Goal: Complete application form

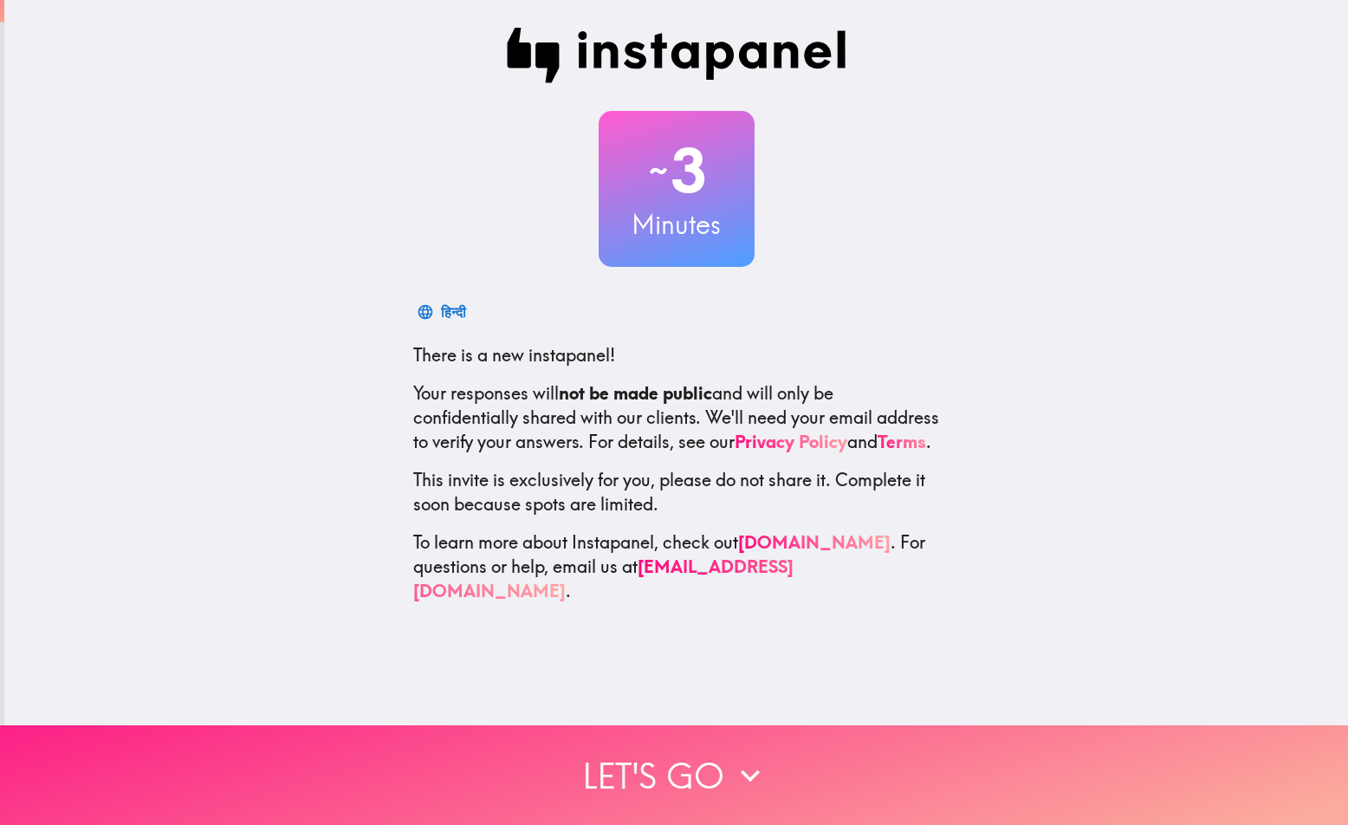
click at [649, 740] on button "Let's go" at bounding box center [674, 775] width 1348 height 100
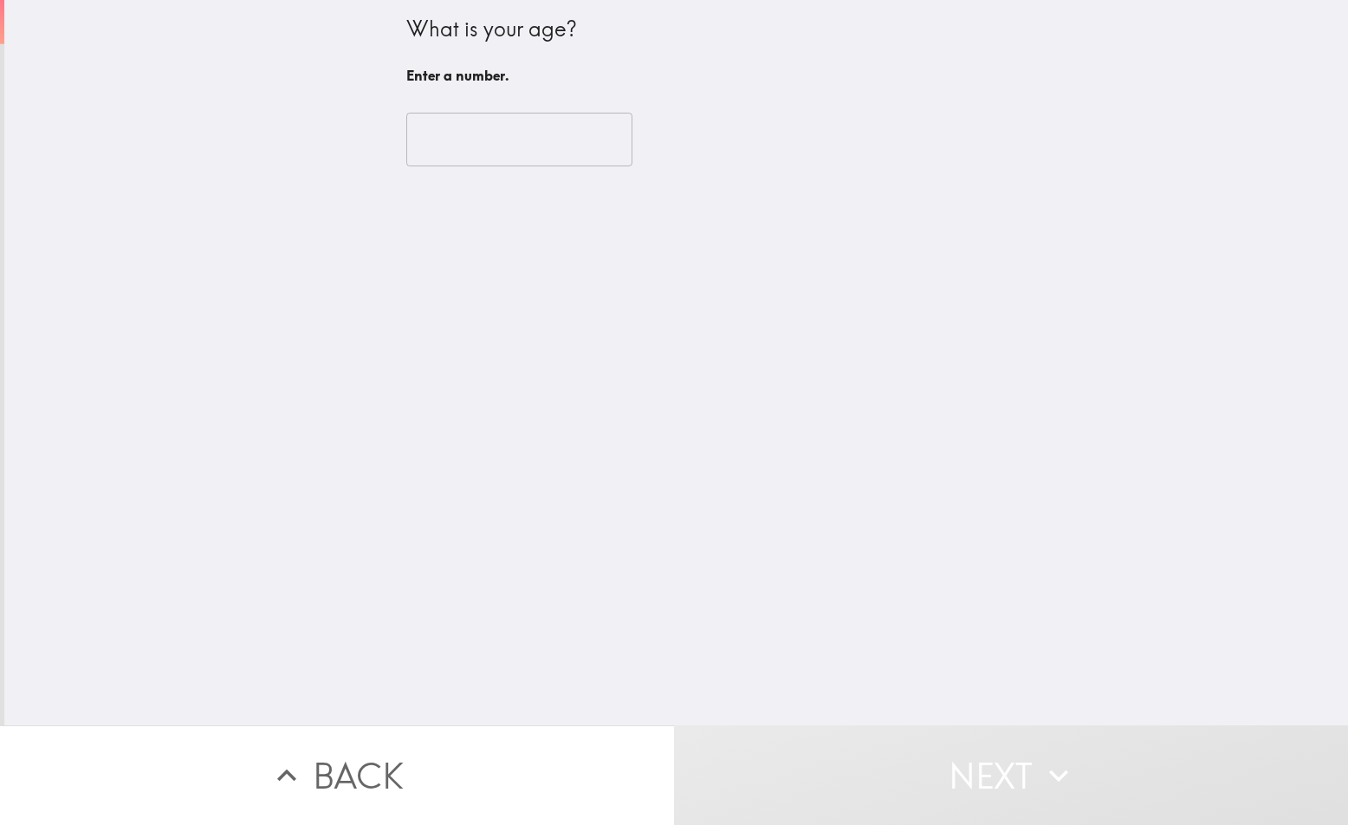
click at [503, 152] on input "number" at bounding box center [519, 140] width 226 height 54
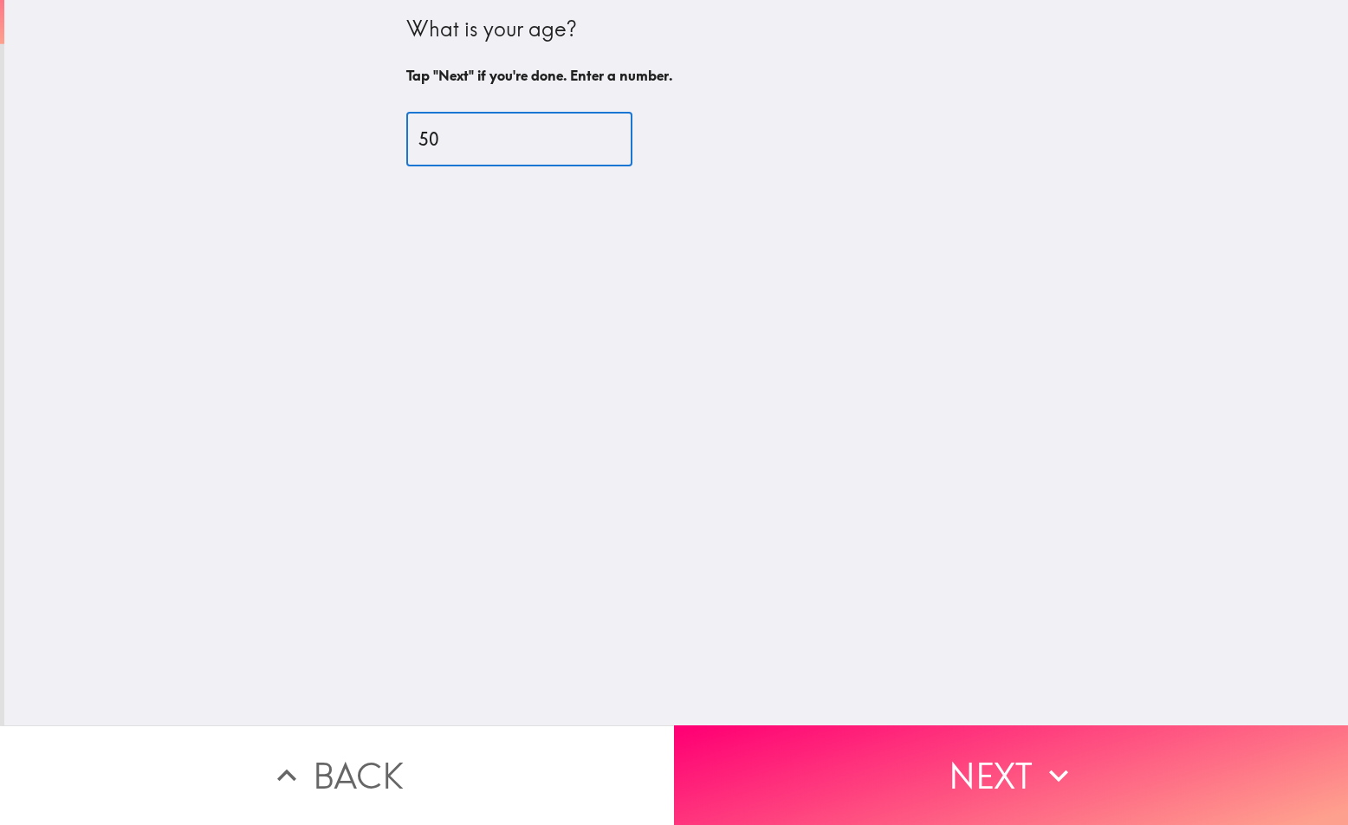
type input "50"
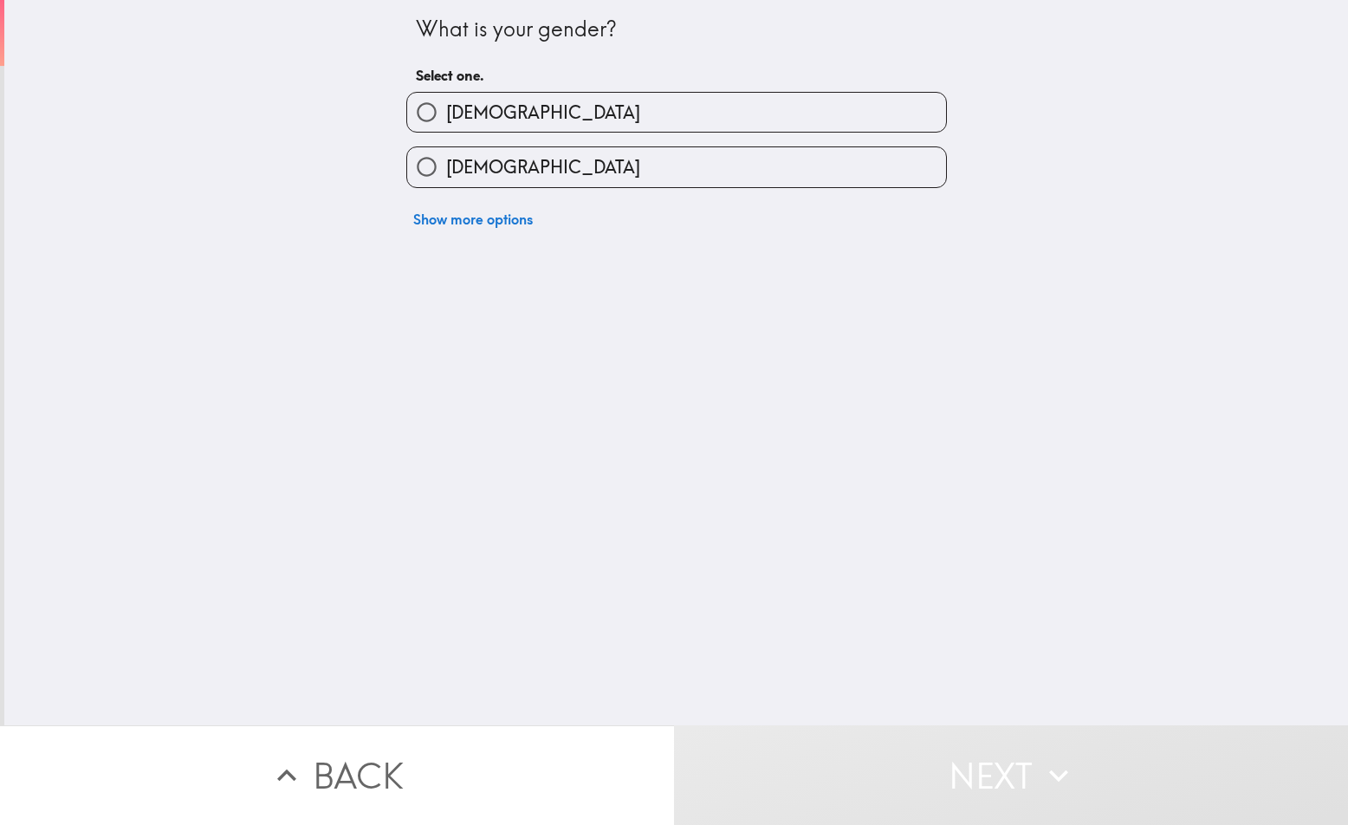
click at [501, 128] on label "[DEMOGRAPHIC_DATA]" at bounding box center [676, 112] width 539 height 39
click at [446, 128] on input "[DEMOGRAPHIC_DATA]" at bounding box center [426, 112] width 39 height 39
radio input "true"
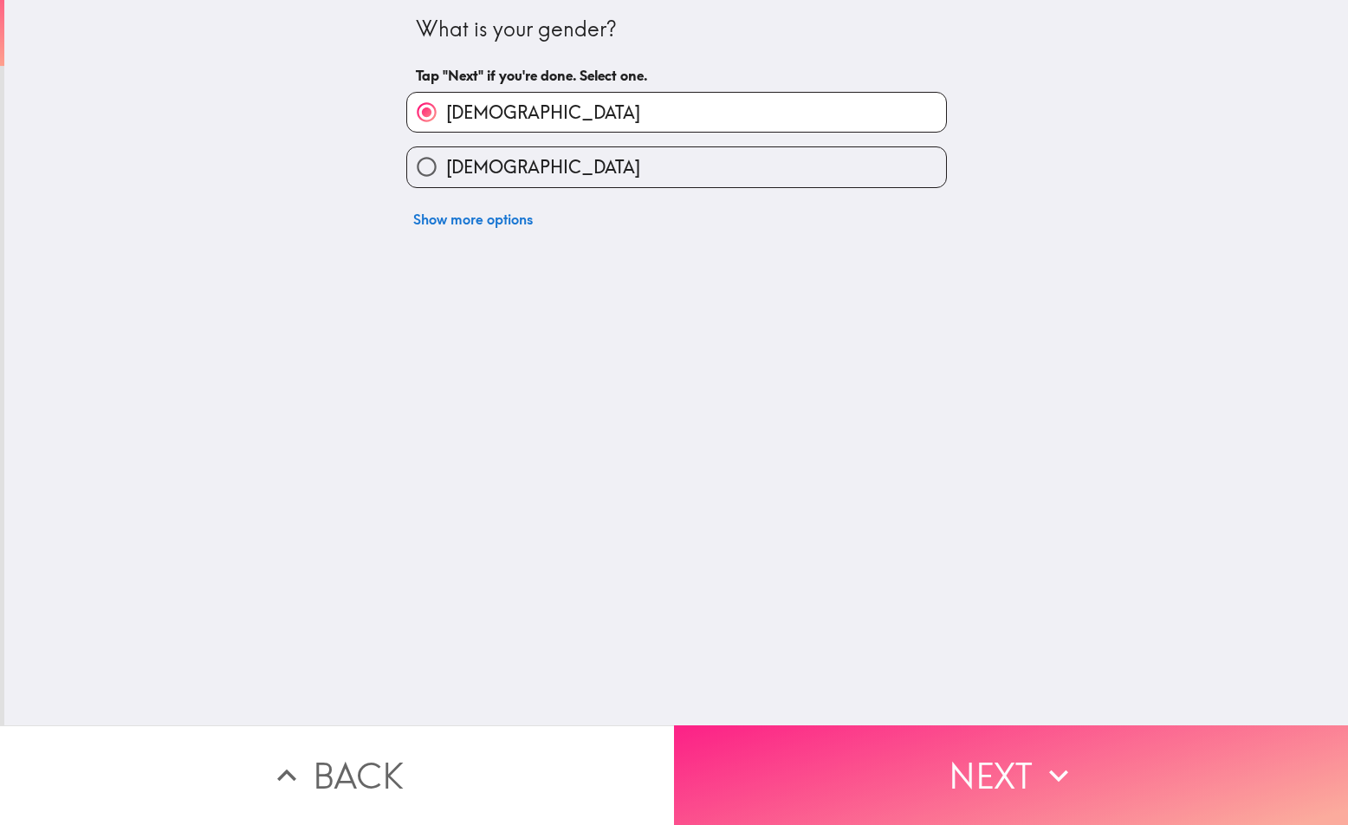
click at [1101, 762] on button "Next" at bounding box center [1011, 775] width 674 height 100
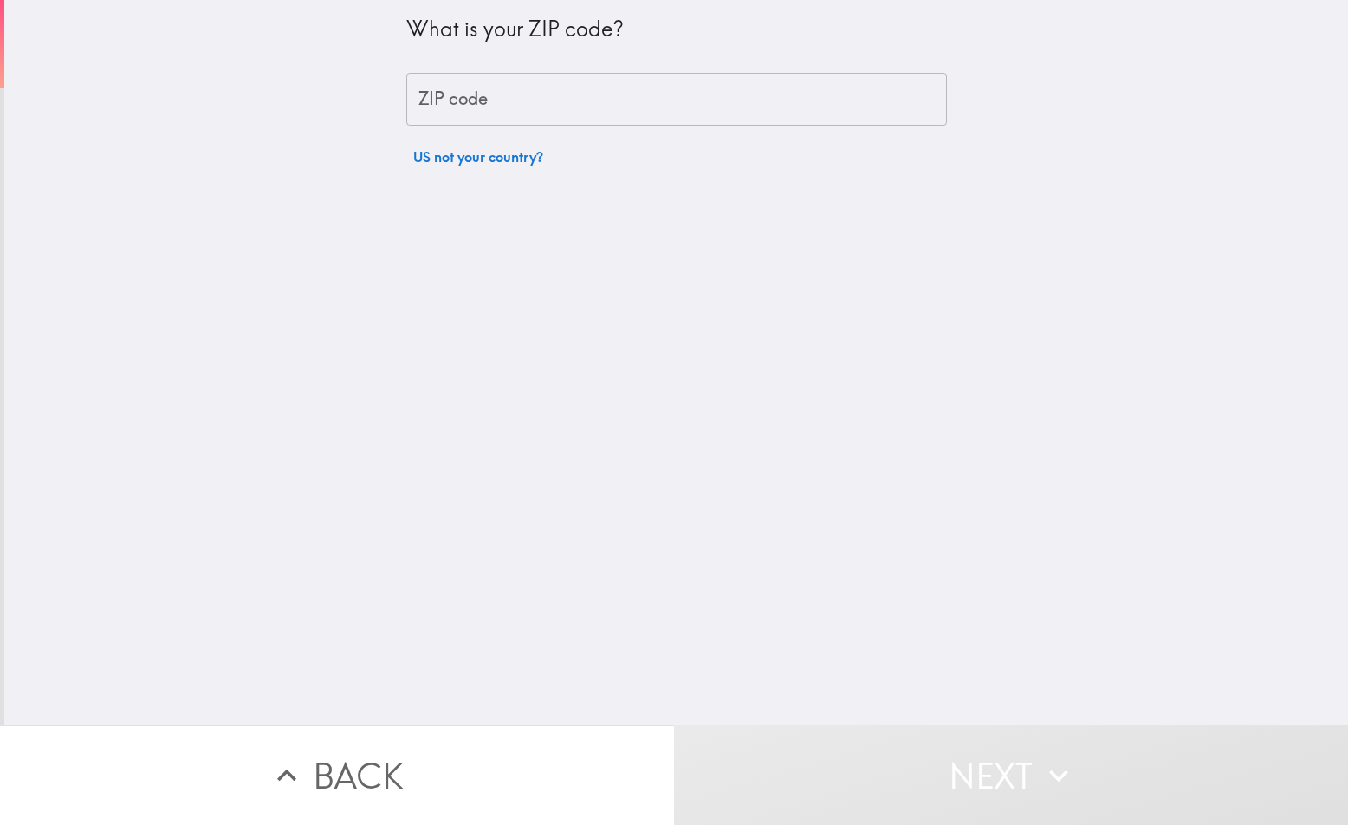
click at [477, 107] on input "ZIP code" at bounding box center [676, 100] width 541 height 54
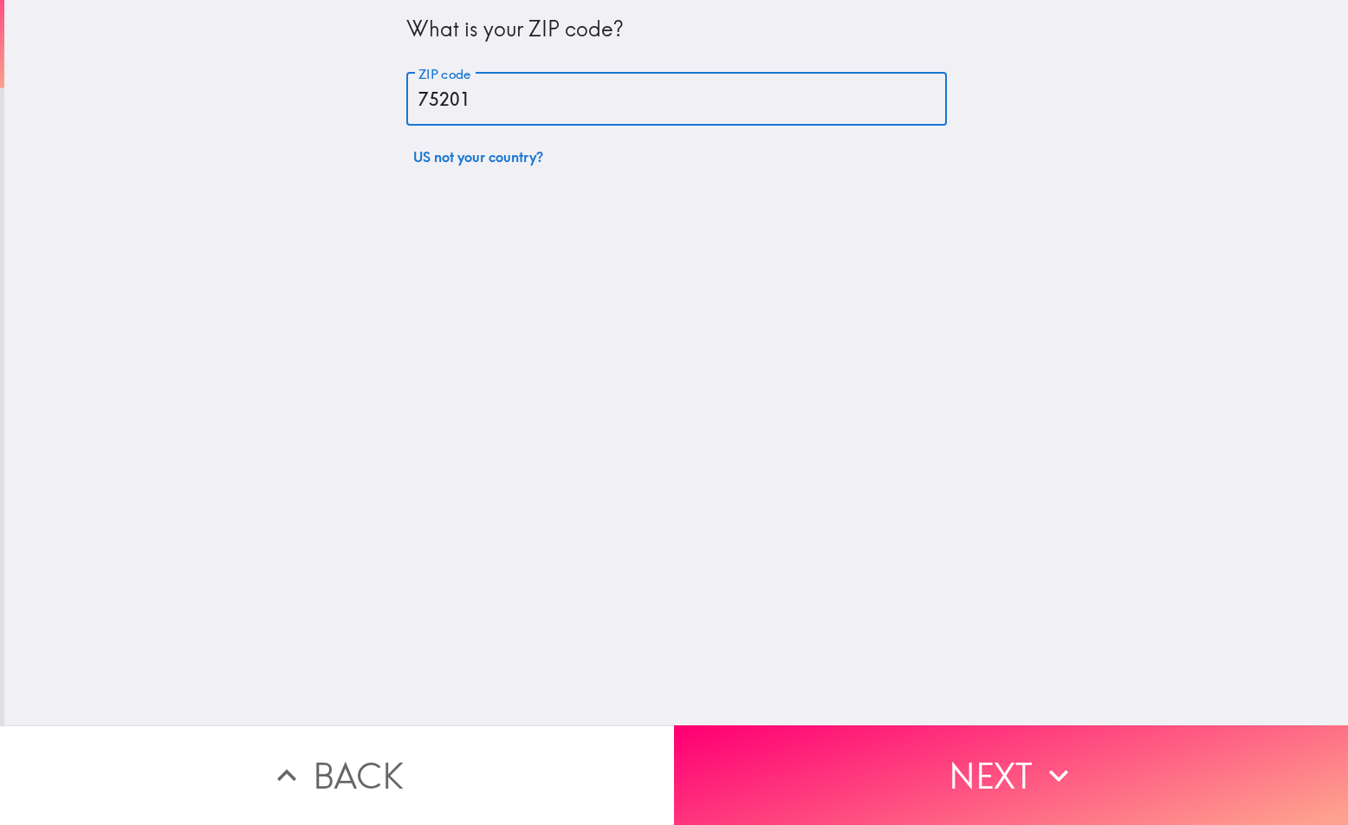
type input "75201"
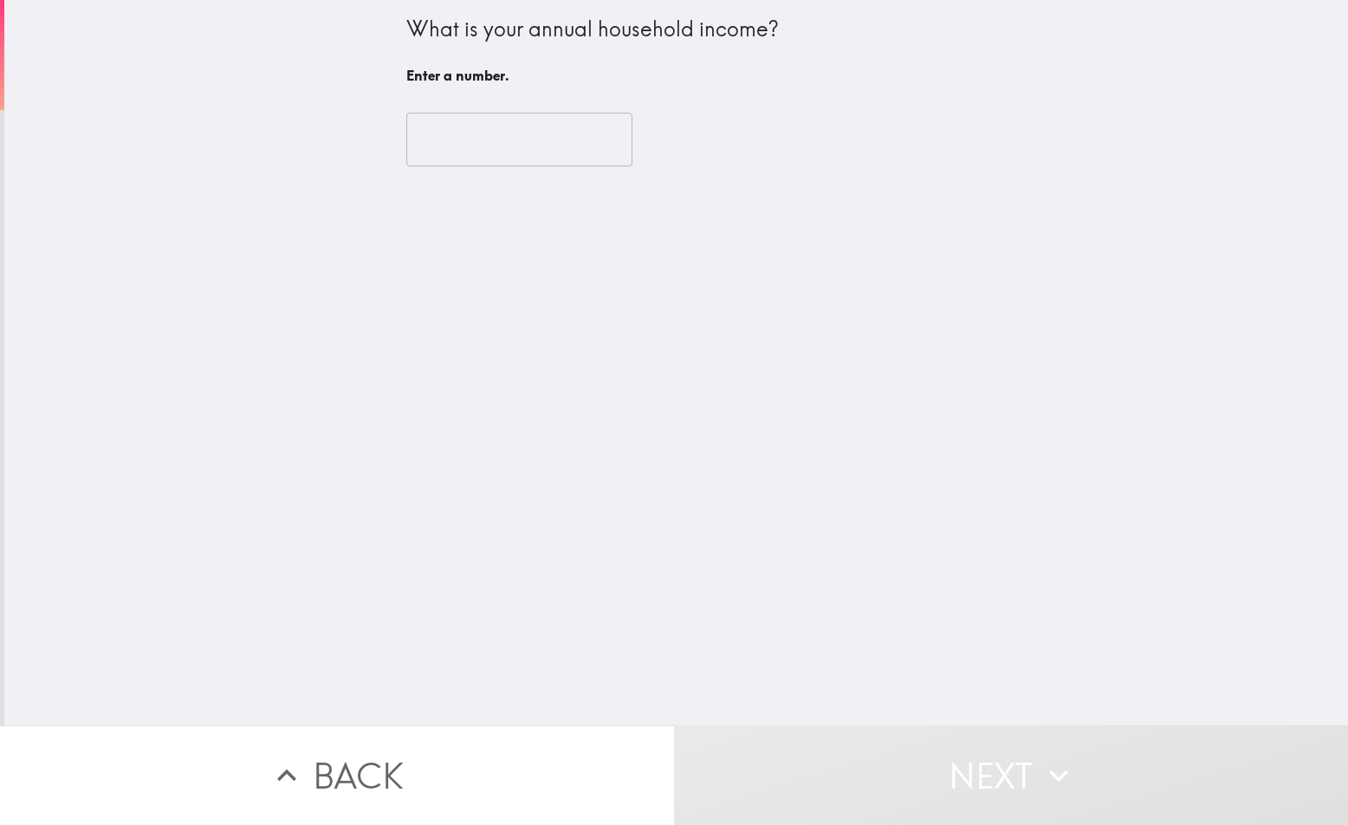
click at [477, 137] on input "number" at bounding box center [519, 140] width 226 height 54
click at [581, 148] on input "-1" at bounding box center [519, 140] width 226 height 54
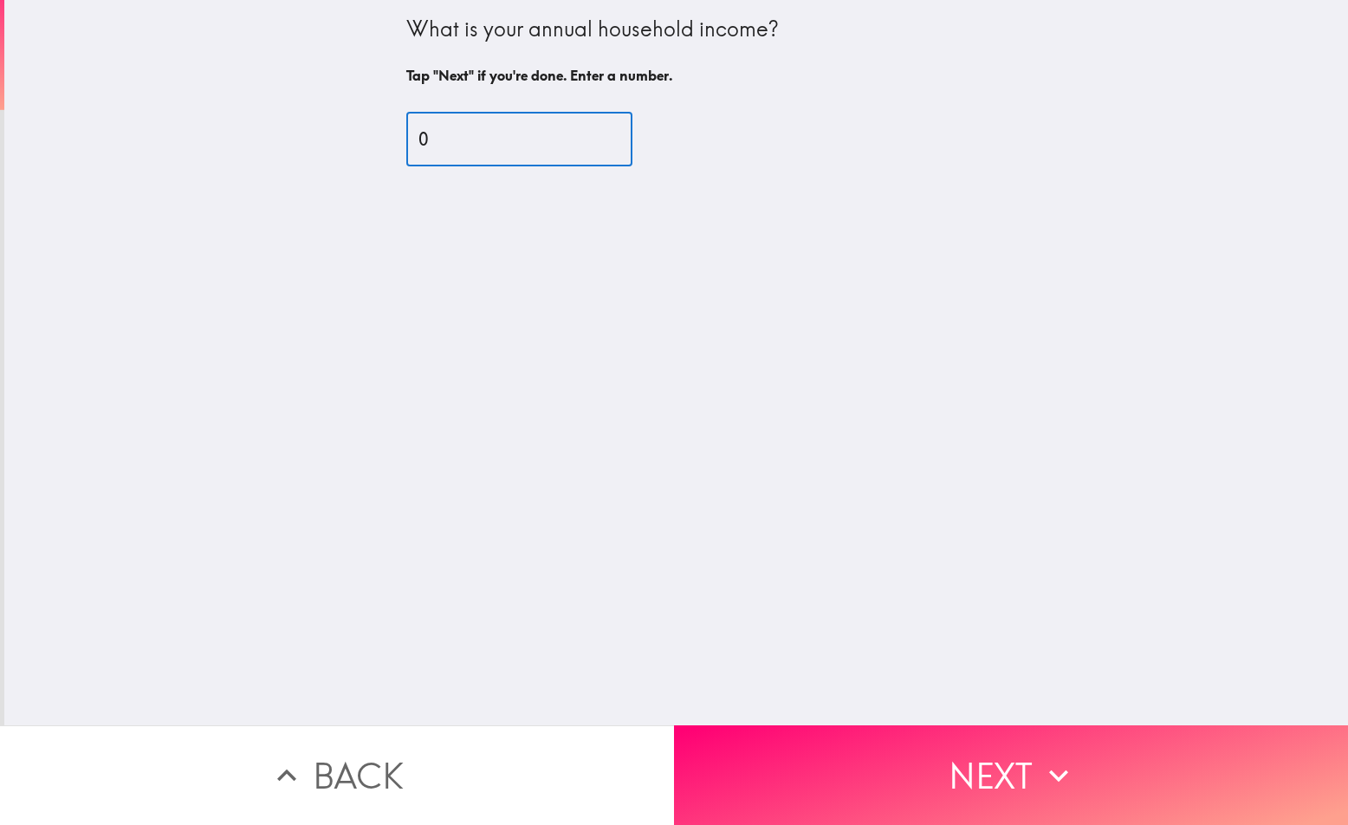
type input "0"
click at [583, 135] on input "0" at bounding box center [519, 140] width 226 height 54
click at [446, 147] on input "0" at bounding box center [519, 140] width 226 height 54
click at [412, 136] on input "0" at bounding box center [519, 140] width 226 height 54
click at [428, 138] on input "150000" at bounding box center [519, 140] width 226 height 54
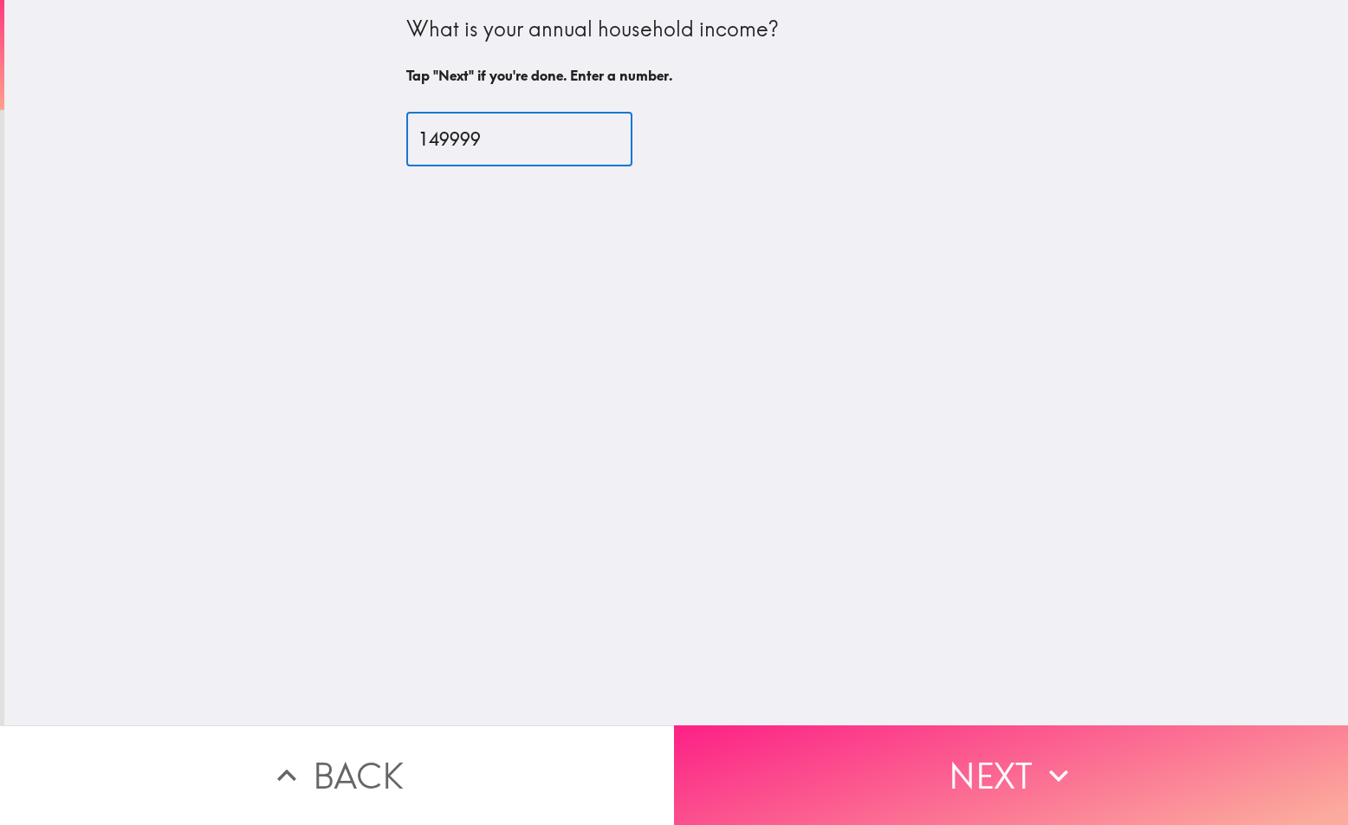
type input "149999"
click at [970, 783] on button "Next" at bounding box center [1011, 775] width 674 height 100
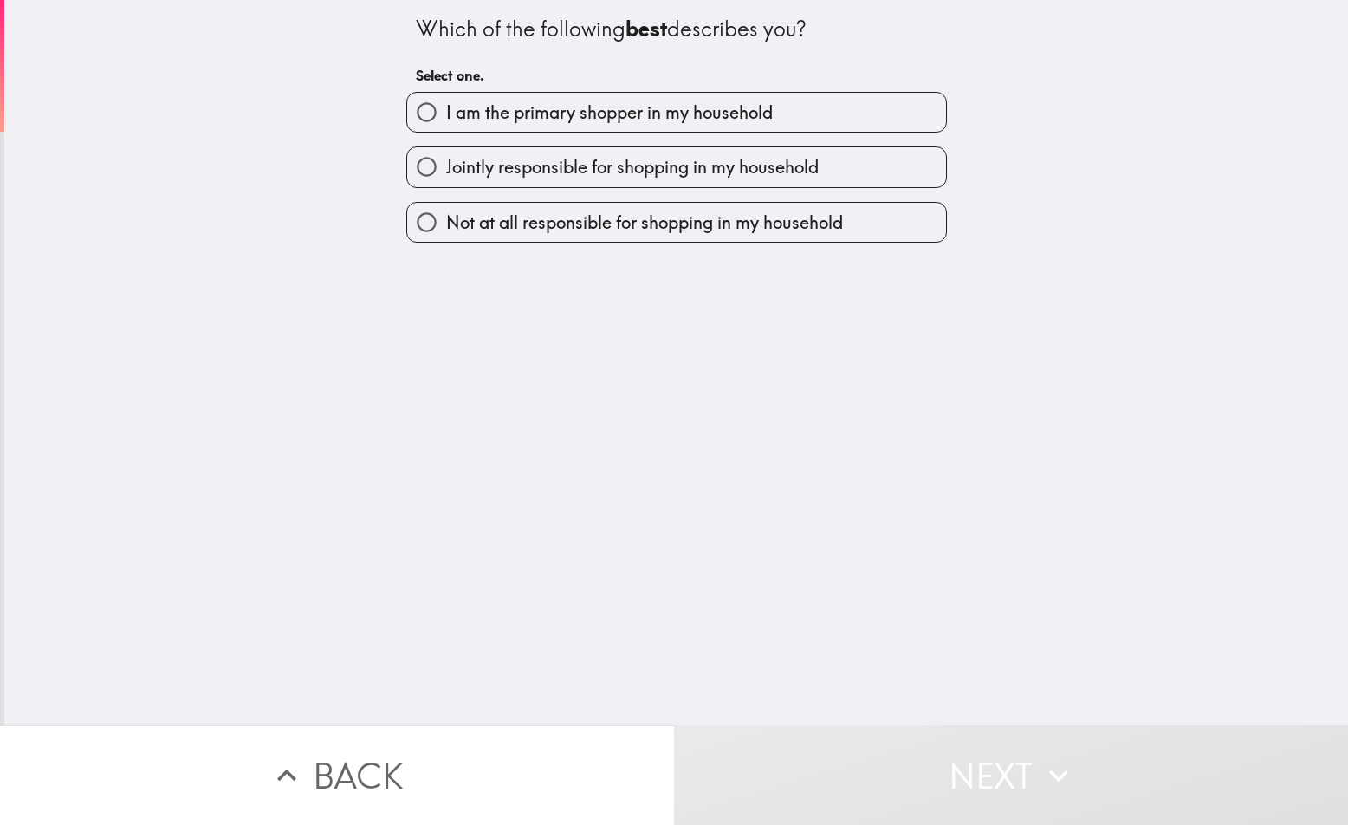
click at [464, 123] on span "I am the primary shopper in my household" at bounding box center [609, 113] width 327 height 24
click at [446, 123] on input "I am the primary shopper in my household" at bounding box center [426, 112] width 39 height 39
radio input "true"
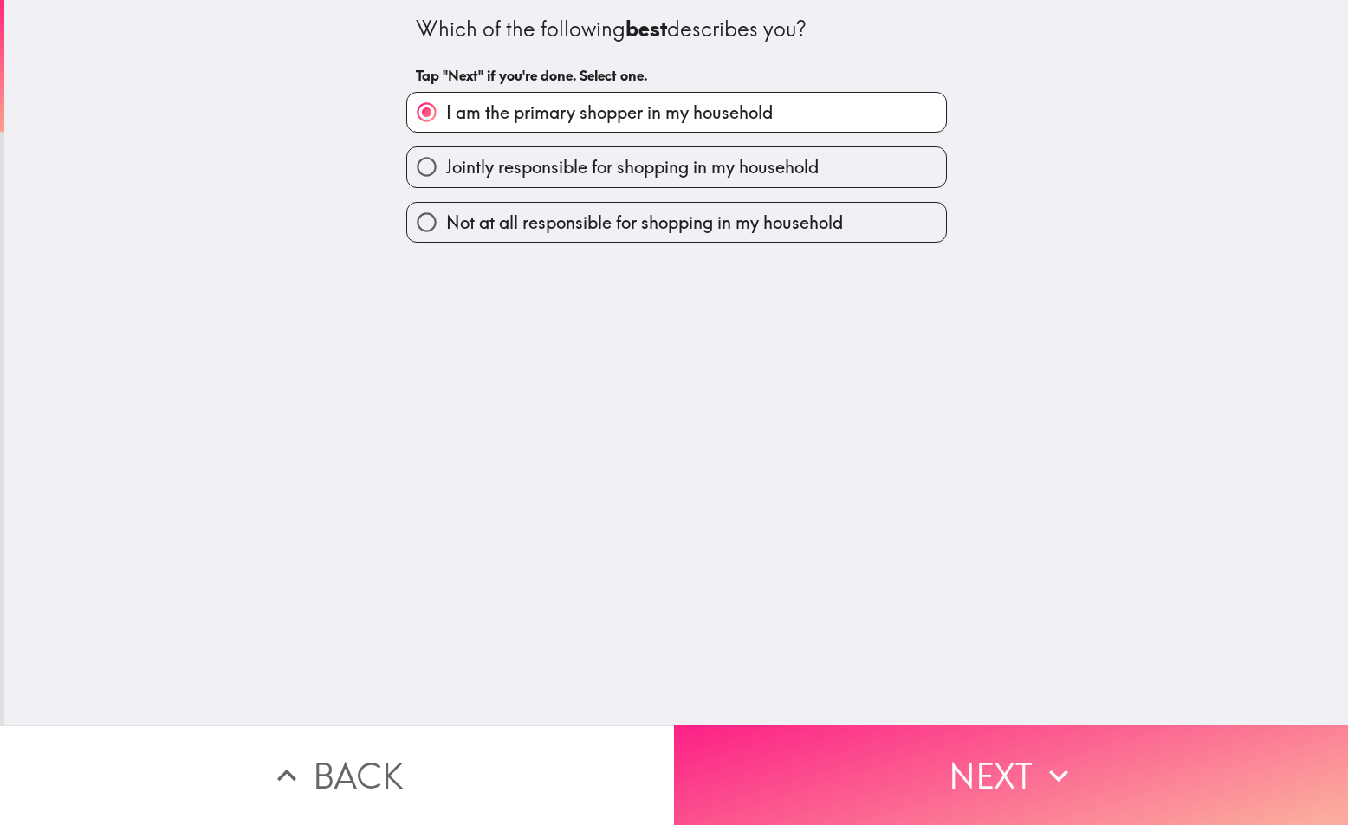
click at [944, 770] on button "Next" at bounding box center [1011, 775] width 674 height 100
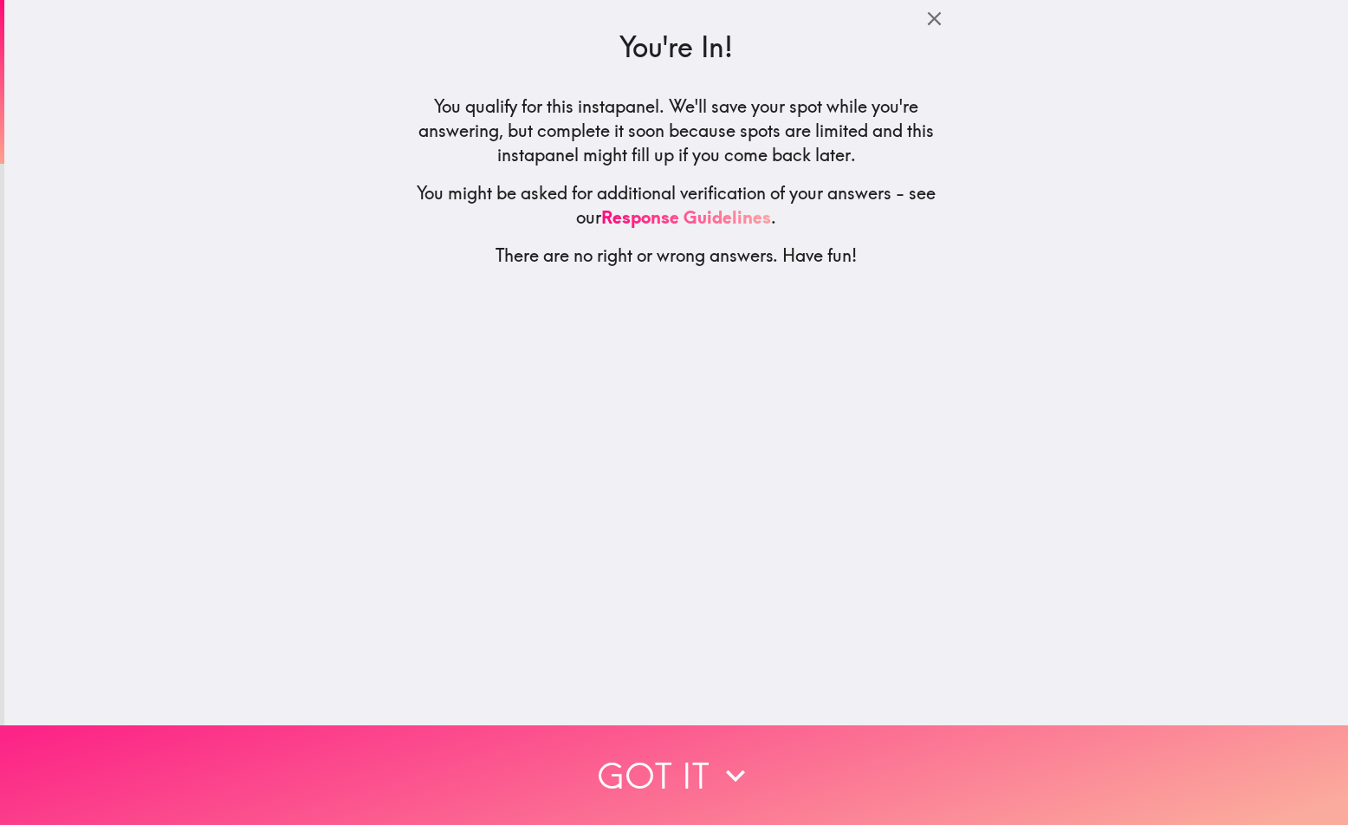
click at [726, 769] on icon "button" at bounding box center [735, 775] width 19 height 12
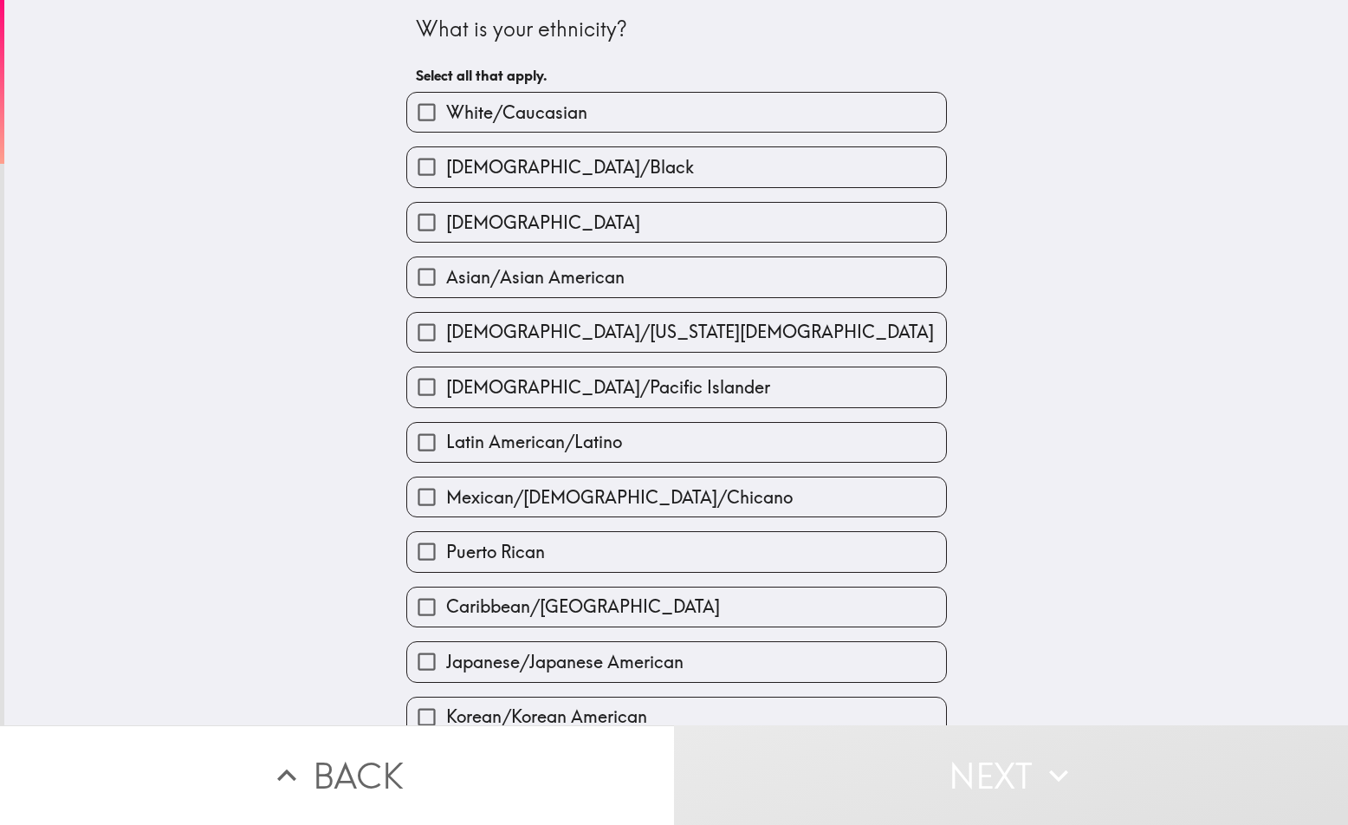
click at [510, 111] on span "White/Caucasian" at bounding box center [516, 113] width 141 height 24
click at [446, 111] on input "White/Caucasian" at bounding box center [426, 112] width 39 height 39
checkbox input "true"
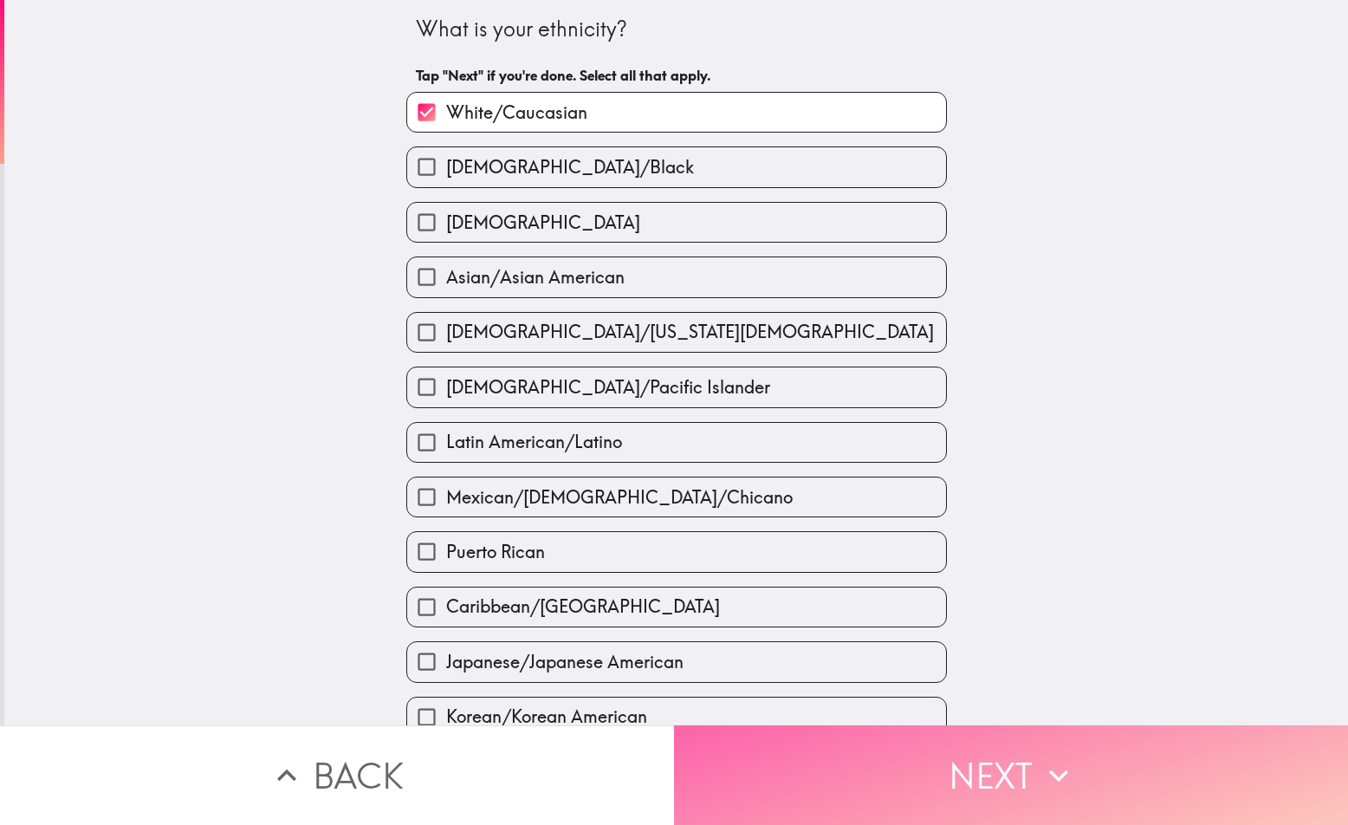
click at [910, 773] on button "Next" at bounding box center [1011, 775] width 674 height 100
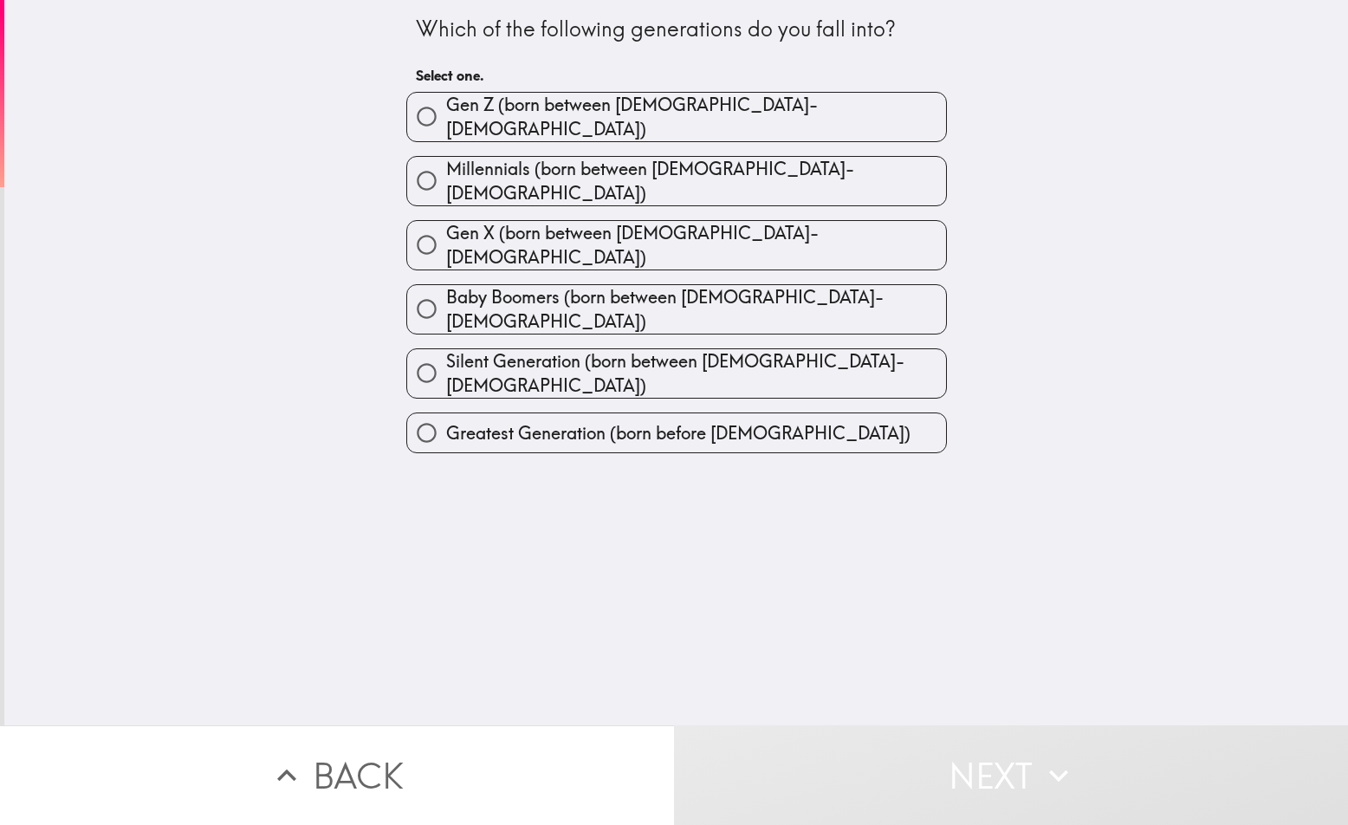
drag, startPoint x: 399, startPoint y: 14, endPoint x: 691, endPoint y: 102, distance: 304.2
click at [691, 102] on div "Which of the following generations do you fall into? Select one. [PERSON_NAME] …" at bounding box center [676, 226] width 555 height 453
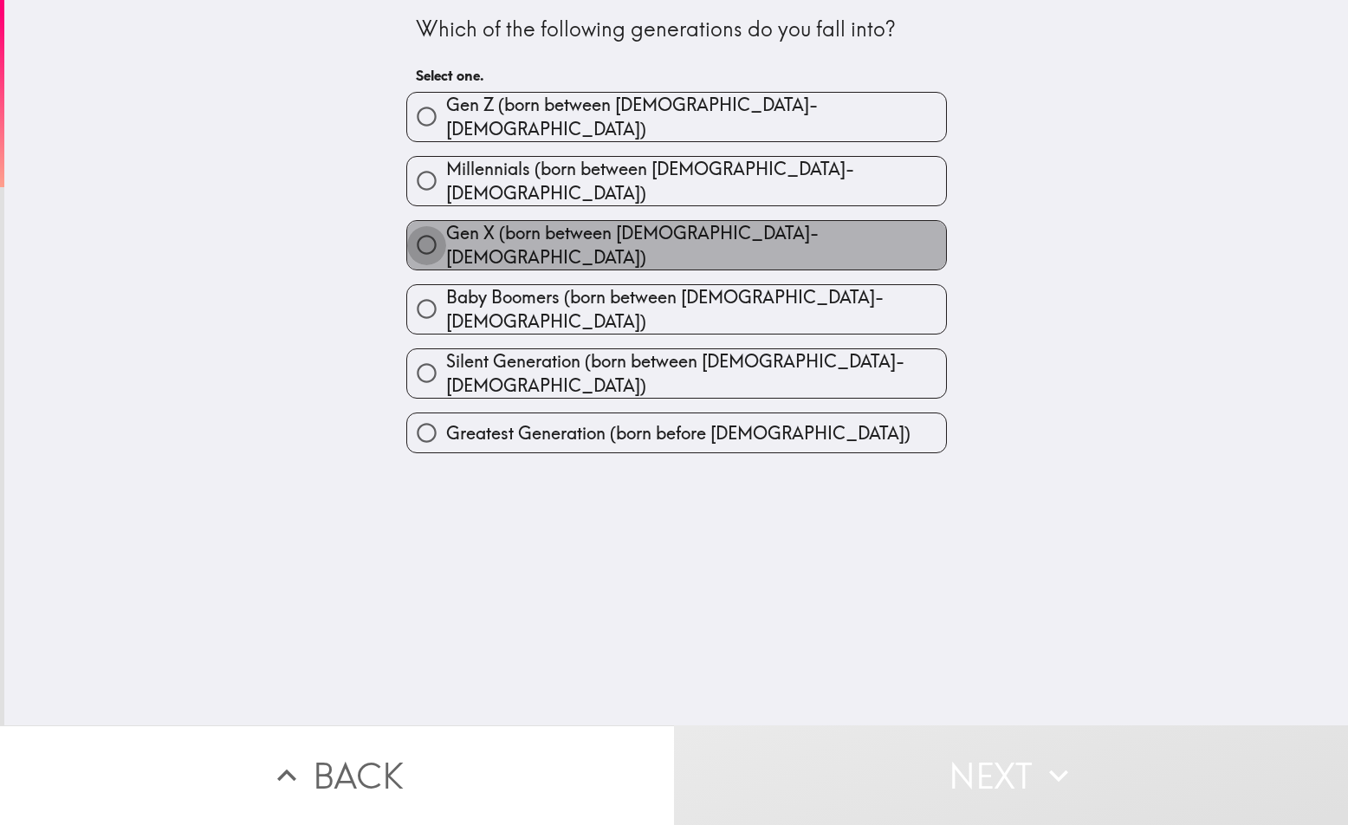
click at [412, 225] on input "Gen X (born between [DEMOGRAPHIC_DATA]-[DEMOGRAPHIC_DATA])" at bounding box center [426, 244] width 39 height 39
radio input "true"
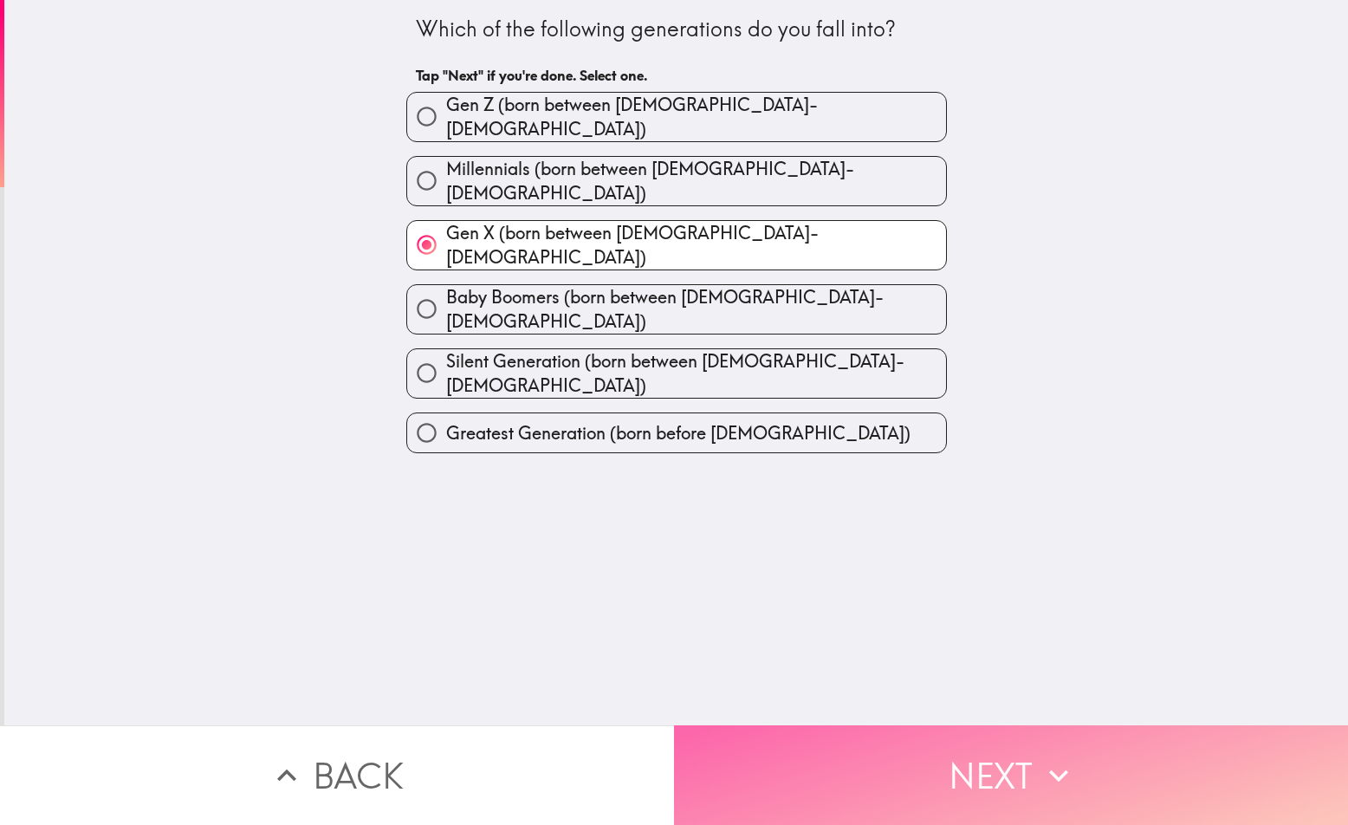
click at [1002, 757] on button "Next" at bounding box center [1011, 775] width 674 height 100
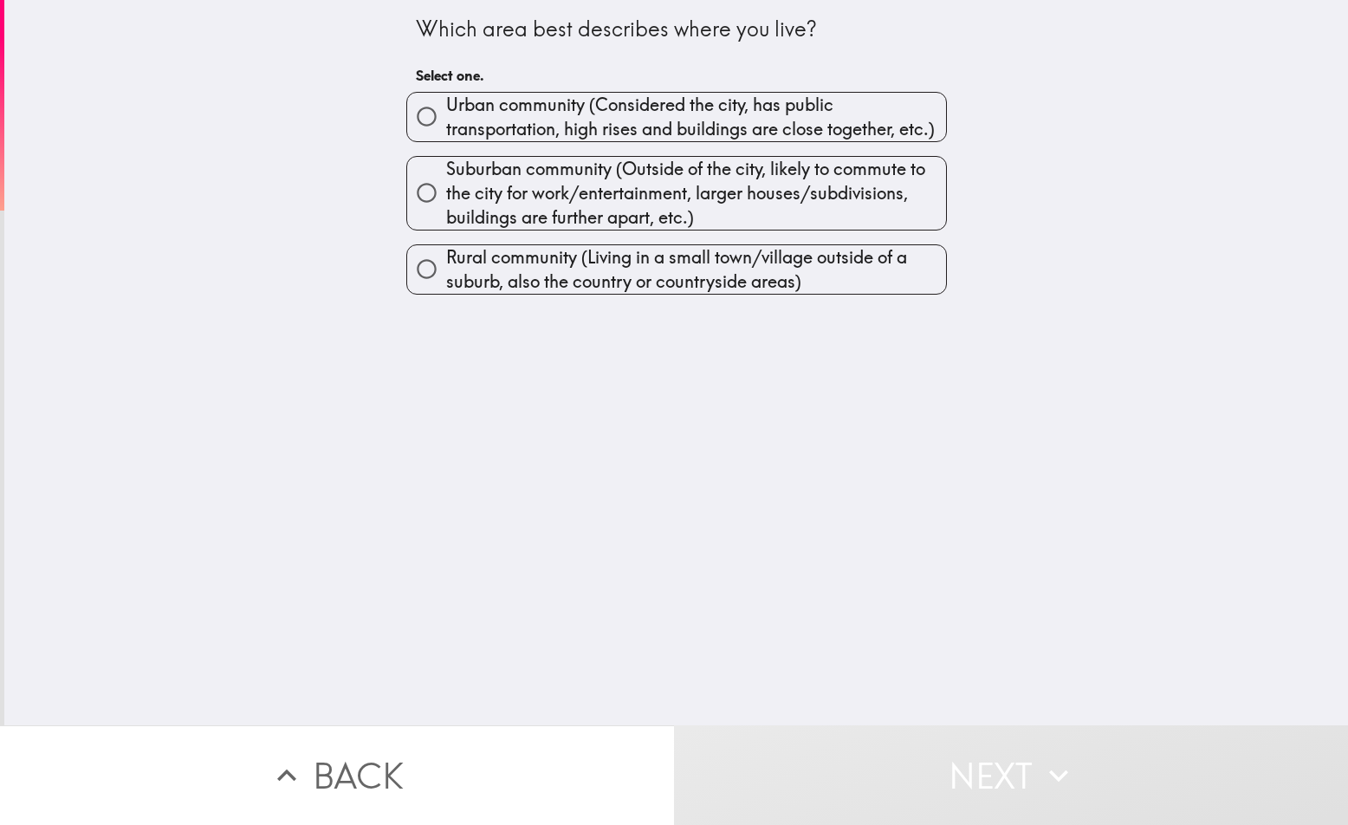
click at [598, 182] on span "Suburban community (Outside of the city, likely to commute to the city for work…" at bounding box center [696, 193] width 500 height 73
click at [446, 182] on input "Suburban community (Outside of the city, likely to commute to the city for work…" at bounding box center [426, 192] width 39 height 39
radio input "true"
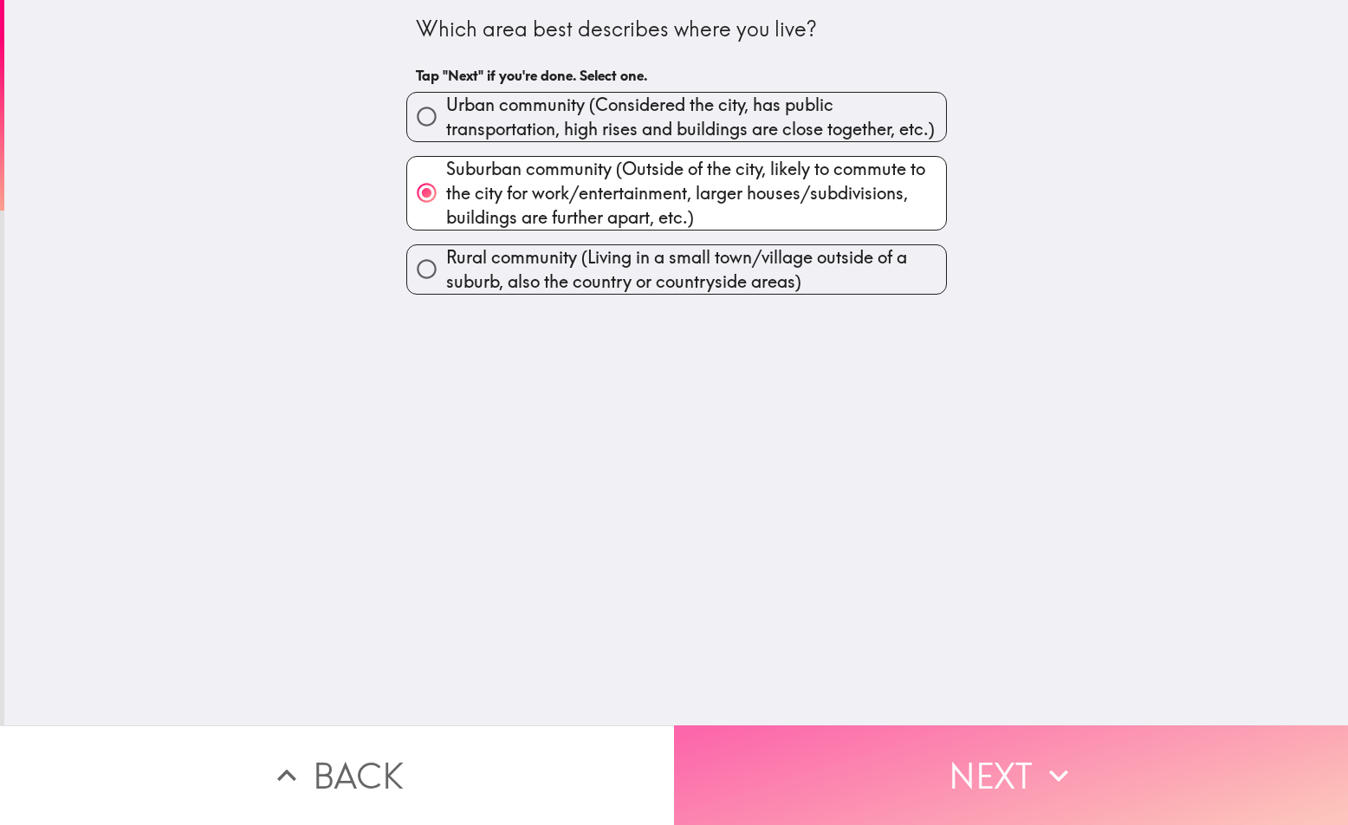
click at [937, 743] on button "Next" at bounding box center [1011, 775] width 674 height 100
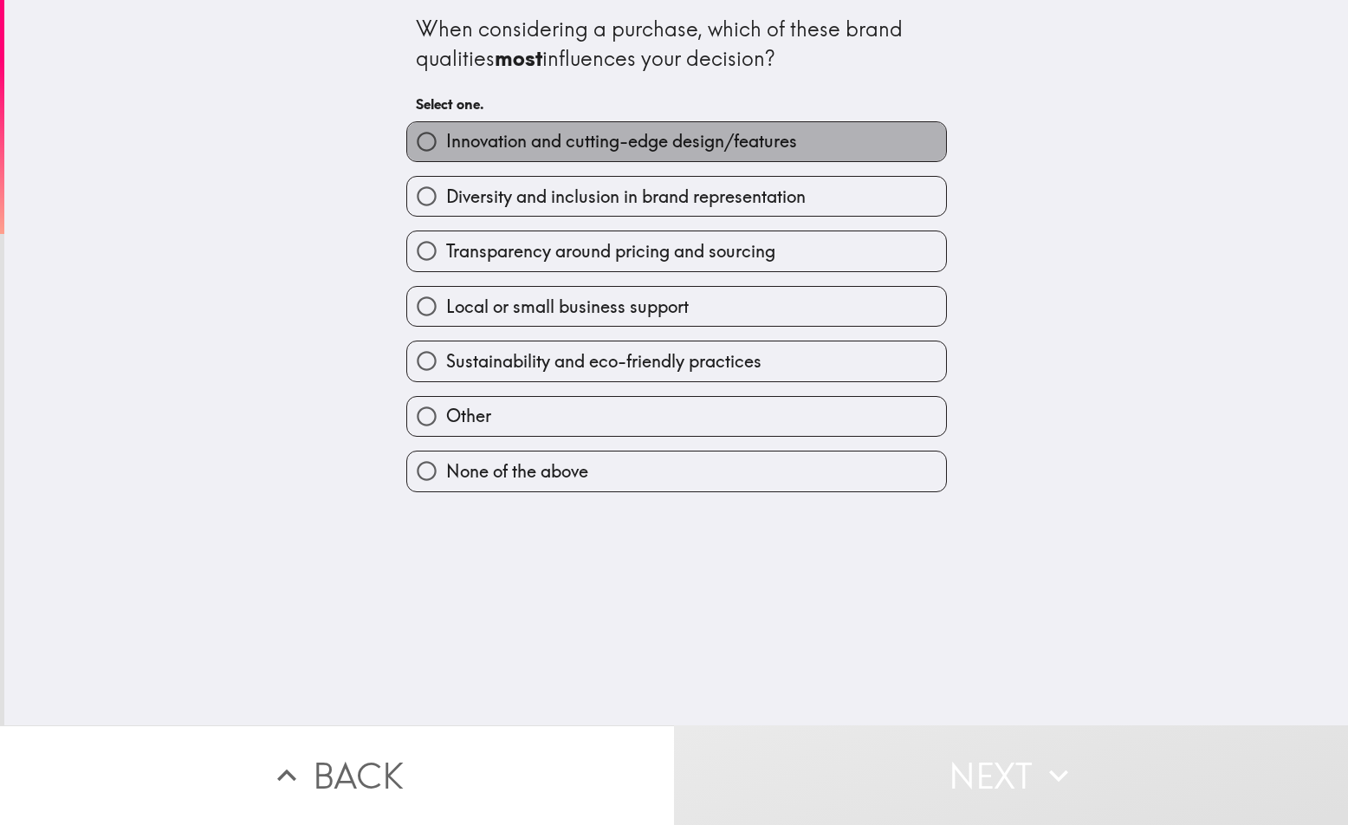
click at [586, 149] on span "Innovation and cutting-edge design/features" at bounding box center [621, 141] width 351 height 24
click at [446, 149] on input "Innovation and cutting-edge design/features" at bounding box center [426, 141] width 39 height 39
radio input "true"
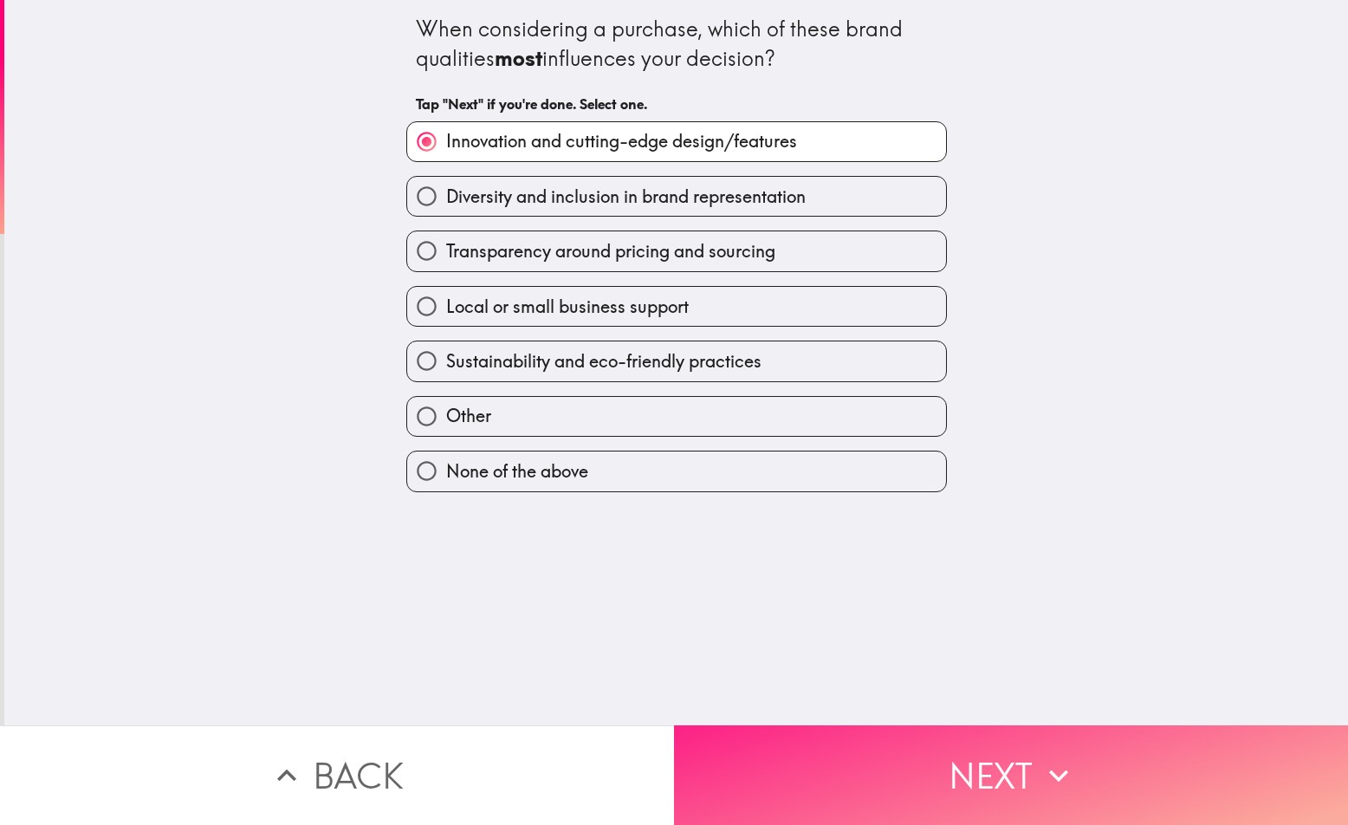
click at [949, 779] on button "Next" at bounding box center [1011, 775] width 674 height 100
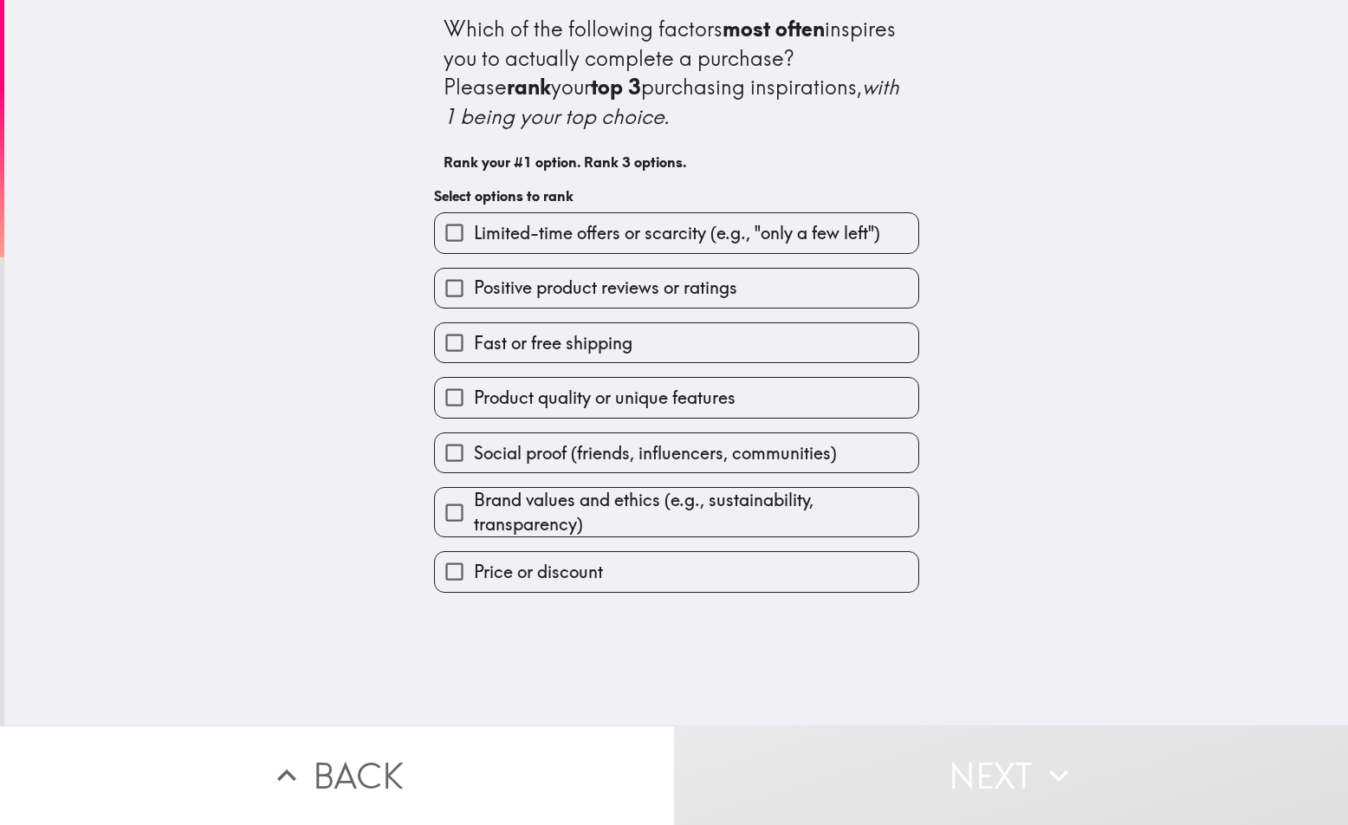
click at [446, 293] on input "Positive product reviews or ratings" at bounding box center [454, 288] width 39 height 39
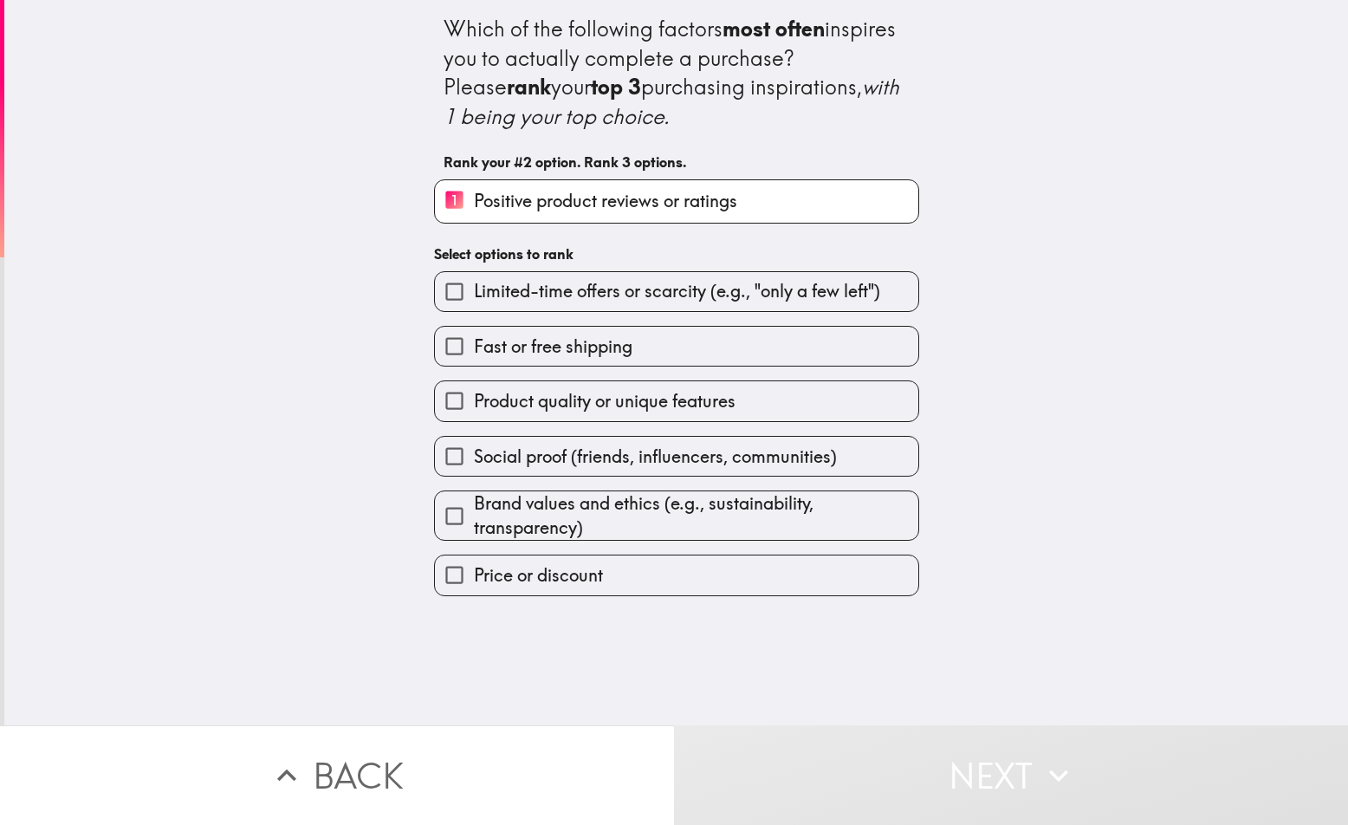
click at [438, 207] on input "1 Positive product reviews or ratings" at bounding box center [454, 201] width 39 height 42
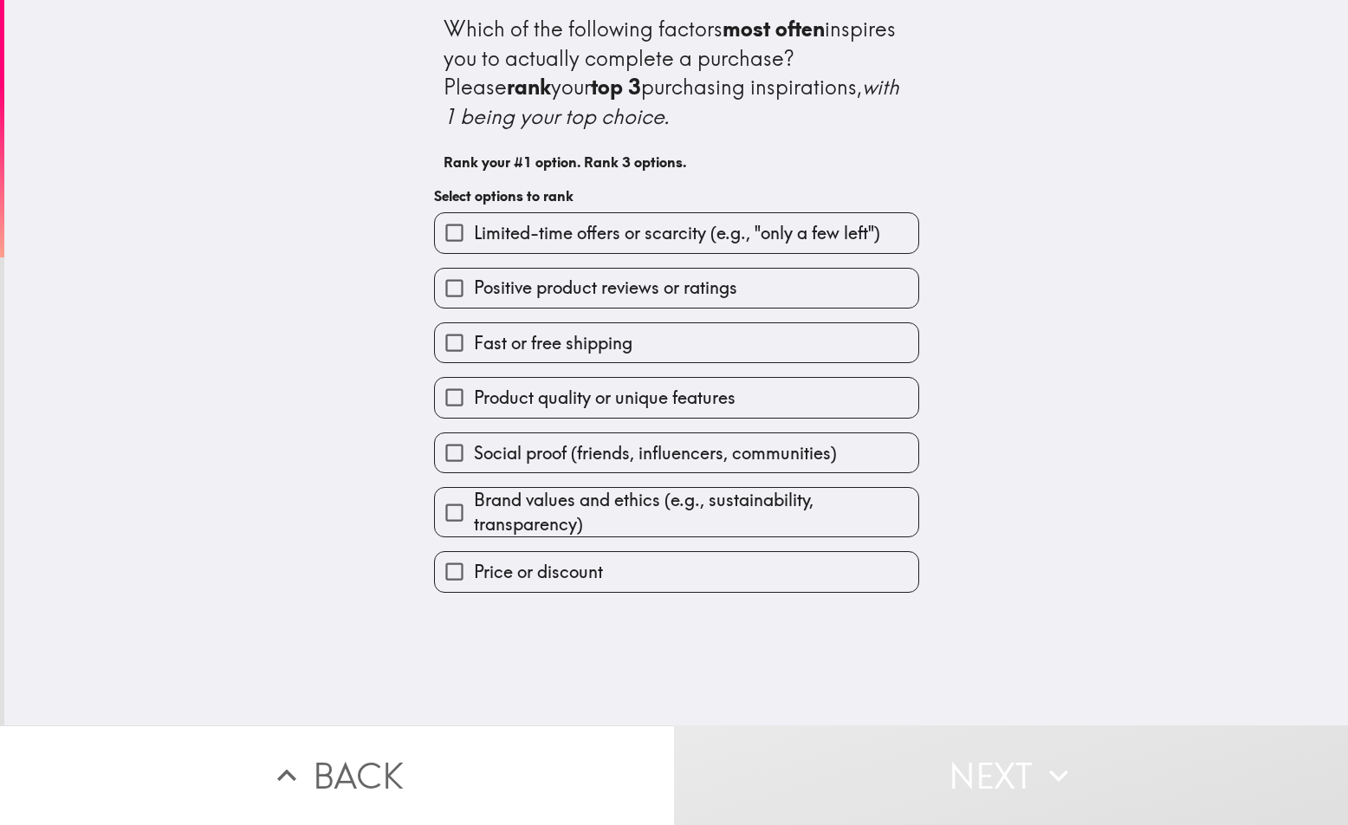
click at [440, 390] on input "Product quality or unique features" at bounding box center [454, 397] width 39 height 39
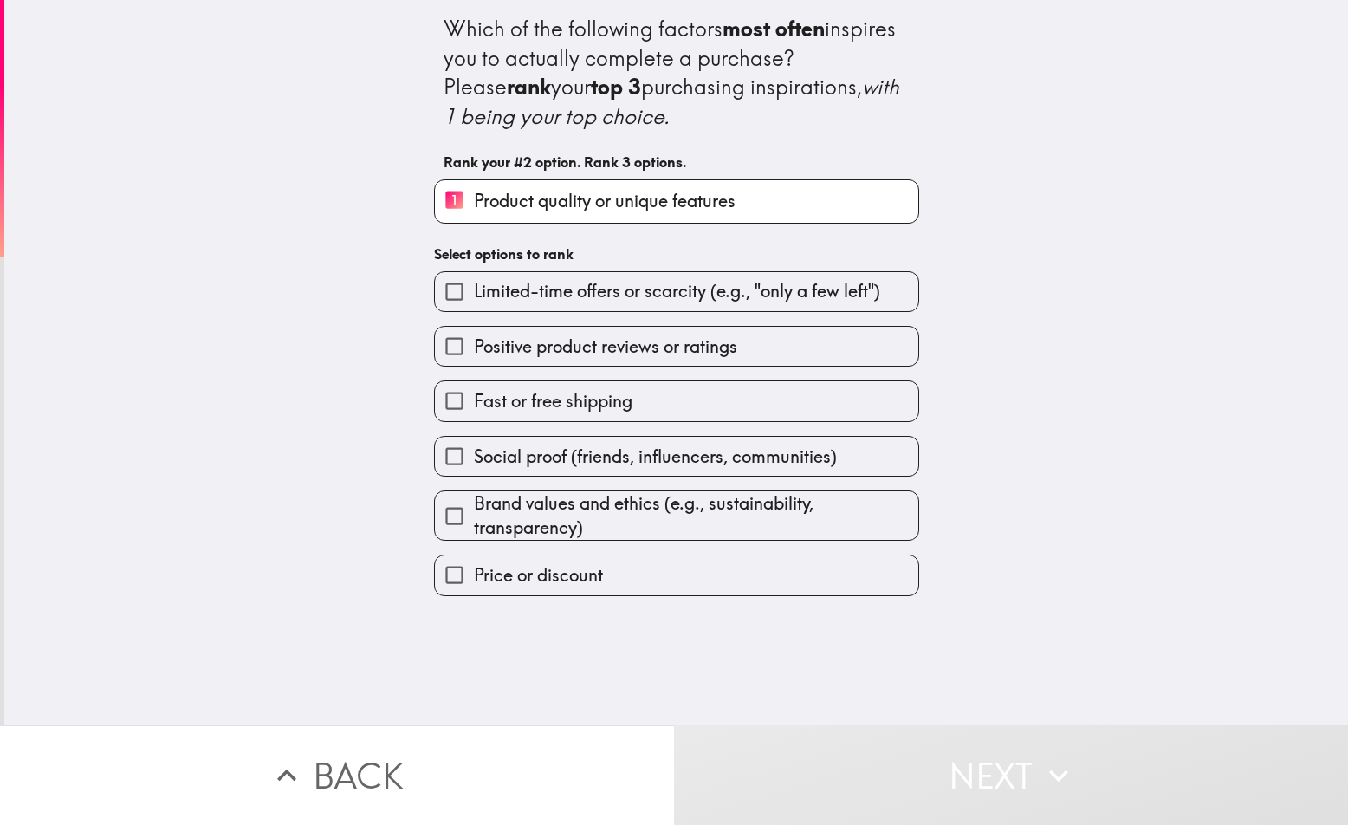
click at [439, 580] on input "Price or discount" at bounding box center [454, 574] width 39 height 39
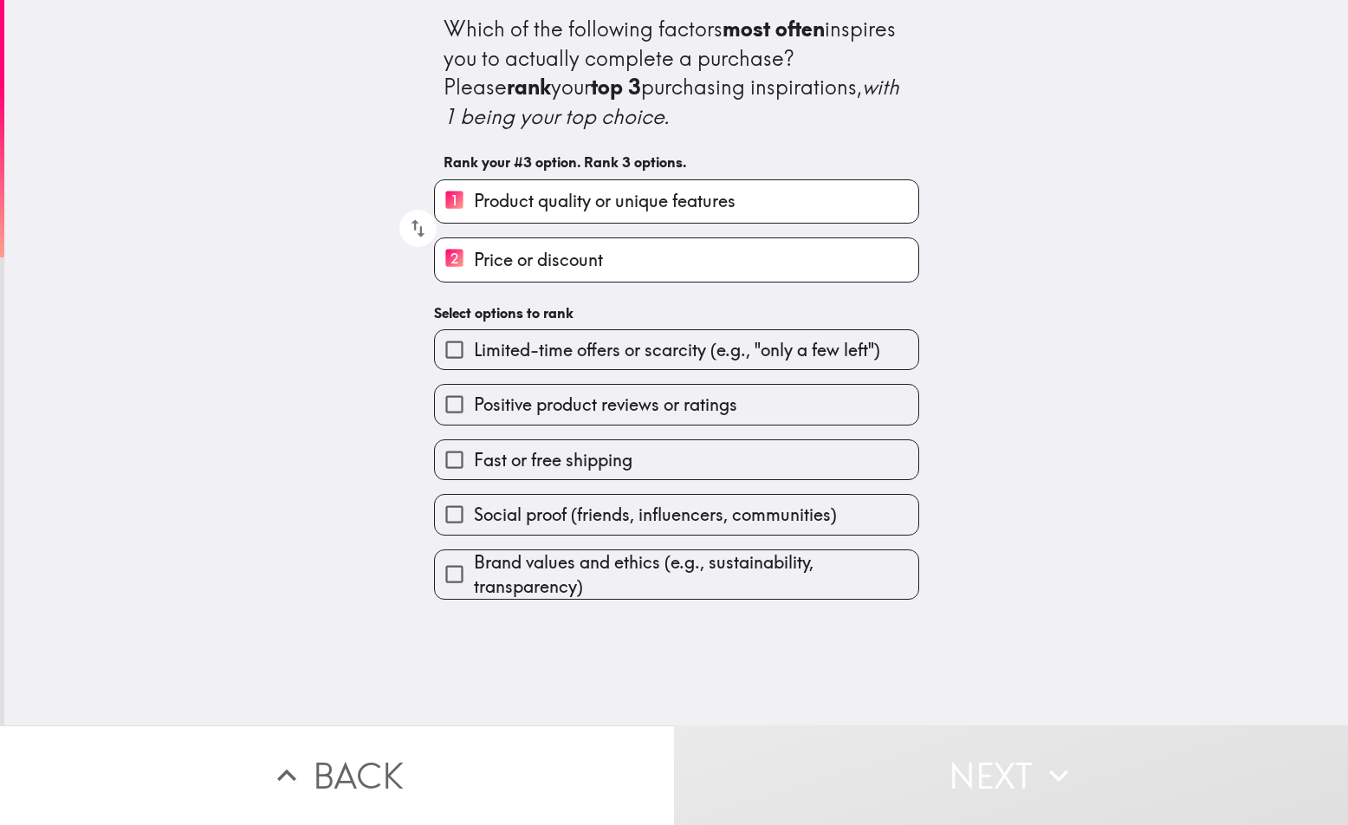
click at [439, 354] on input "Limited-time offers or scarcity (e.g., "only a few left")" at bounding box center [454, 349] width 39 height 39
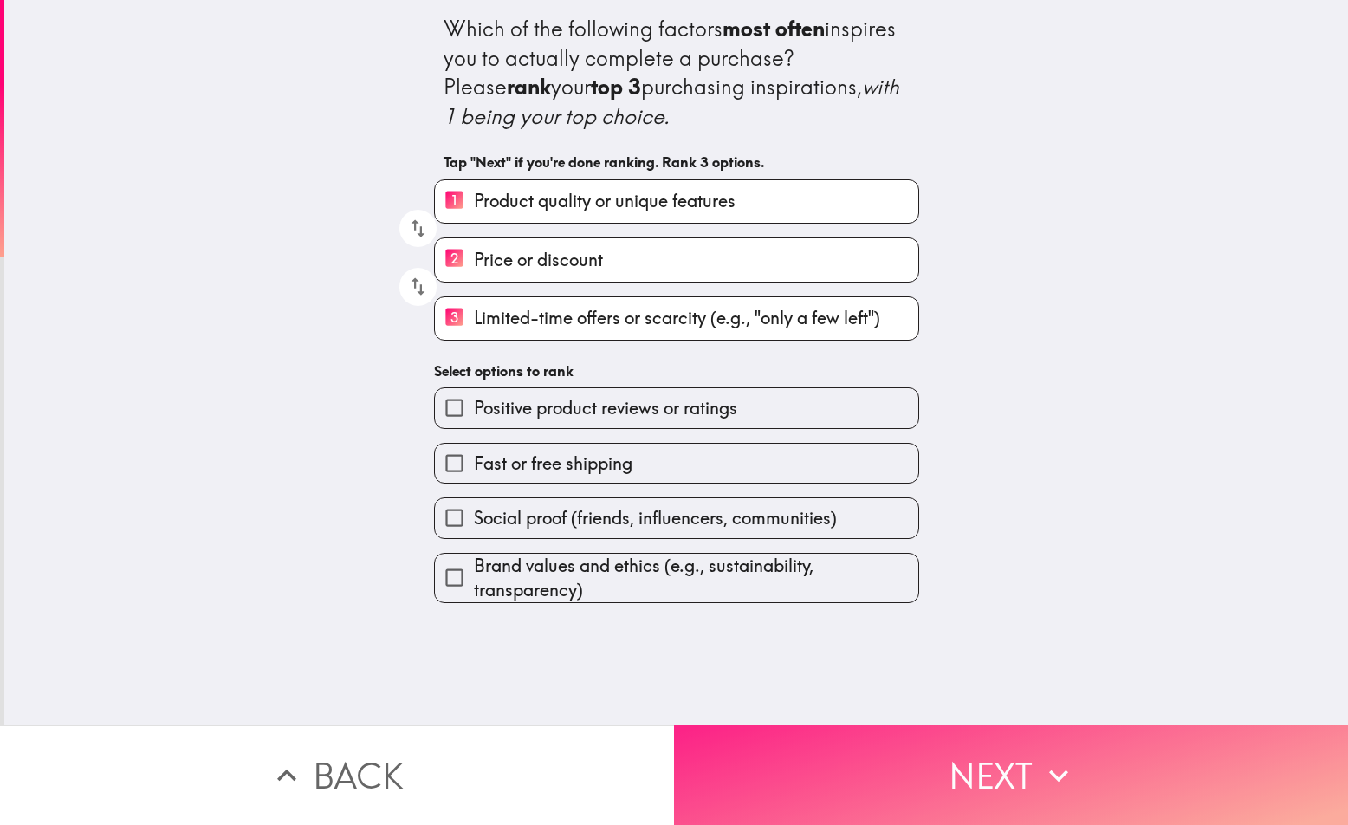
click at [1016, 743] on button "Next" at bounding box center [1011, 775] width 674 height 100
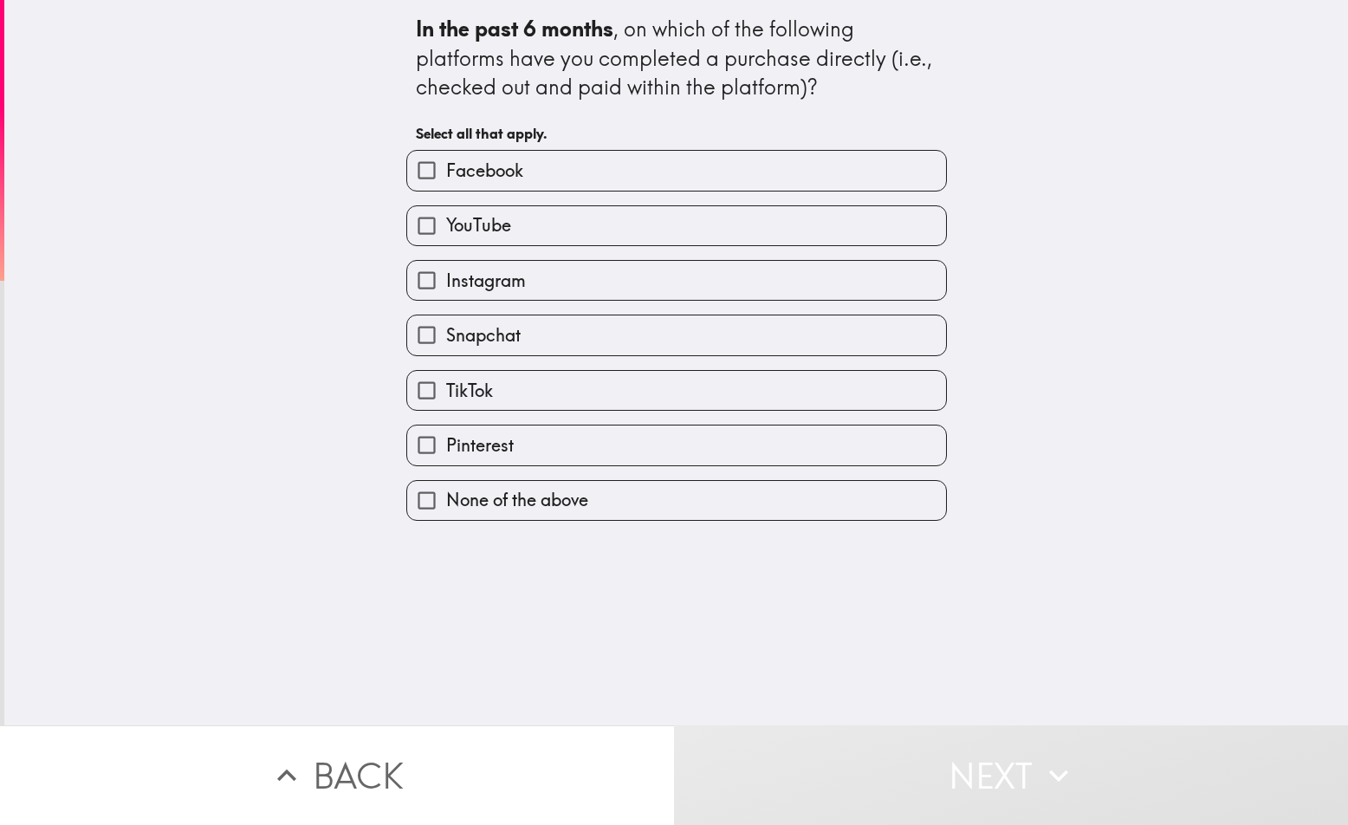
click at [491, 509] on span "None of the above" at bounding box center [517, 500] width 142 height 24
click at [446, 509] on input "None of the above" at bounding box center [426, 500] width 39 height 39
checkbox input "true"
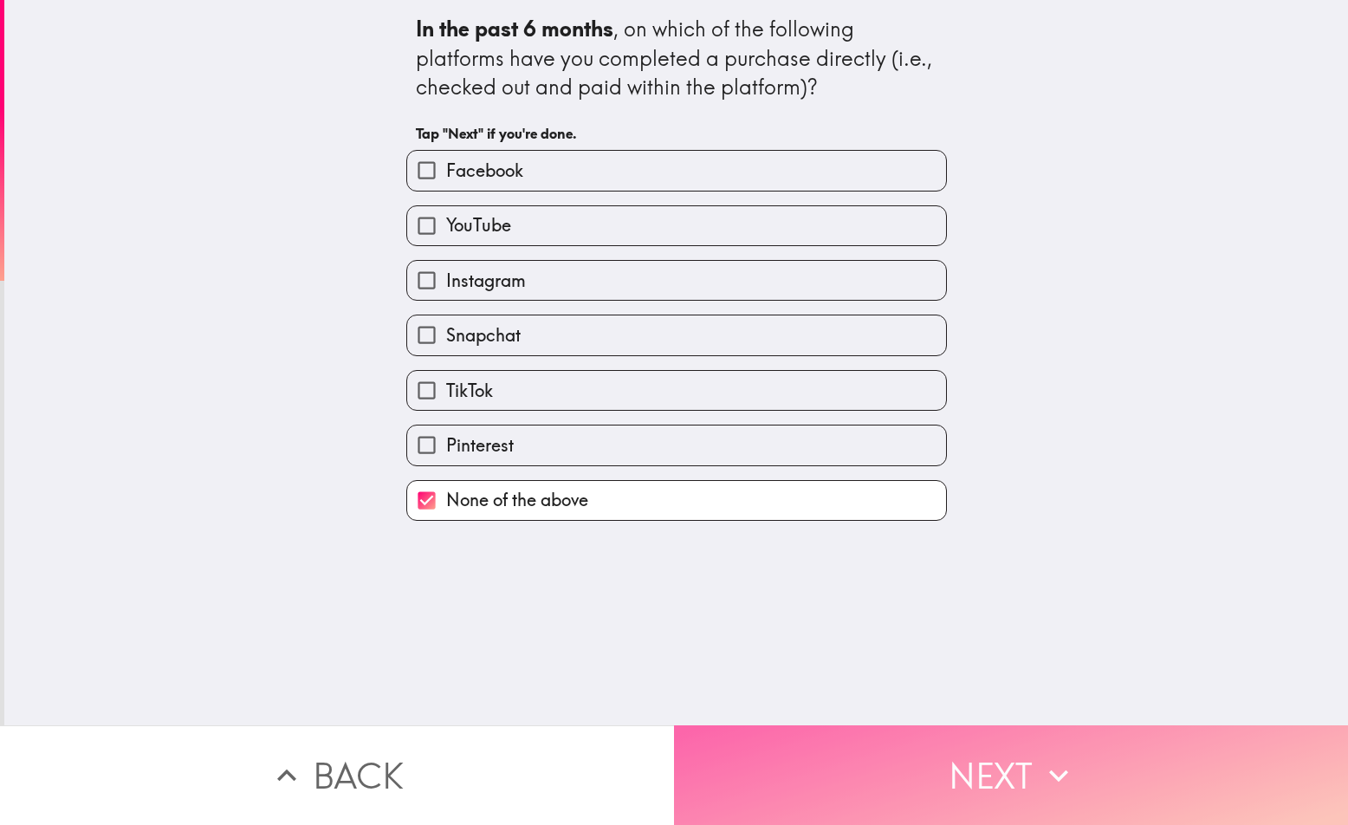
click at [910, 743] on button "Next" at bounding box center [1011, 775] width 674 height 100
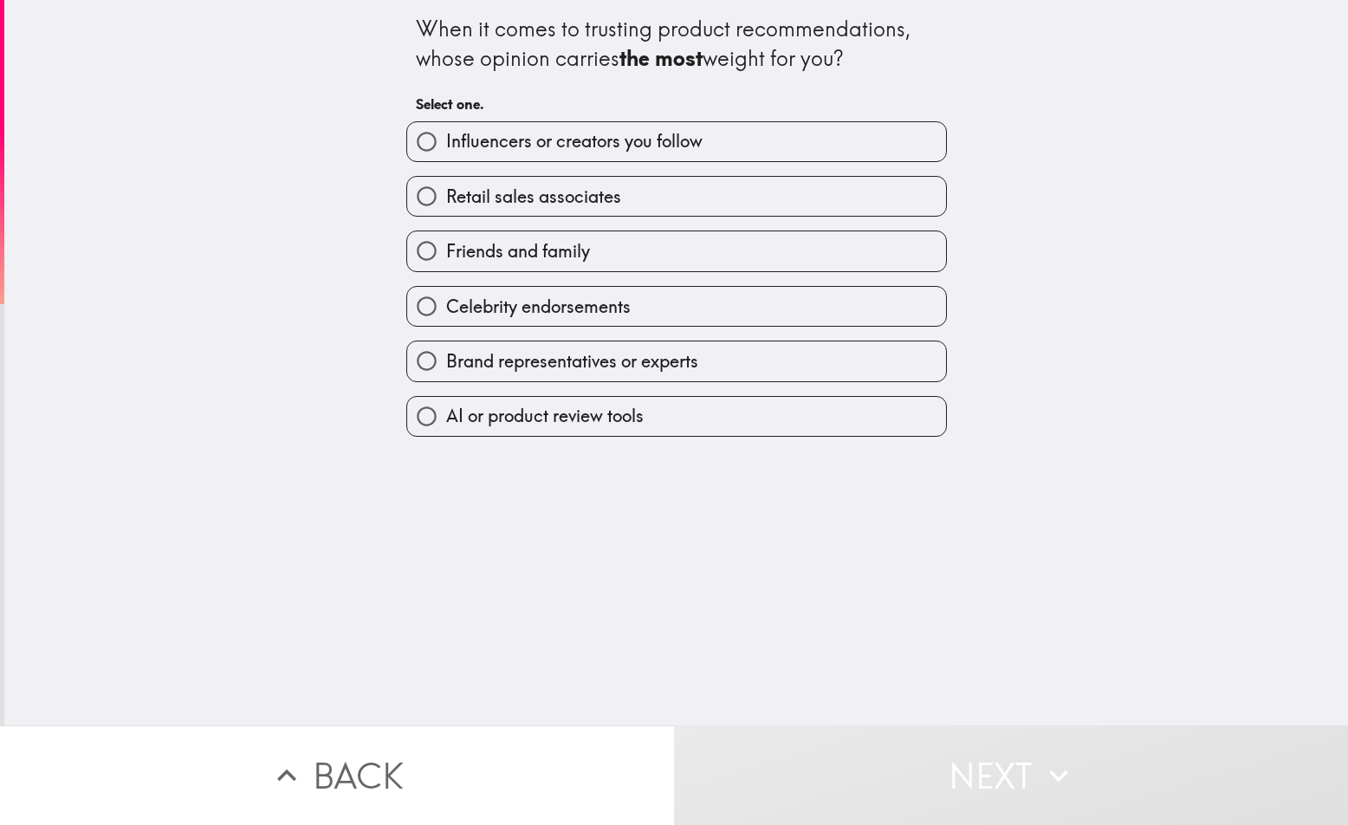
click at [569, 250] on span "Friends and family" at bounding box center [518, 251] width 144 height 24
click at [446, 250] on input "Friends and family" at bounding box center [426, 250] width 39 height 39
radio input "true"
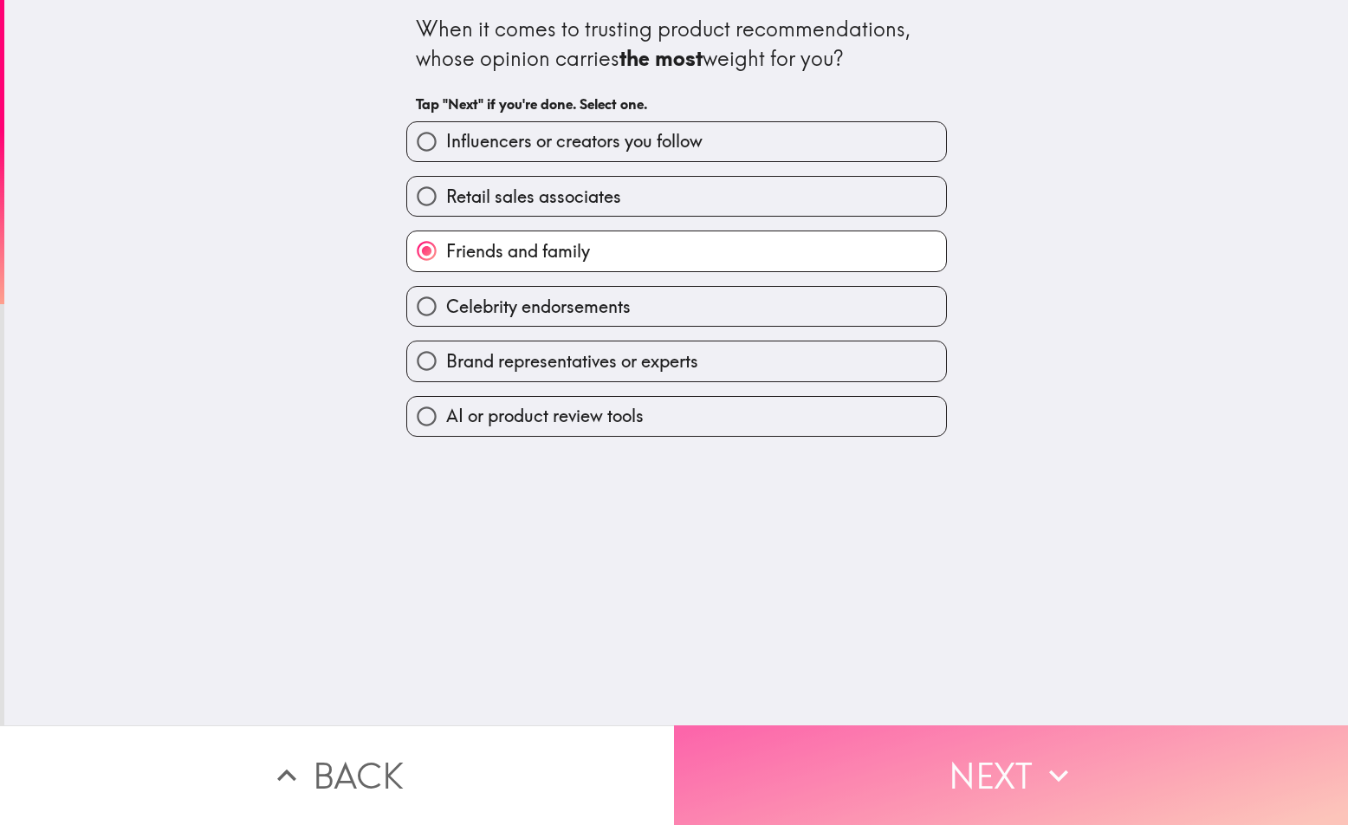
click at [986, 768] on button "Next" at bounding box center [1011, 775] width 674 height 100
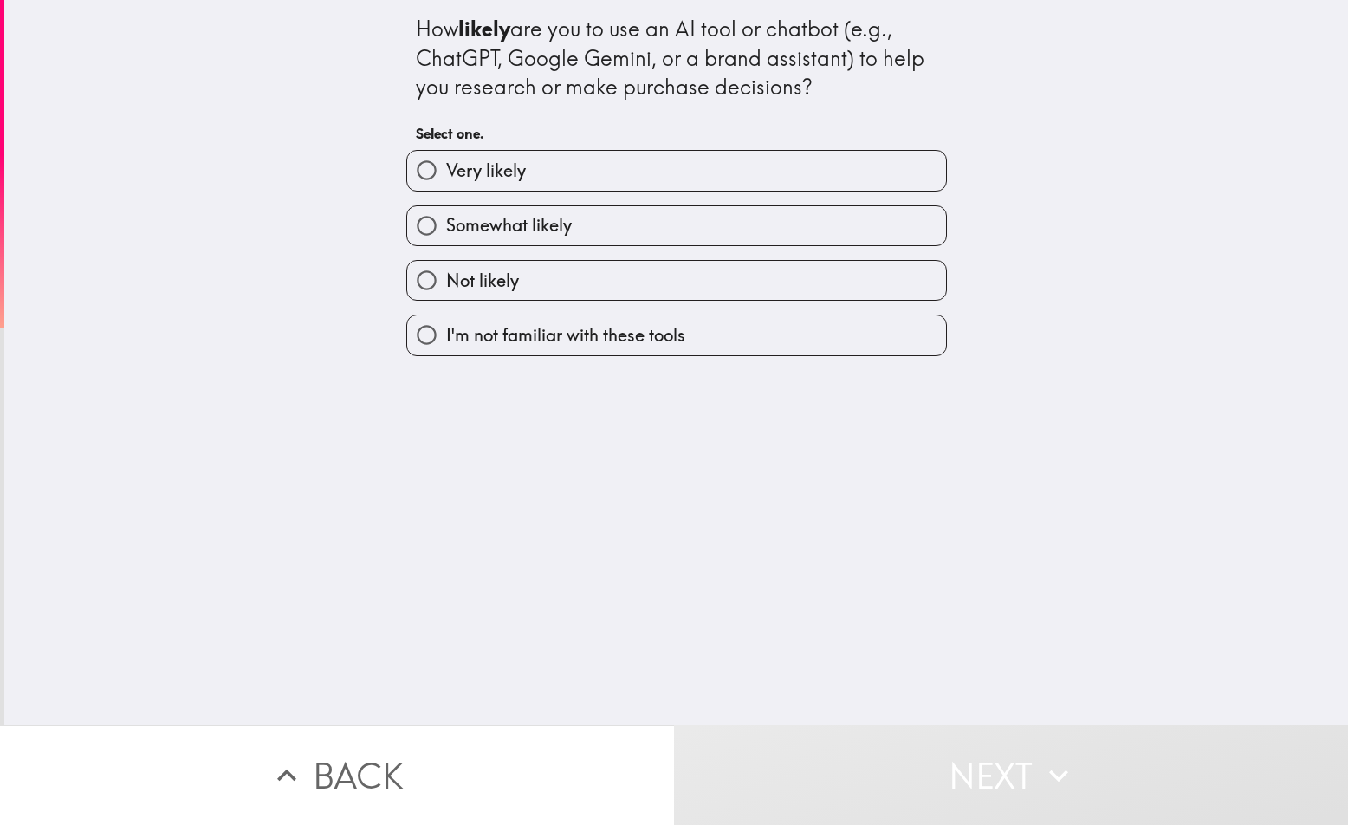
click at [641, 215] on label "Somewhat likely" at bounding box center [676, 225] width 539 height 39
click at [446, 215] on input "Somewhat likely" at bounding box center [426, 225] width 39 height 39
radio input "true"
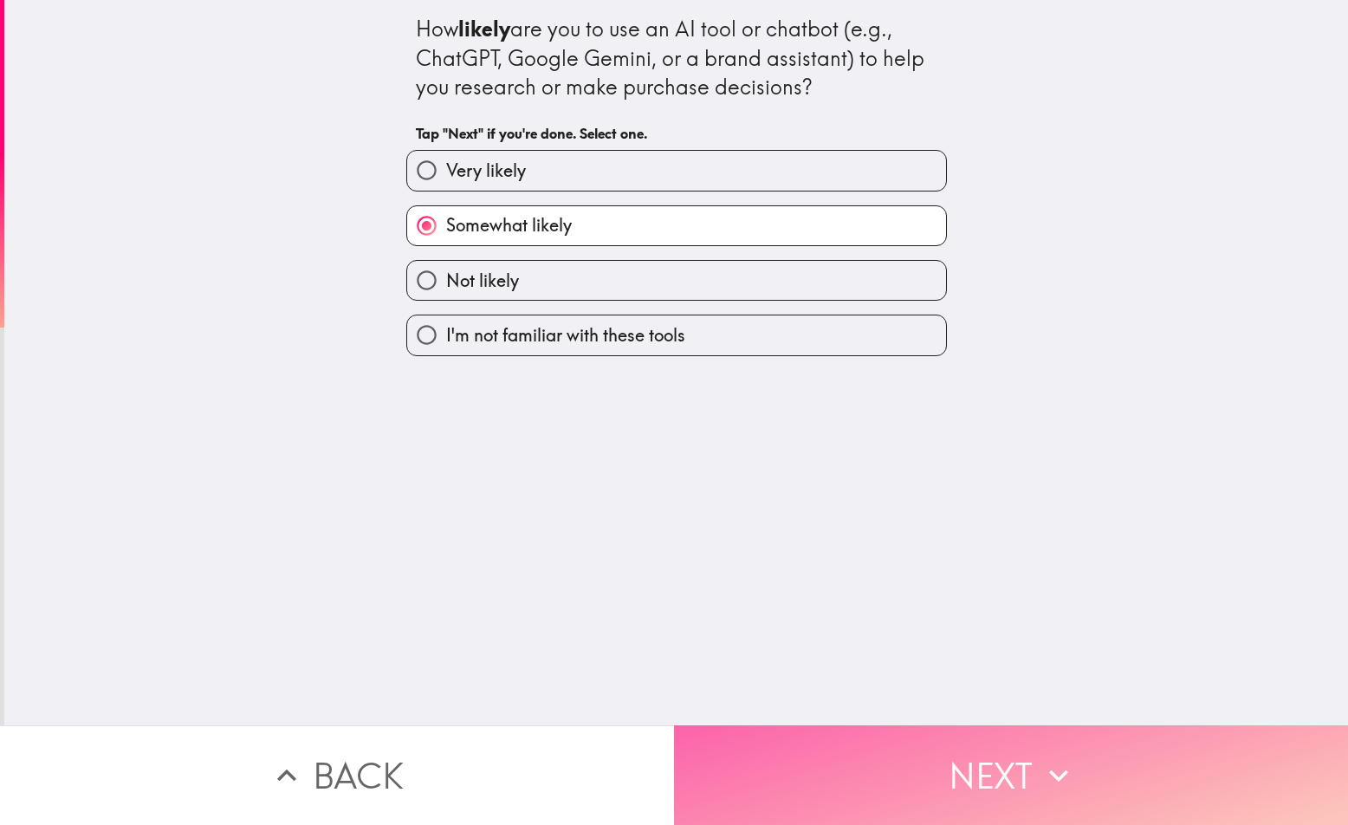
click at [947, 762] on button "Next" at bounding box center [1011, 775] width 674 height 100
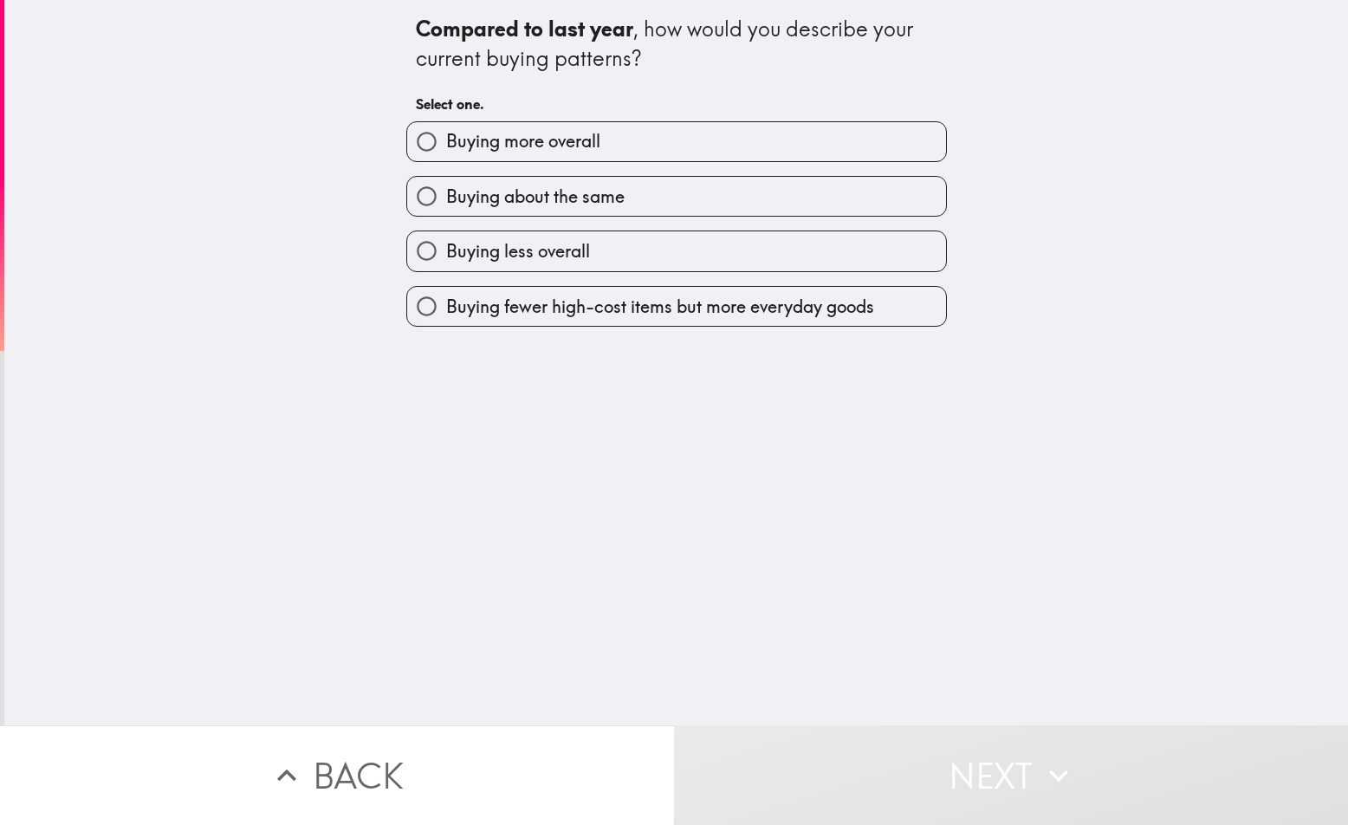
click at [556, 191] on span "Buying about the same" at bounding box center [535, 197] width 178 height 24
click at [446, 191] on input "Buying about the same" at bounding box center [426, 196] width 39 height 39
radio input "true"
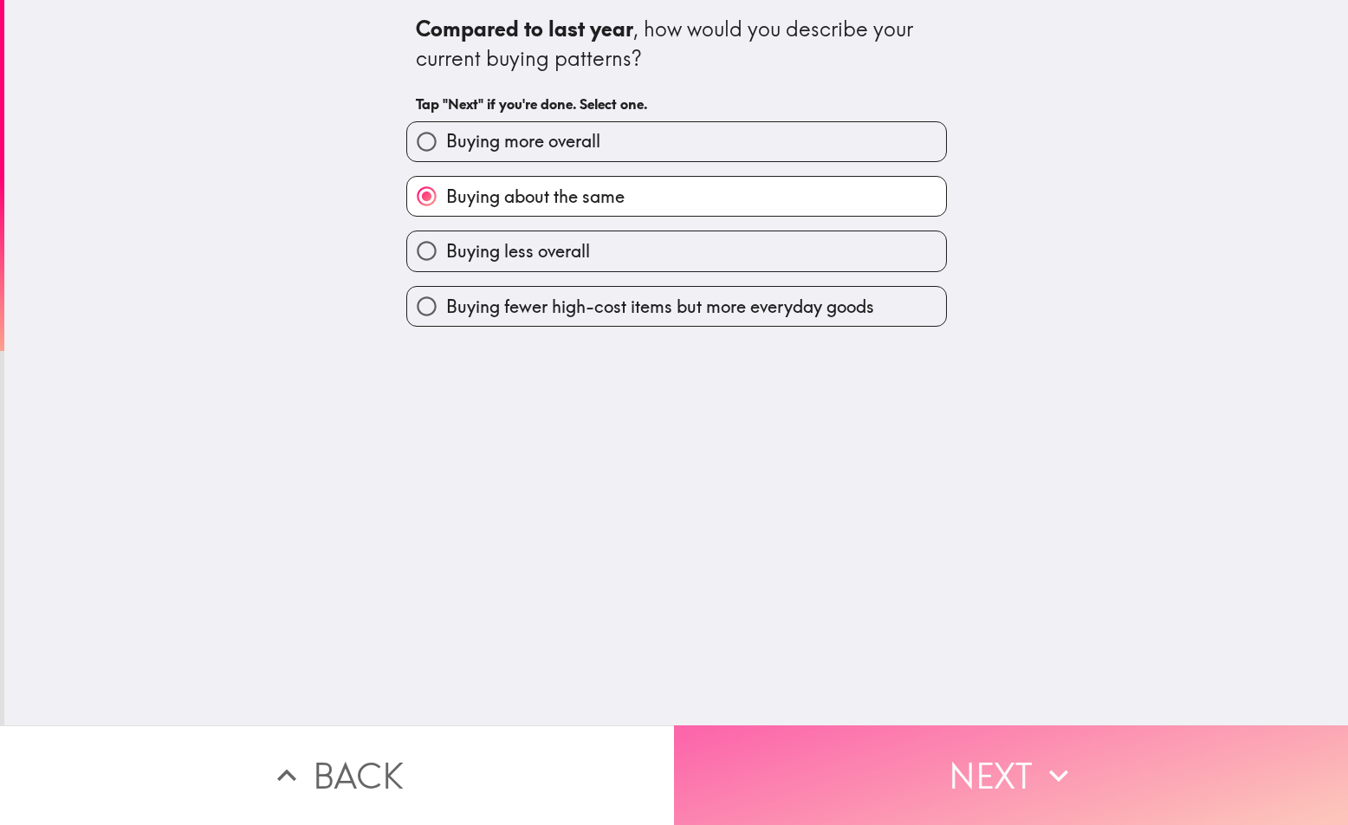
click at [950, 725] on button "Next" at bounding box center [1011, 775] width 674 height 100
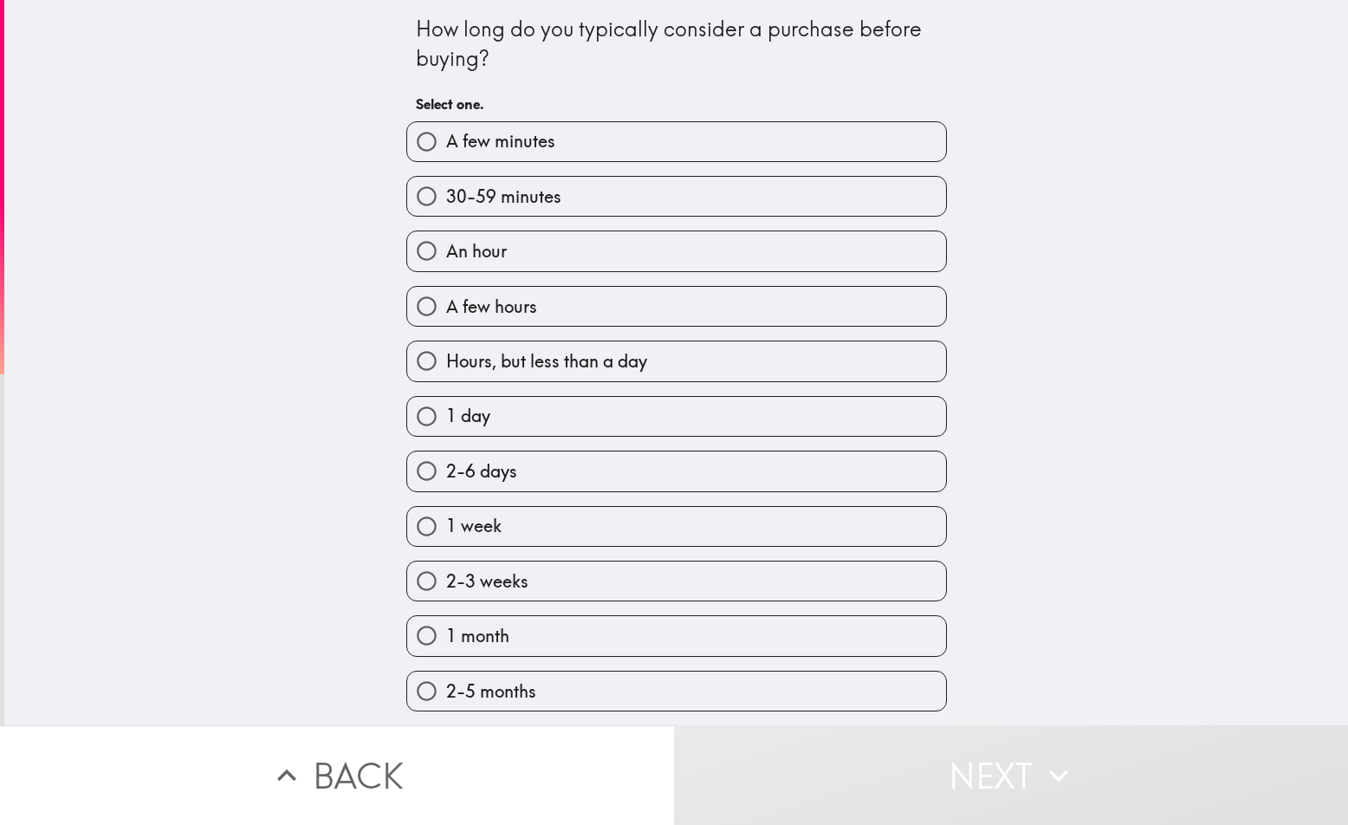
click at [514, 140] on span "A few minutes" at bounding box center [500, 141] width 109 height 24
click at [446, 140] on input "A few minutes" at bounding box center [426, 141] width 39 height 39
radio input "true"
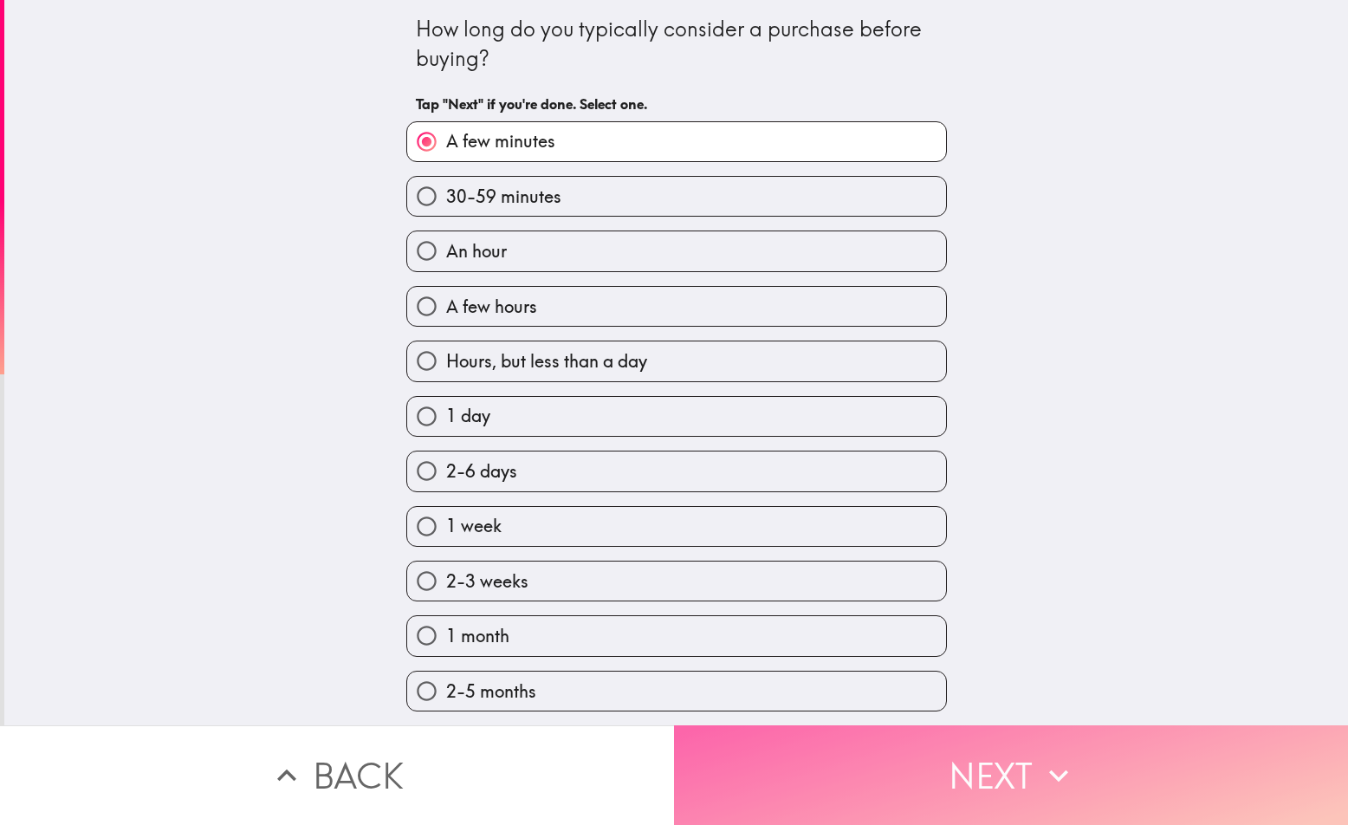
click at [1016, 759] on button "Next" at bounding box center [1011, 775] width 674 height 100
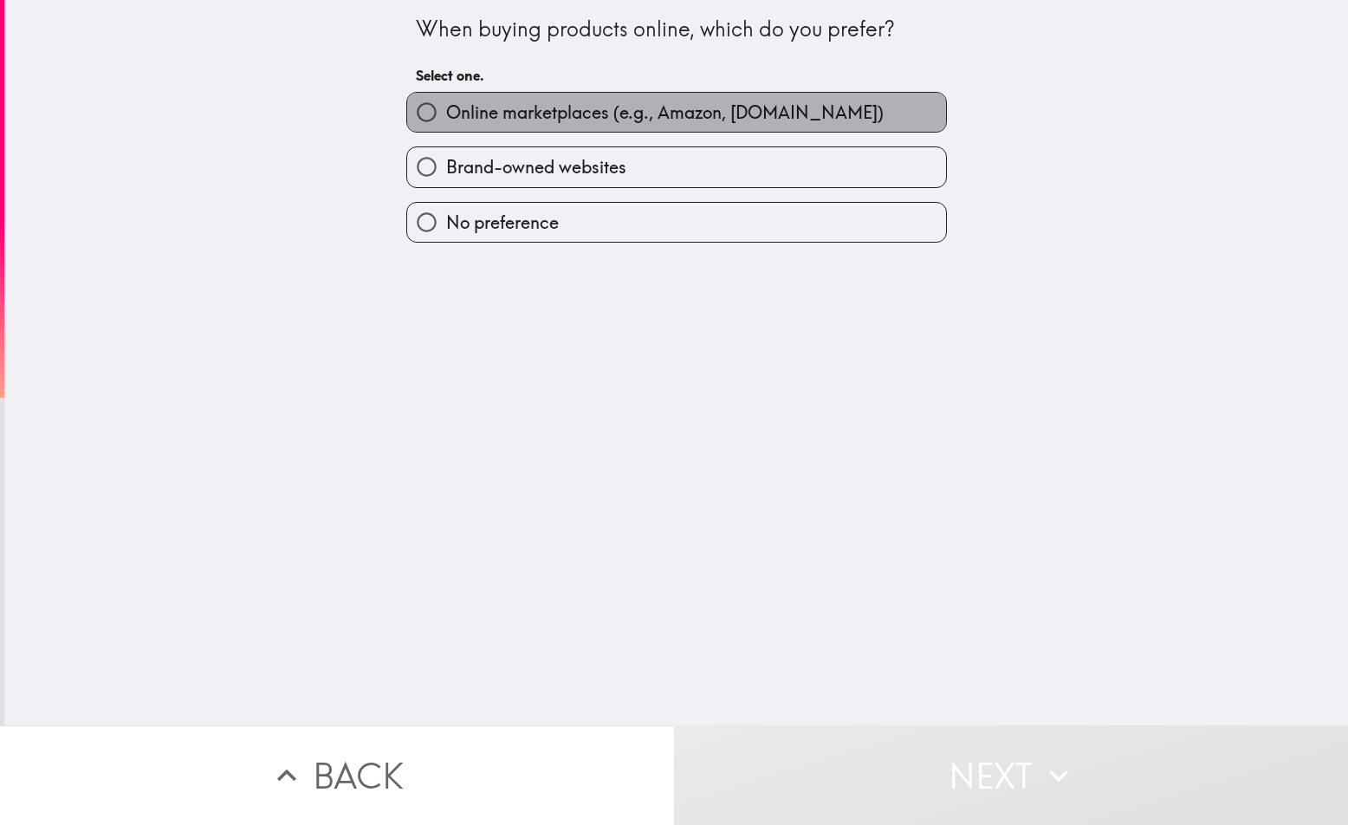
click at [477, 113] on span "Online marketplaces (e.g., Amazon, [DOMAIN_NAME])" at bounding box center [665, 113] width 438 height 24
click at [446, 113] on input "Online marketplaces (e.g., Amazon, [DOMAIN_NAME])" at bounding box center [426, 112] width 39 height 39
radio input "true"
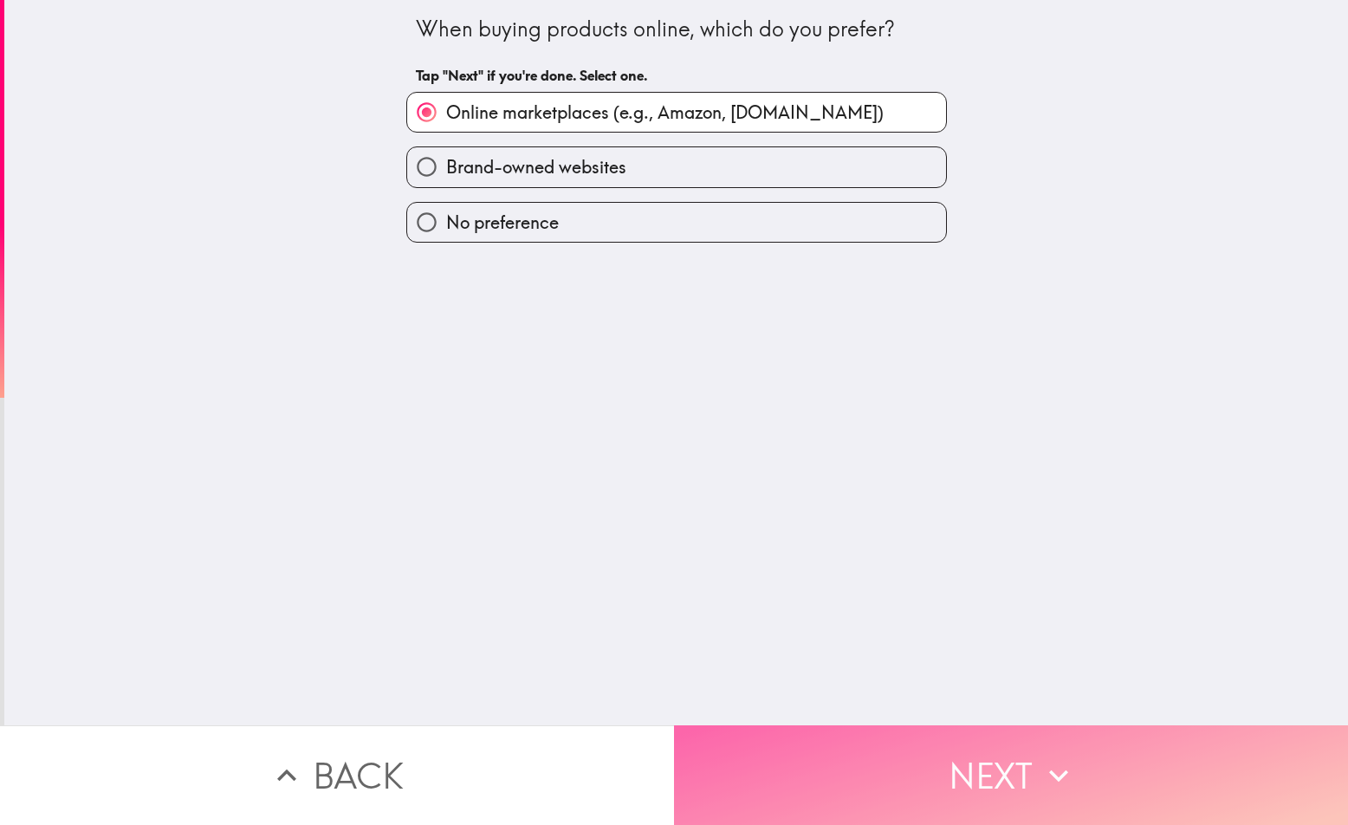
click at [956, 755] on button "Next" at bounding box center [1011, 775] width 674 height 100
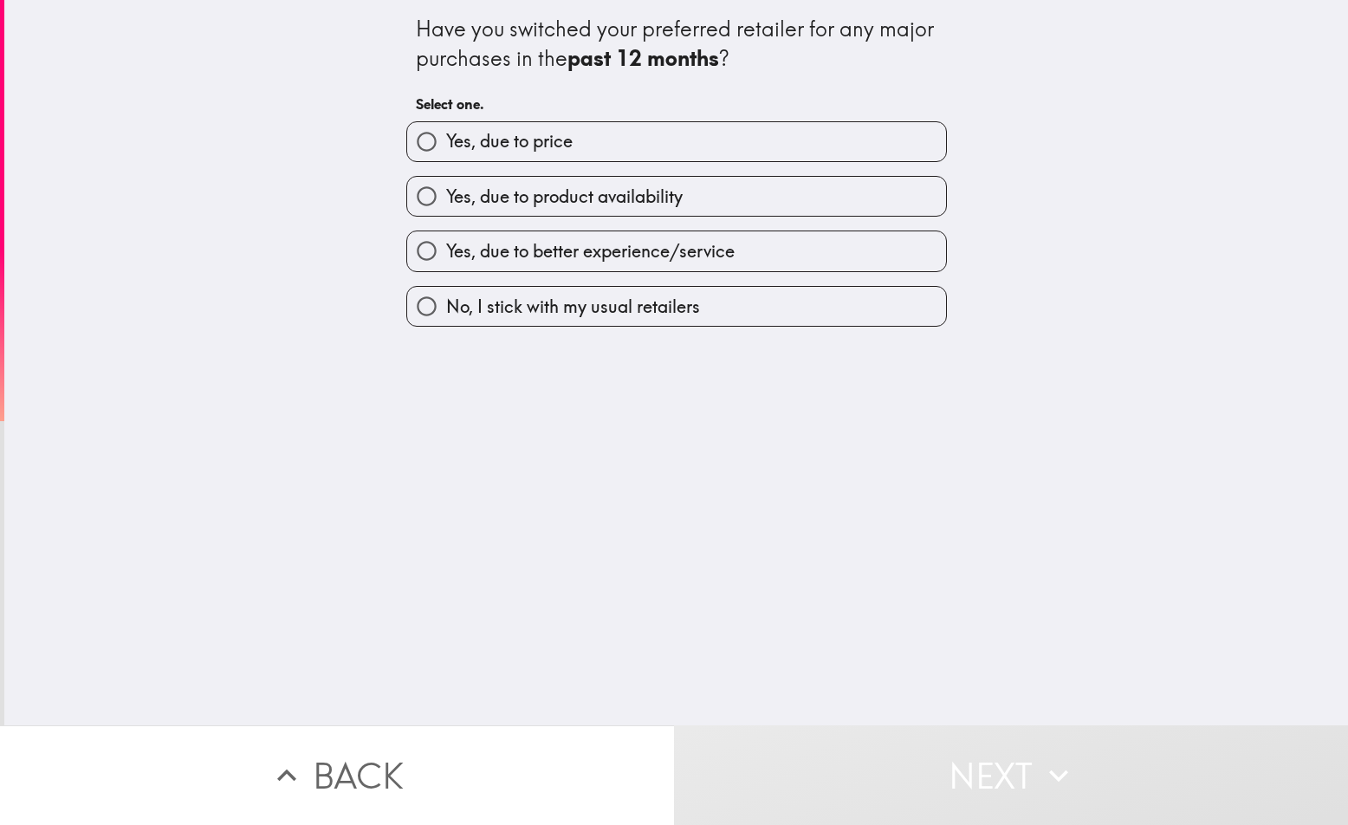
click at [516, 144] on span "Yes, due to price" at bounding box center [509, 141] width 126 height 24
click at [446, 144] on input "Yes, due to price" at bounding box center [426, 141] width 39 height 39
radio input "true"
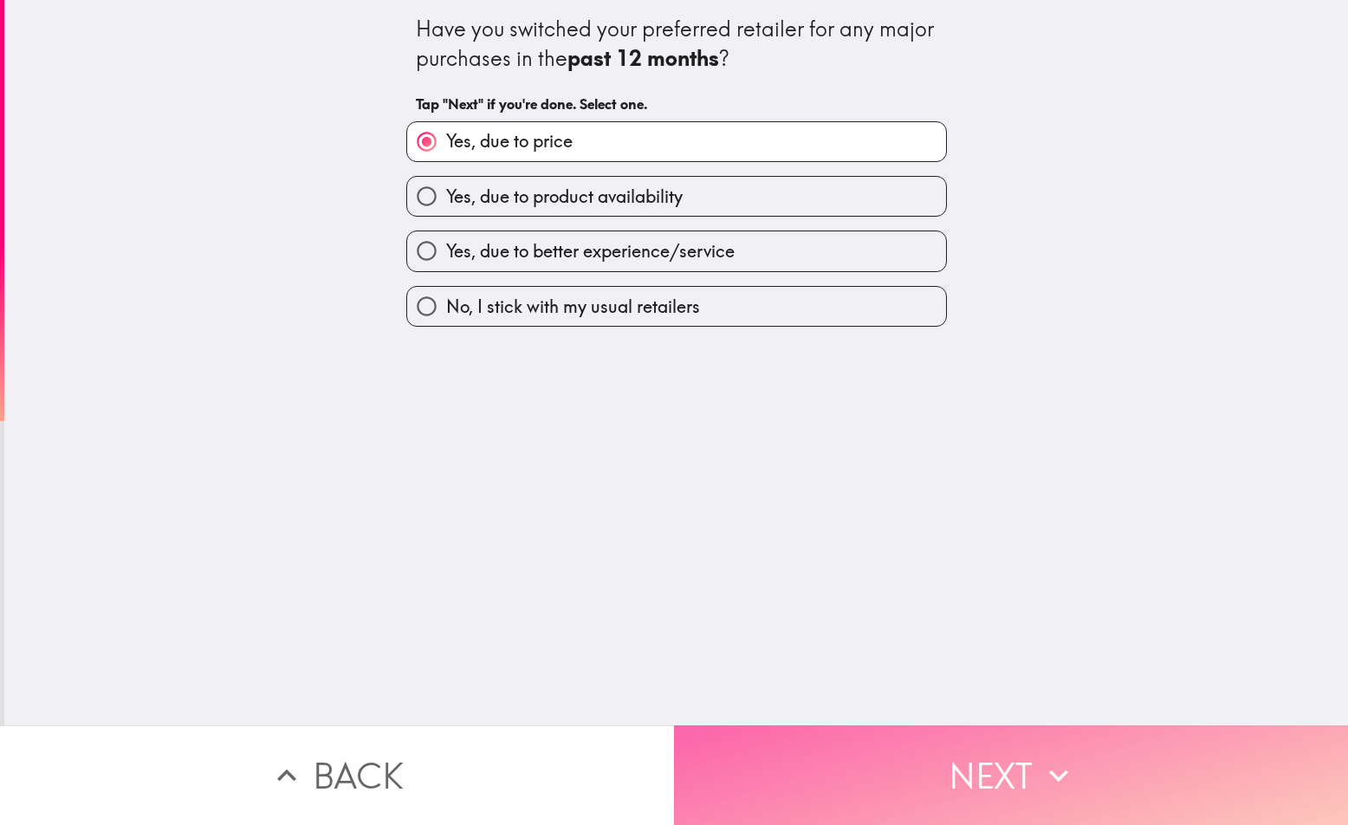
drag, startPoint x: 895, startPoint y: 727, endPoint x: 866, endPoint y: 718, distance: 29.9
click at [895, 728] on button "Next" at bounding box center [1011, 775] width 674 height 100
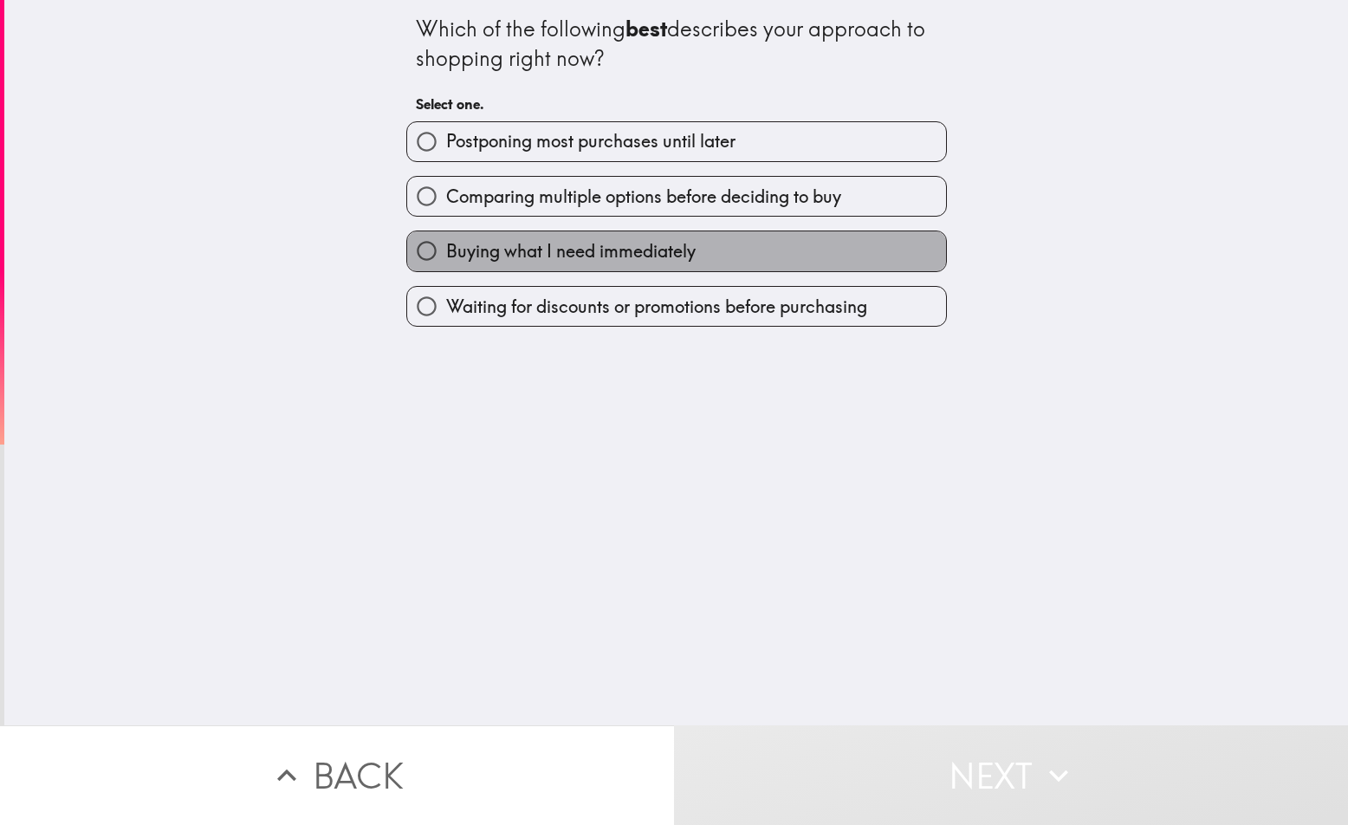
click at [446, 254] on span "Buying what I need immediately" at bounding box center [571, 251] width 250 height 24
click at [440, 254] on input "Buying what I need immediately" at bounding box center [426, 250] width 39 height 39
radio input "true"
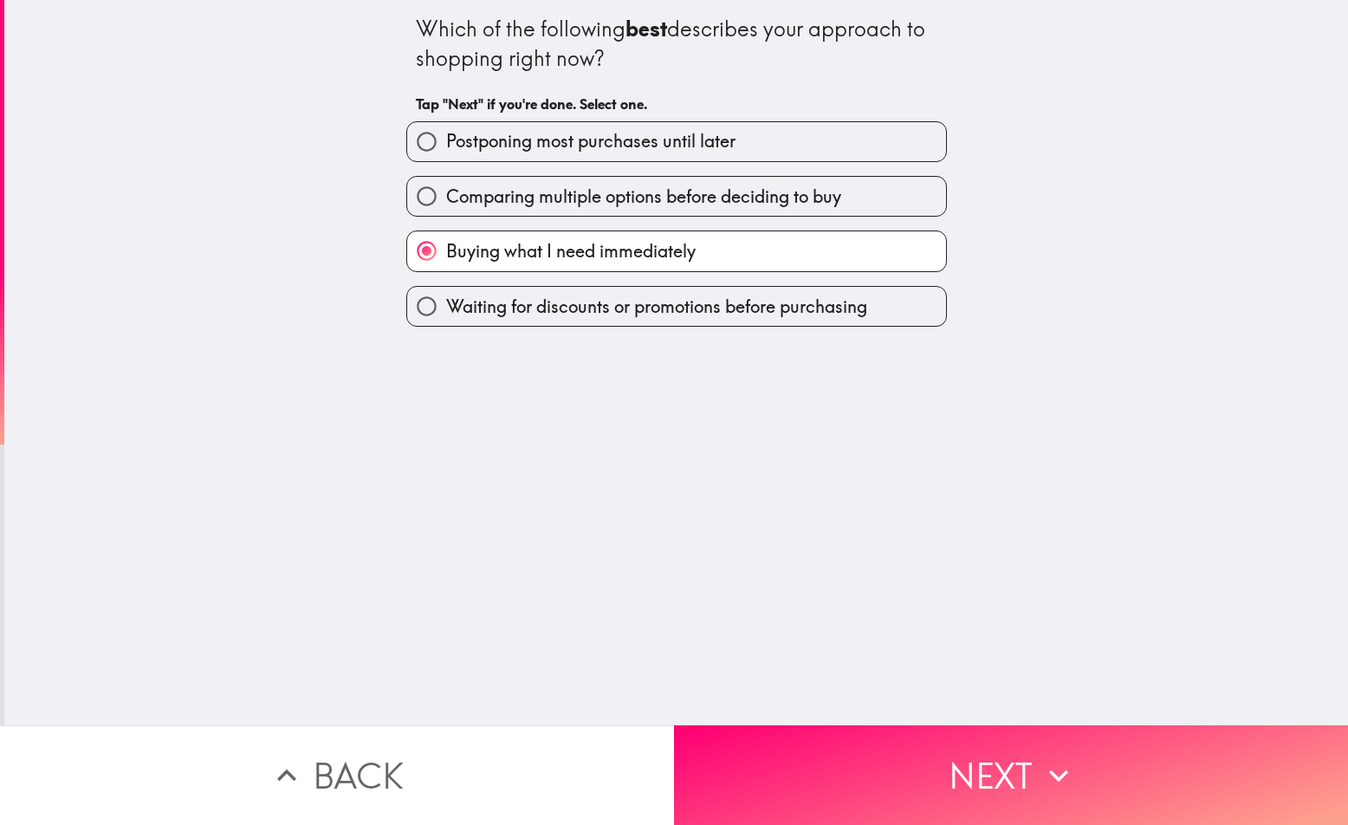
click at [483, 198] on span "Comparing multiple options before deciding to buy" at bounding box center [643, 197] width 395 height 24
click at [446, 198] on input "Comparing multiple options before deciding to buy" at bounding box center [426, 196] width 39 height 39
radio input "true"
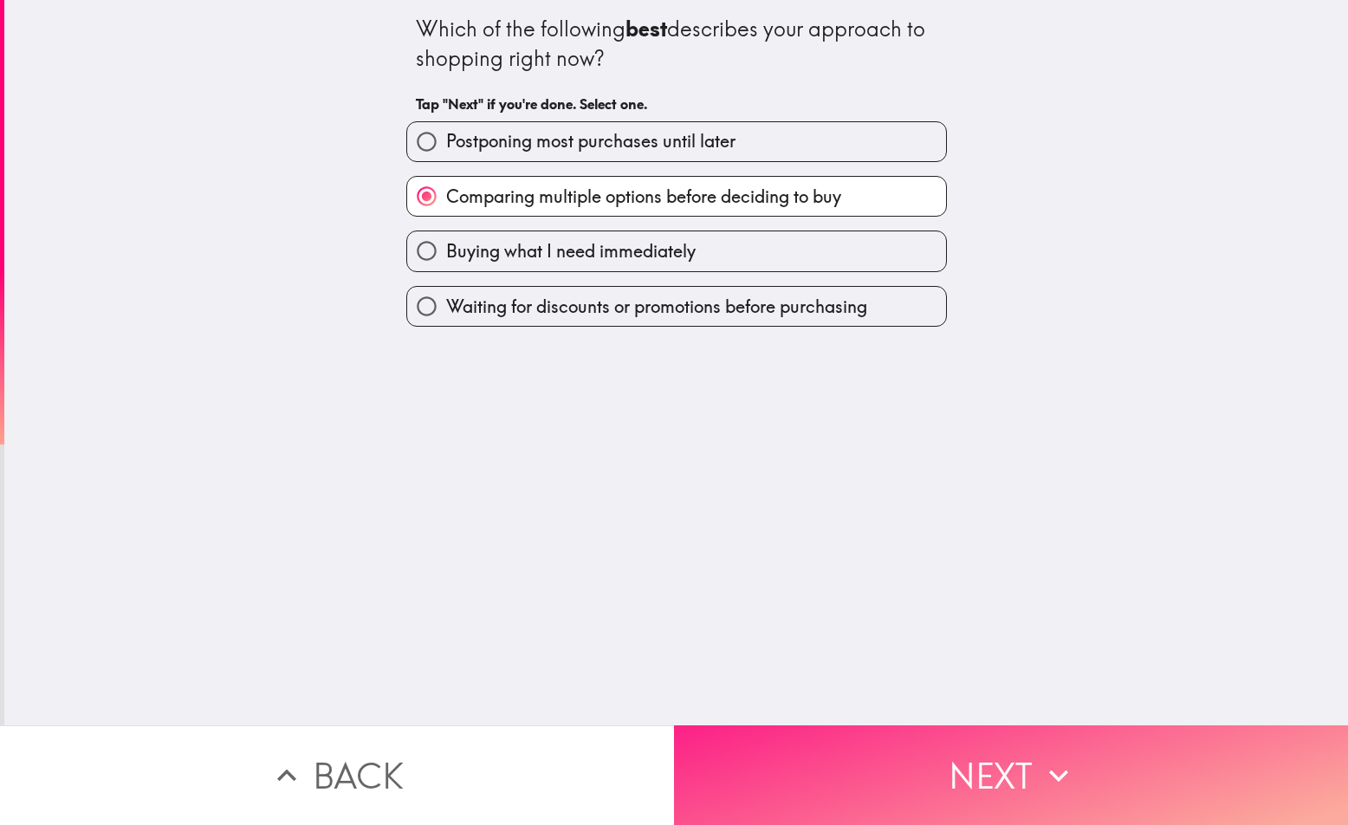
click at [944, 751] on button "Next" at bounding box center [1011, 775] width 674 height 100
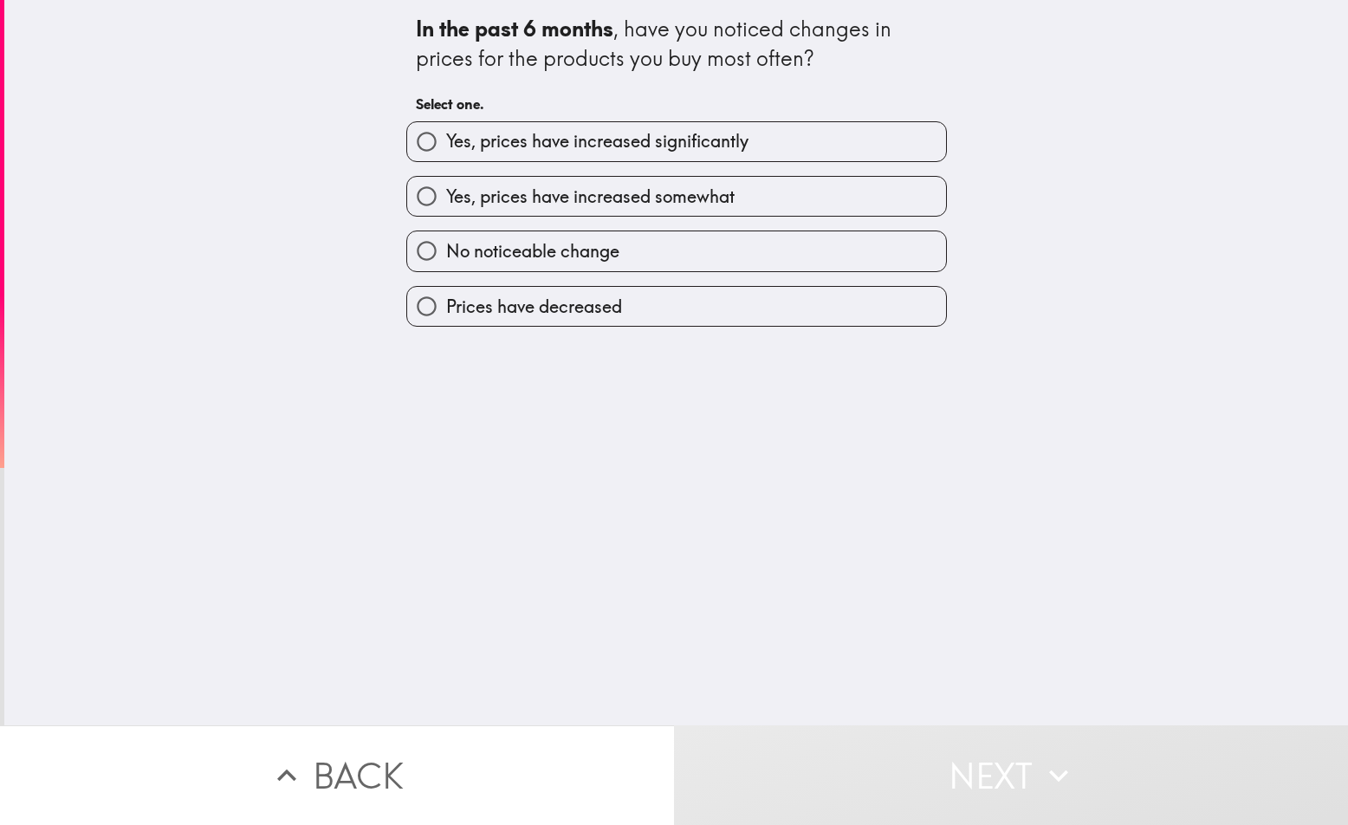
click at [414, 146] on input "Yes, prices have increased significantly" at bounding box center [426, 141] width 39 height 39
radio input "true"
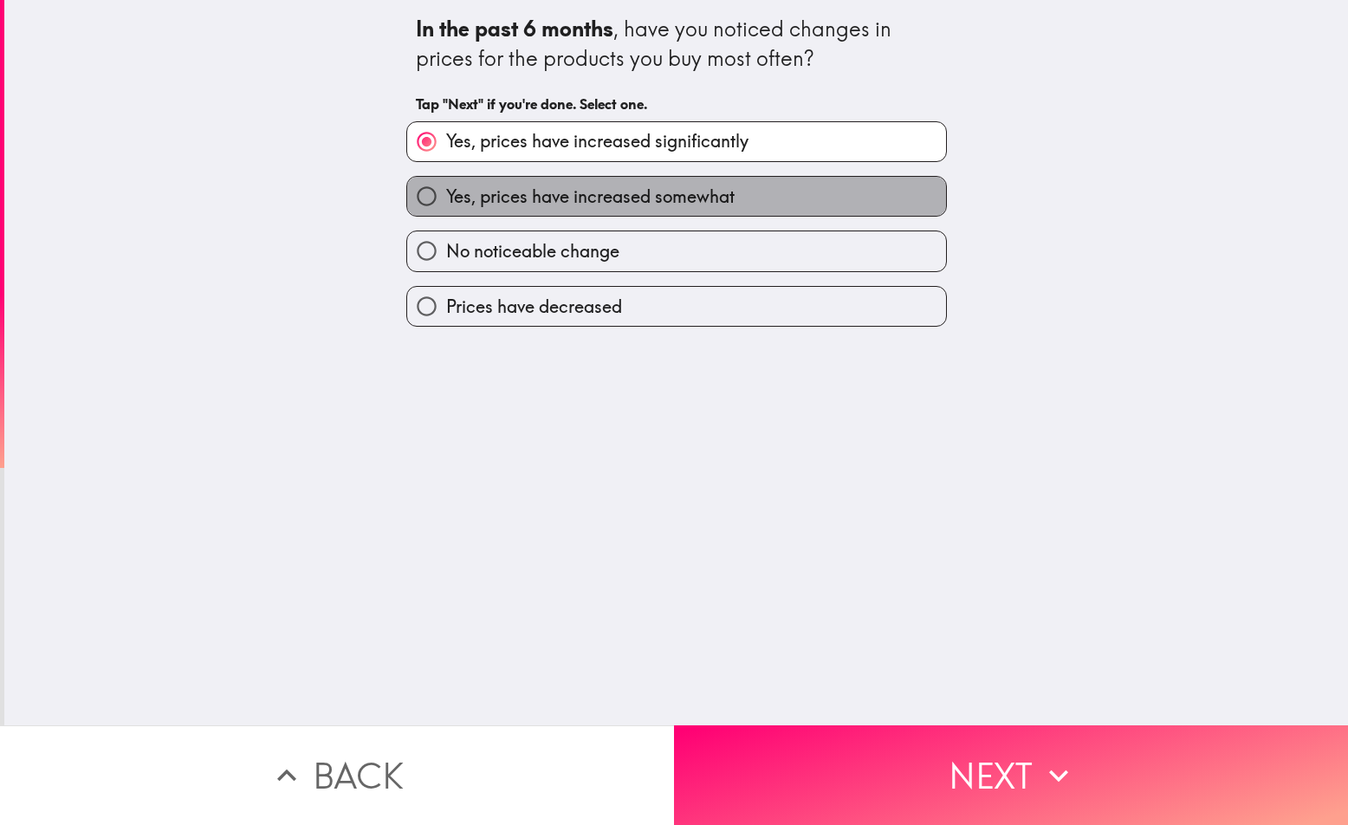
click at [584, 198] on span "Yes, prices have increased somewhat" at bounding box center [590, 197] width 289 height 24
click at [446, 198] on input "Yes, prices have increased somewhat" at bounding box center [426, 196] width 39 height 39
radio input "true"
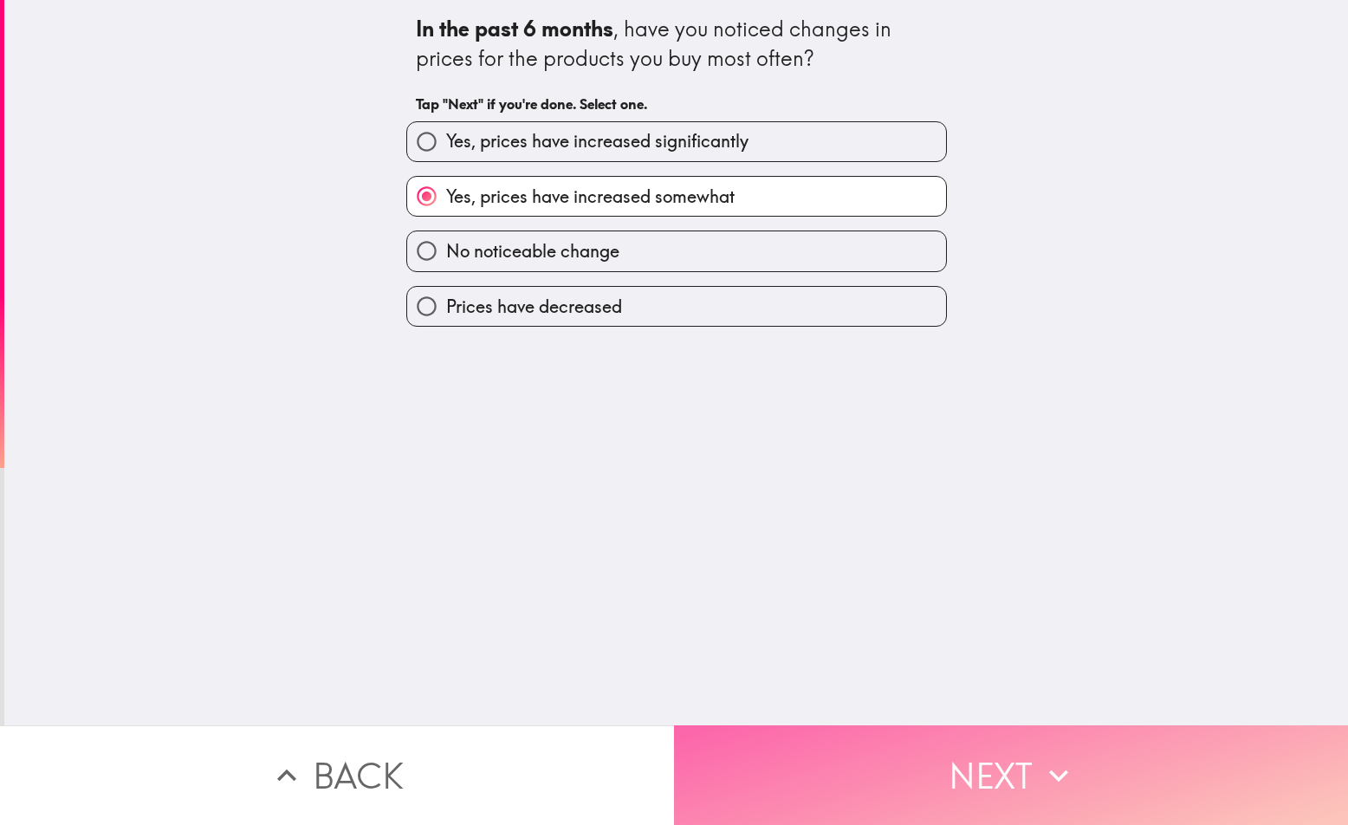
click at [923, 794] on button "Next" at bounding box center [1011, 775] width 674 height 100
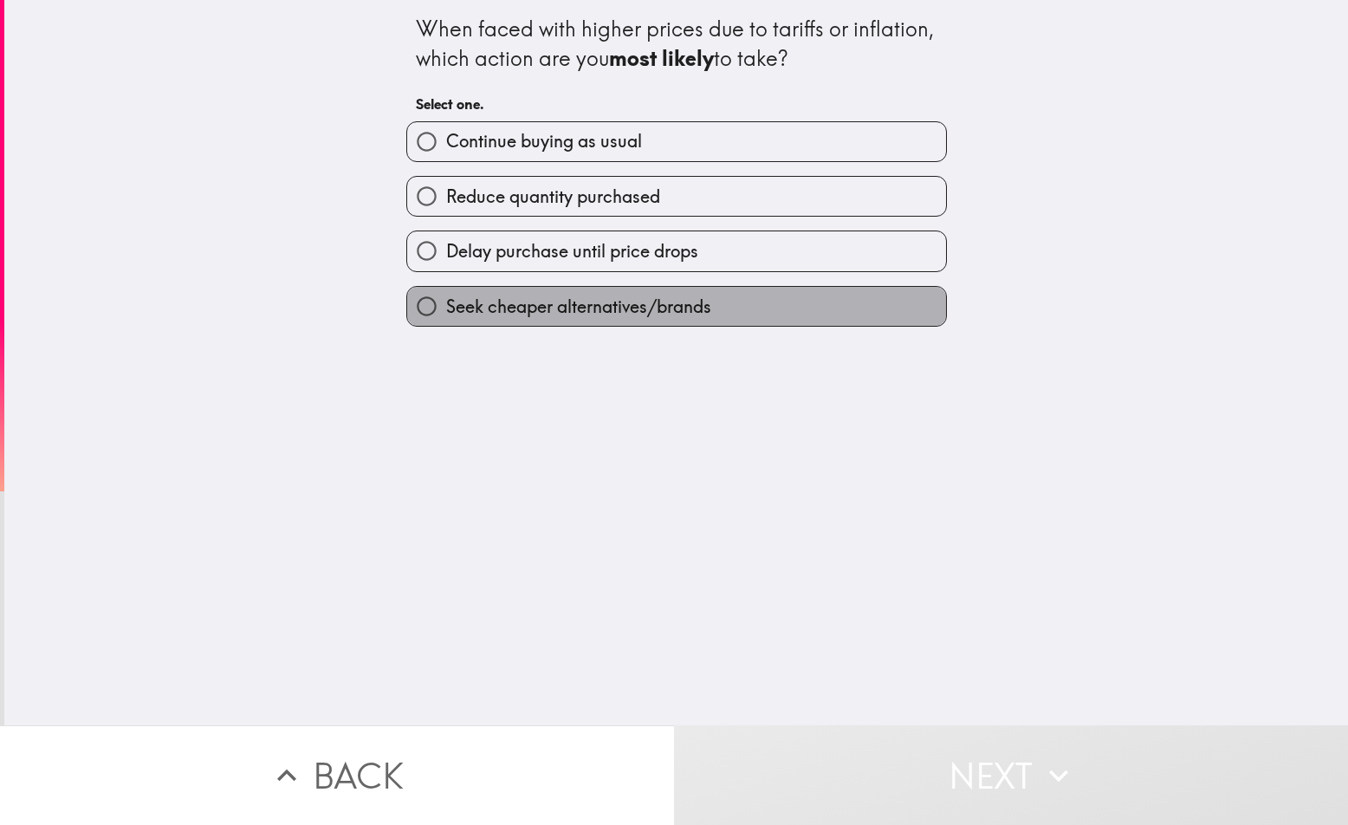
click at [625, 315] on span "Seek cheaper alternatives/brands" at bounding box center [578, 307] width 265 height 24
click at [446, 315] on input "Seek cheaper alternatives/brands" at bounding box center [426, 306] width 39 height 39
radio input "true"
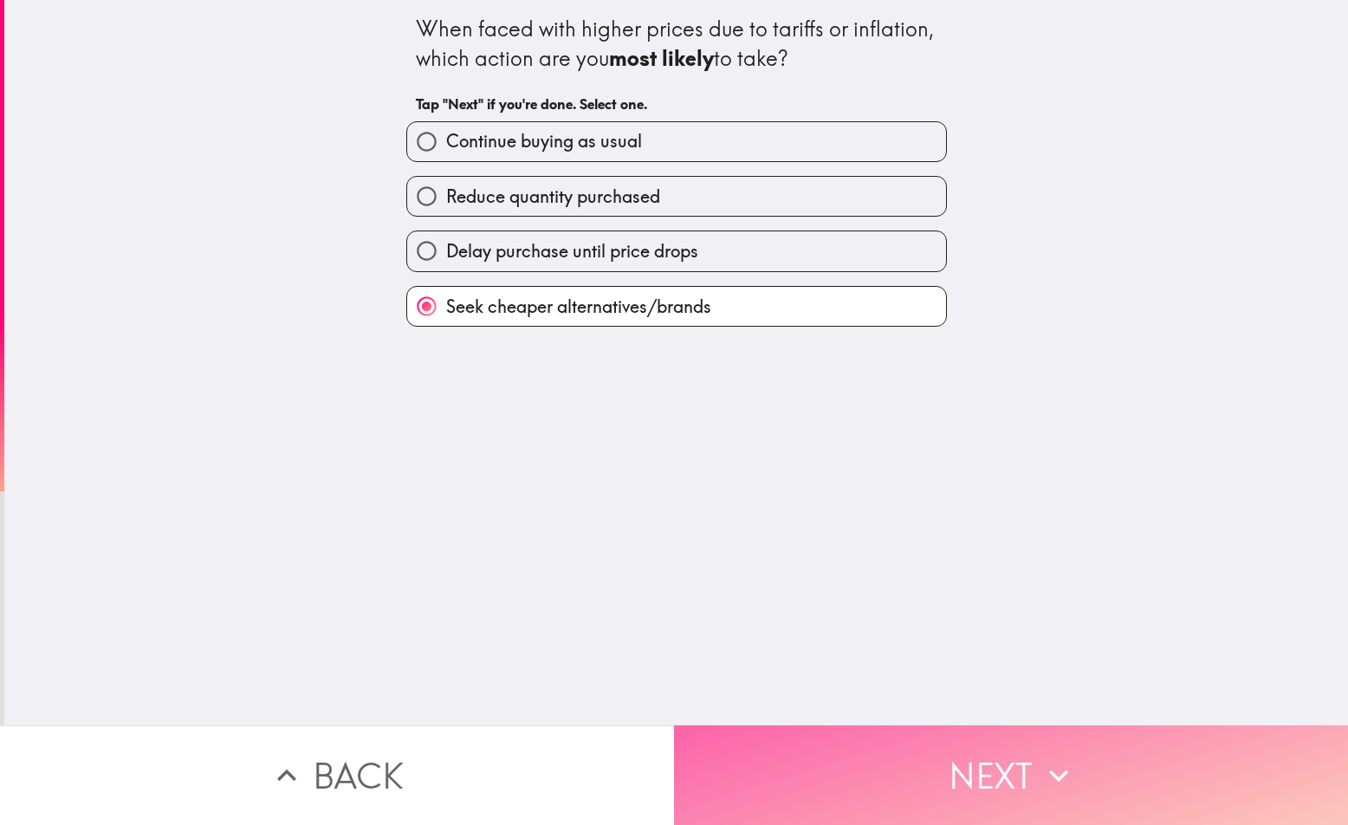
click at [977, 749] on button "Next" at bounding box center [1011, 775] width 674 height 100
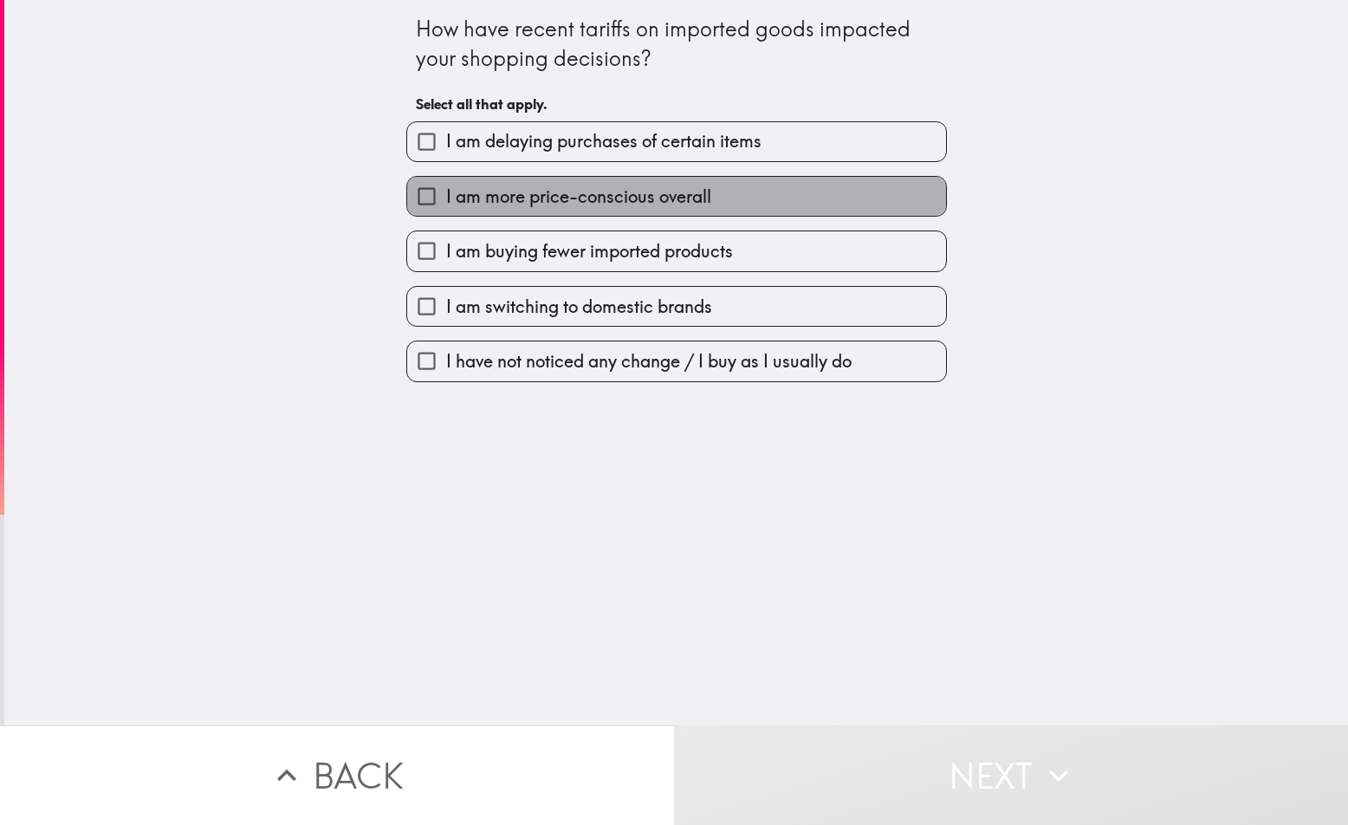
click at [557, 195] on span "I am more price-conscious overall" at bounding box center [578, 197] width 265 height 24
click at [446, 195] on input "I am more price-conscious overall" at bounding box center [426, 196] width 39 height 39
checkbox input "true"
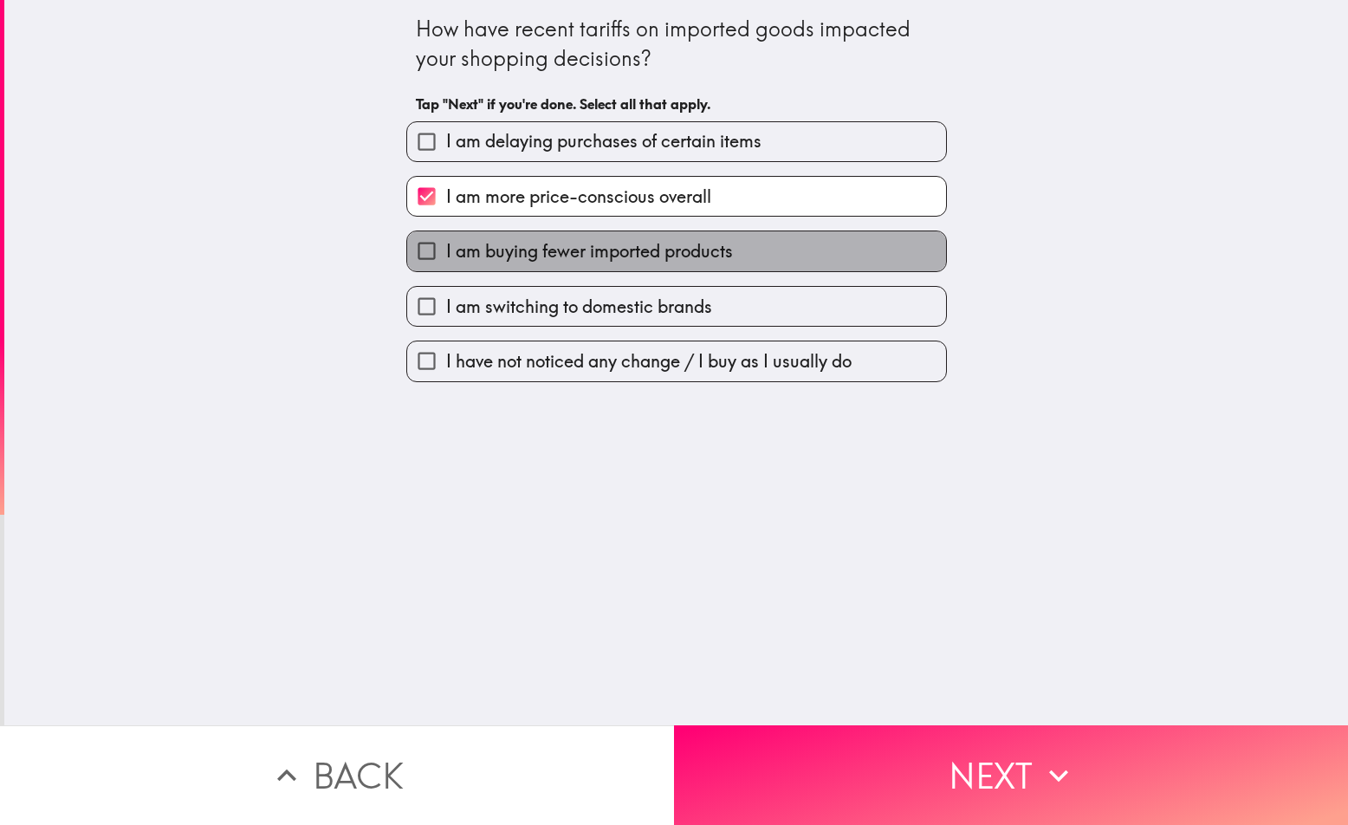
click at [570, 256] on span "I am buying fewer imported products" at bounding box center [589, 251] width 287 height 24
click at [446, 256] on input "I am buying fewer imported products" at bounding box center [426, 250] width 39 height 39
checkbox input "true"
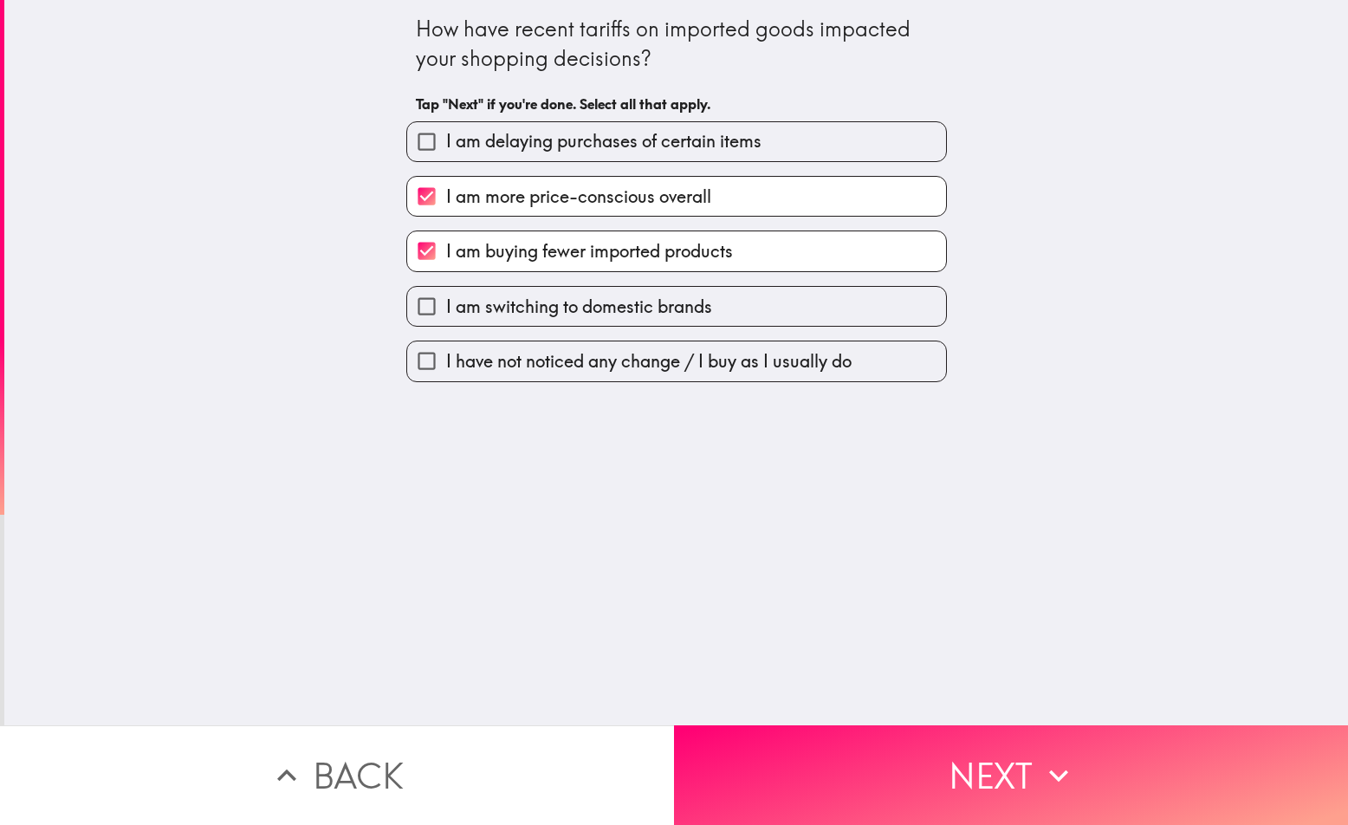
click at [551, 312] on span "I am switching to domestic brands" at bounding box center [579, 307] width 266 height 24
click at [446, 312] on input "I am switching to domestic brands" at bounding box center [426, 306] width 39 height 39
checkbox input "true"
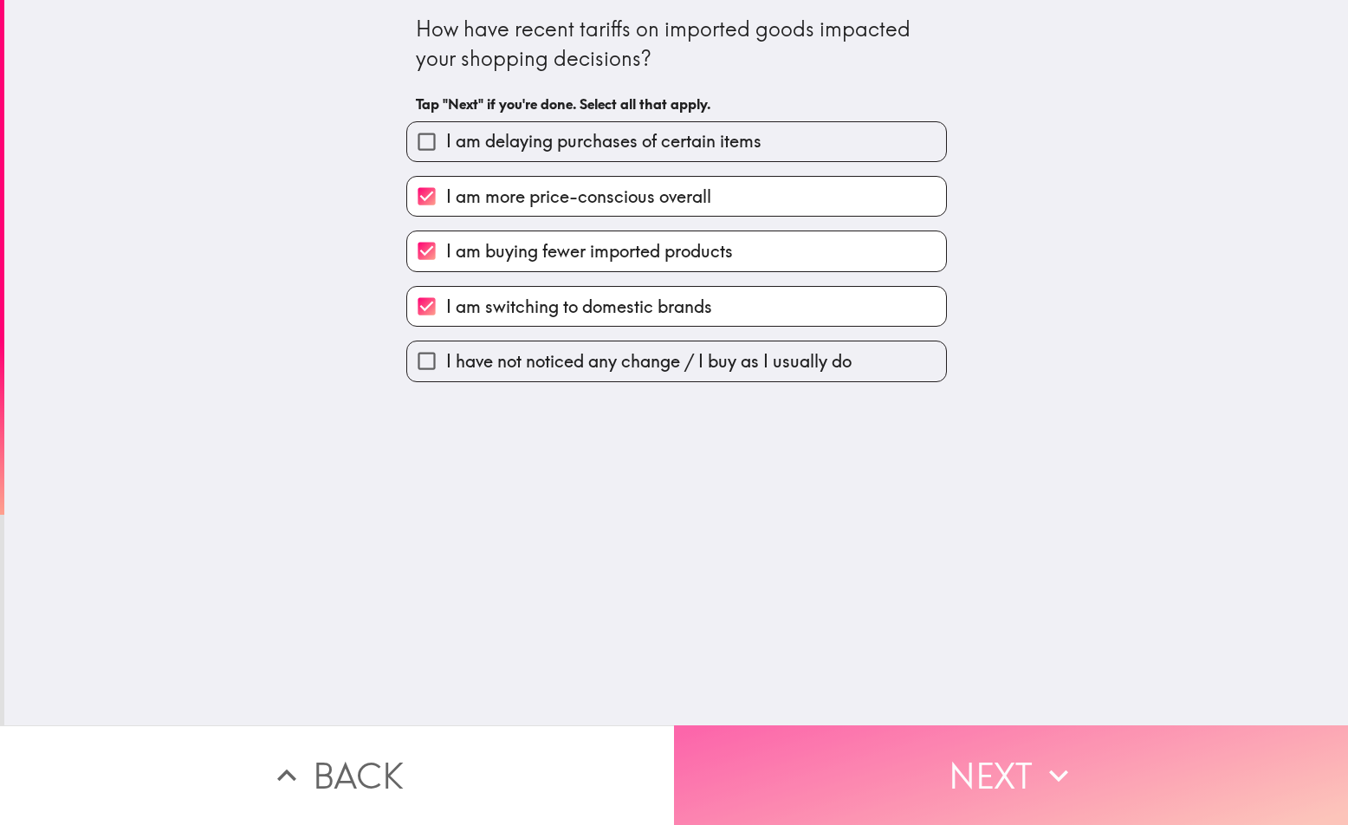
click at [924, 732] on button "Next" at bounding box center [1011, 775] width 674 height 100
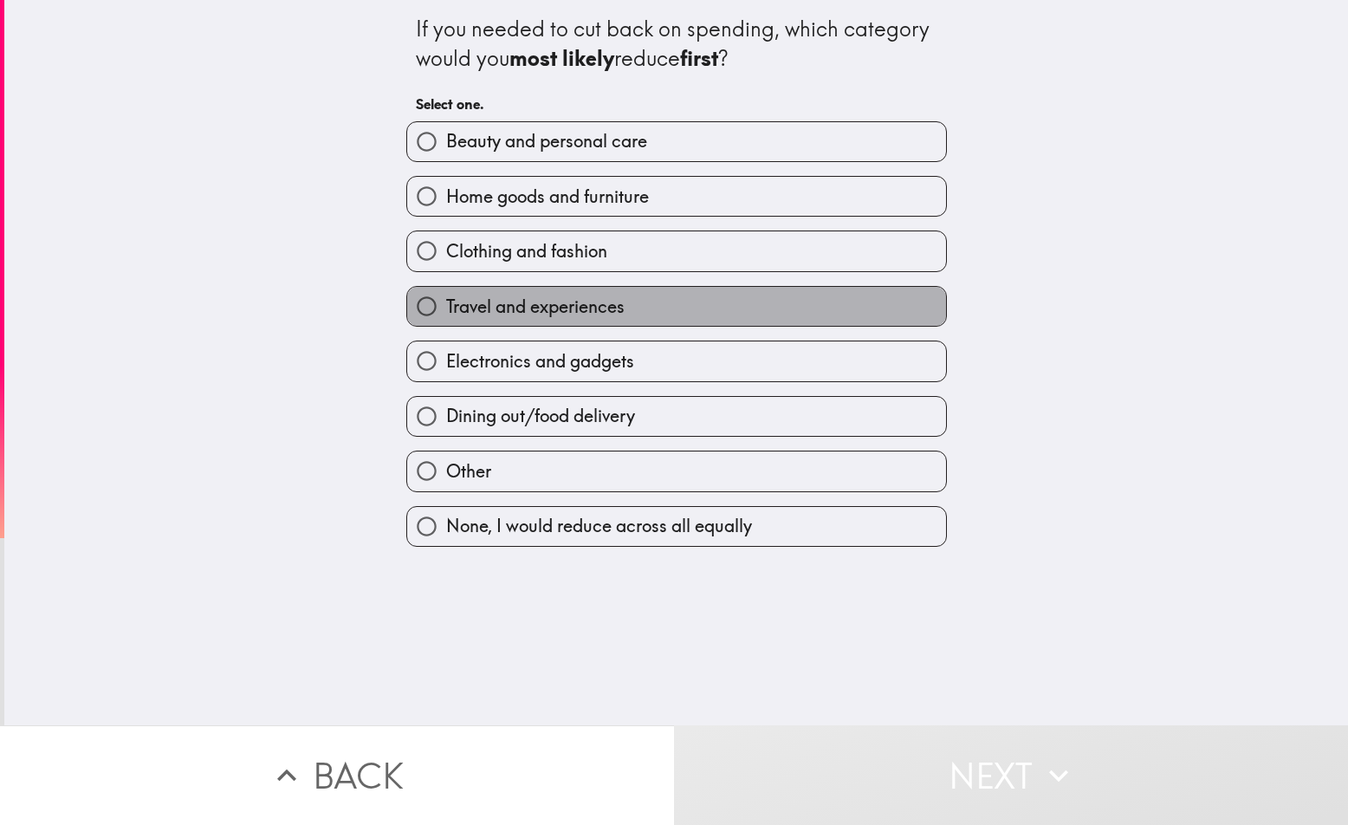
click at [460, 315] on span "Travel and experiences" at bounding box center [535, 307] width 178 height 24
click at [446, 315] on input "Travel and experiences" at bounding box center [426, 306] width 39 height 39
radio input "true"
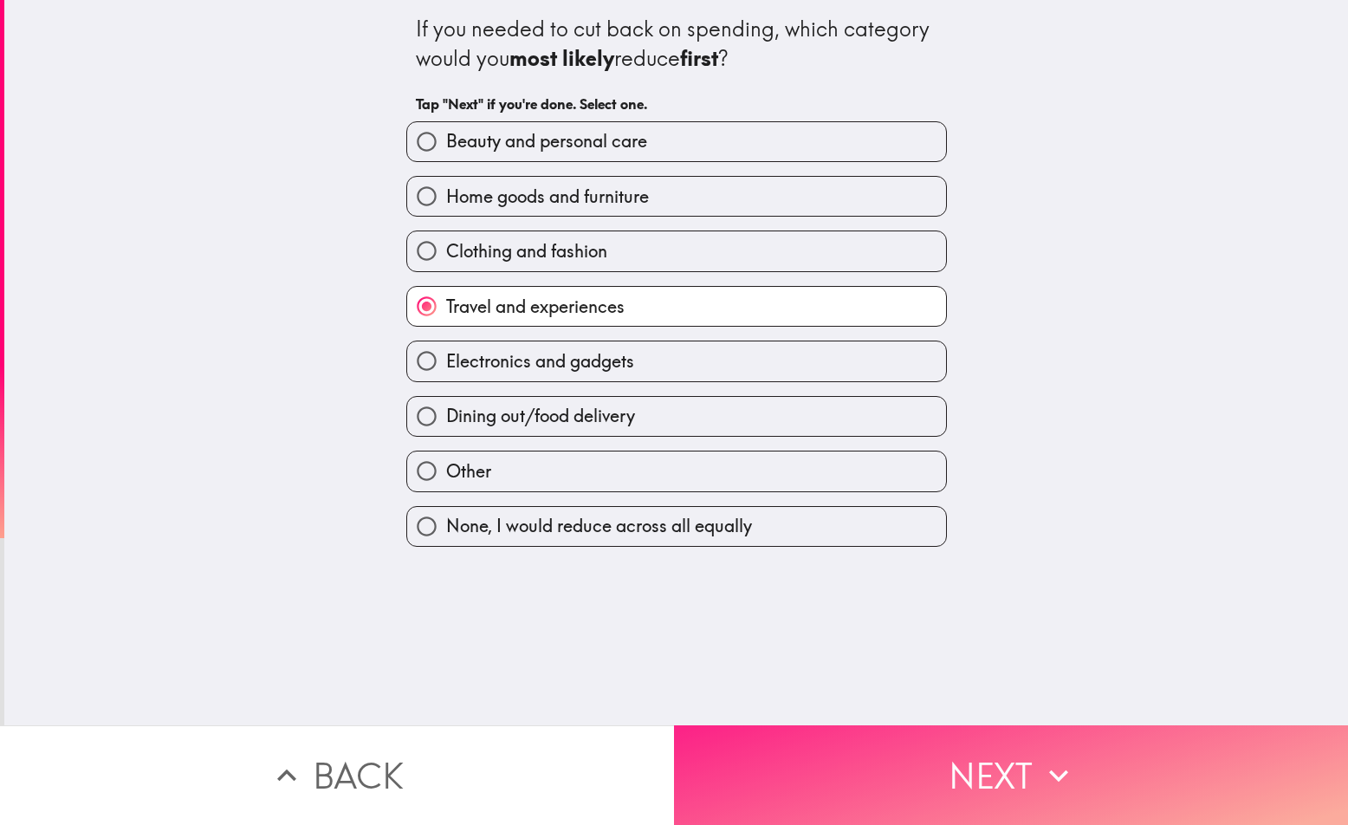
click at [950, 740] on button "Next" at bounding box center [1011, 775] width 674 height 100
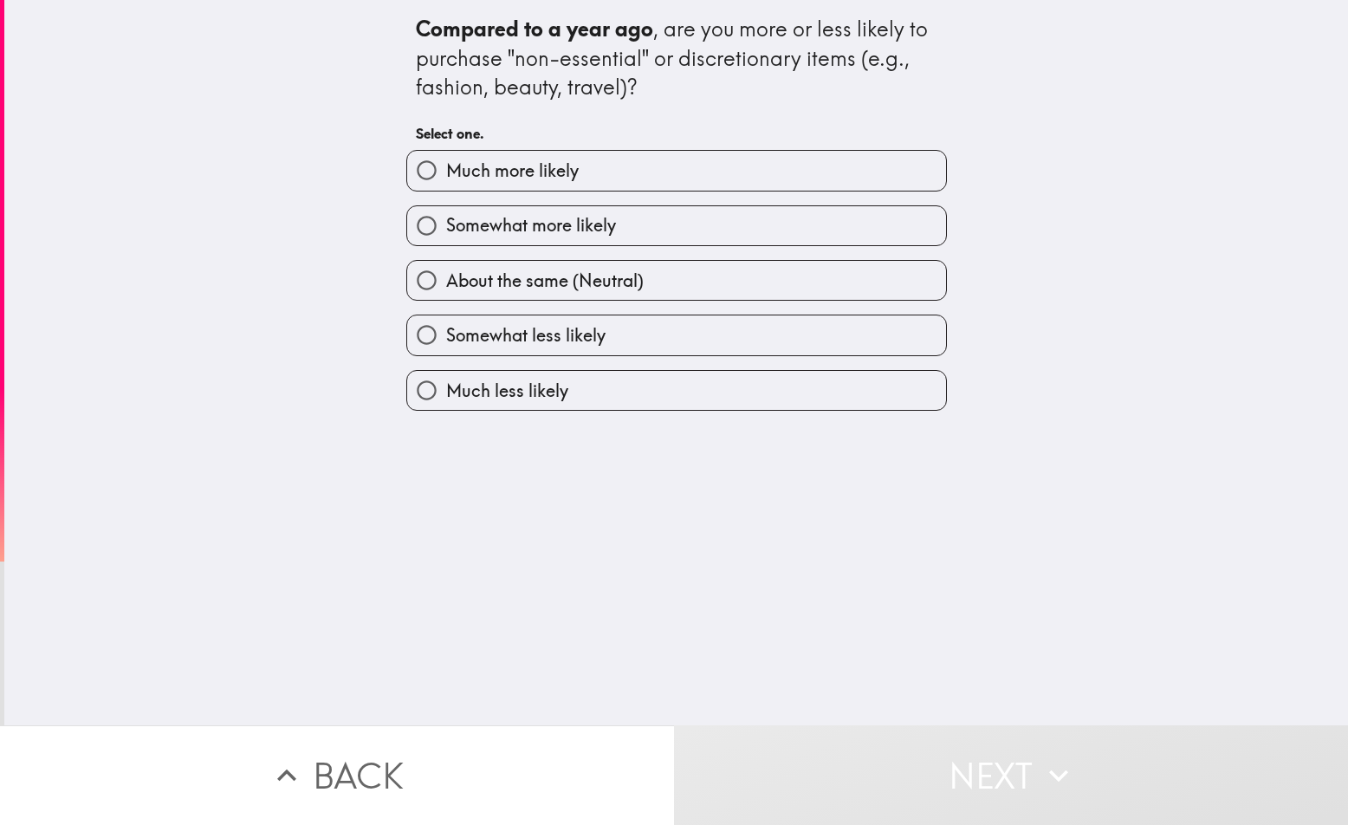
click at [632, 297] on label "About the same (Neutral)" at bounding box center [676, 280] width 539 height 39
click at [446, 297] on input "About the same (Neutral)" at bounding box center [426, 280] width 39 height 39
radio input "true"
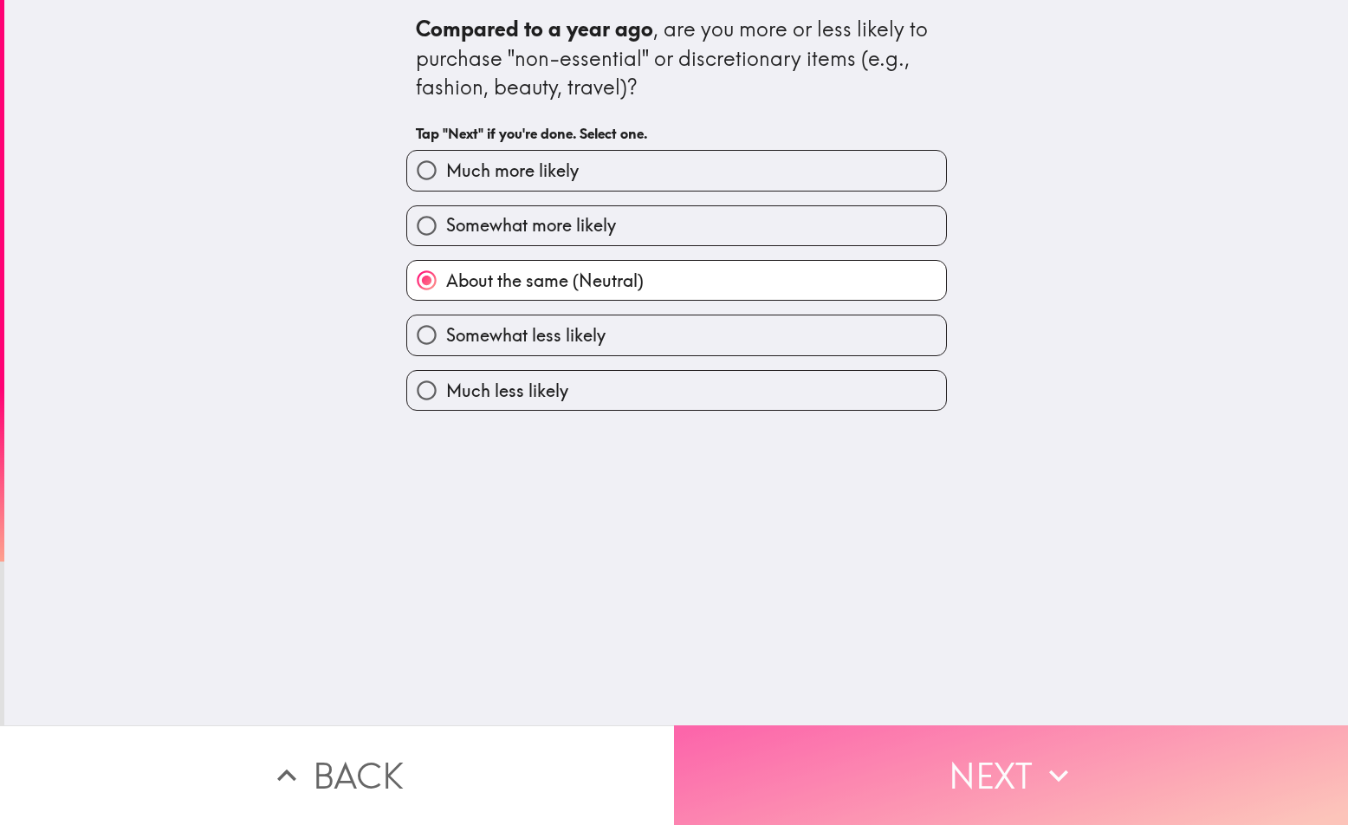
click at [885, 768] on button "Next" at bounding box center [1011, 775] width 674 height 100
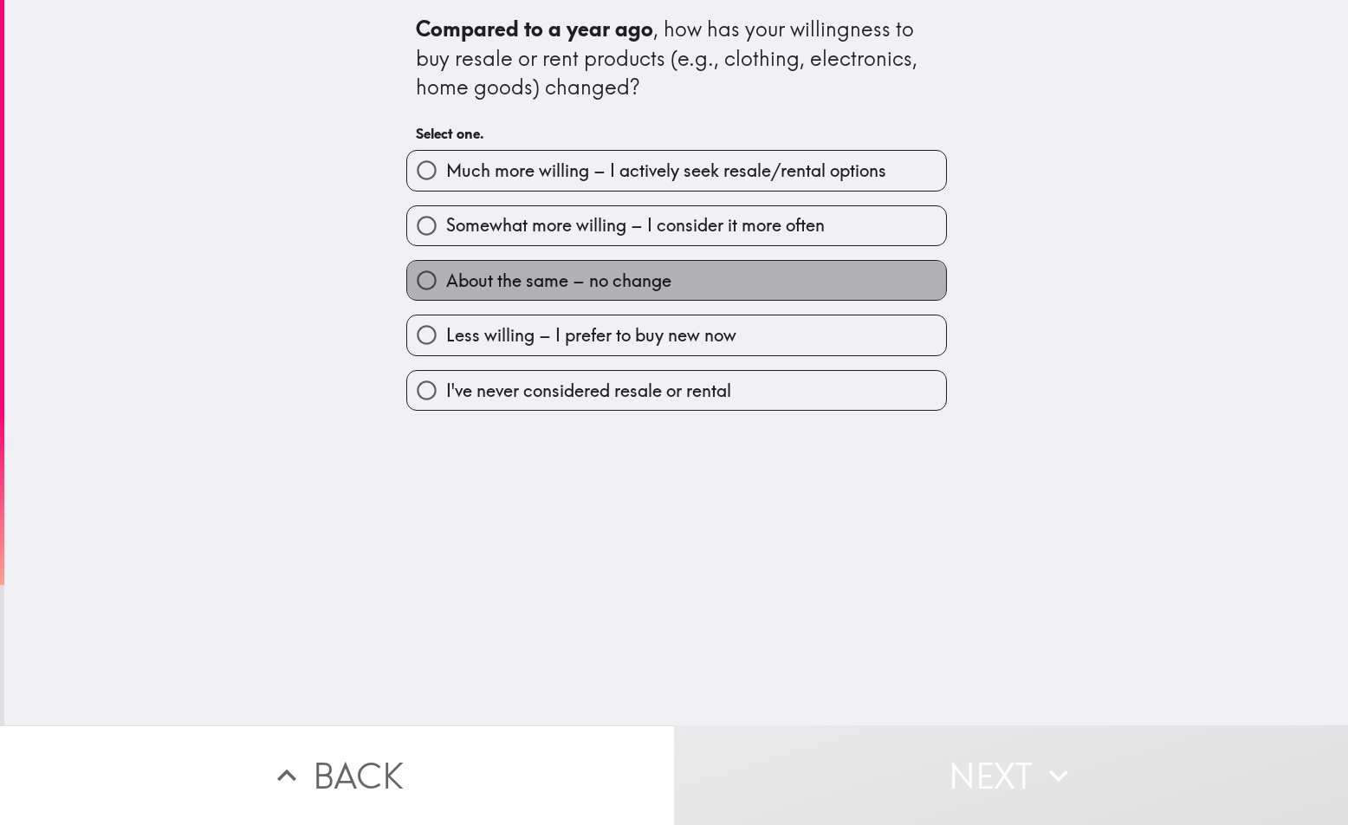
click at [782, 276] on label "About the same – no change" at bounding box center [676, 280] width 539 height 39
click at [446, 276] on input "About the same – no change" at bounding box center [426, 280] width 39 height 39
radio input "true"
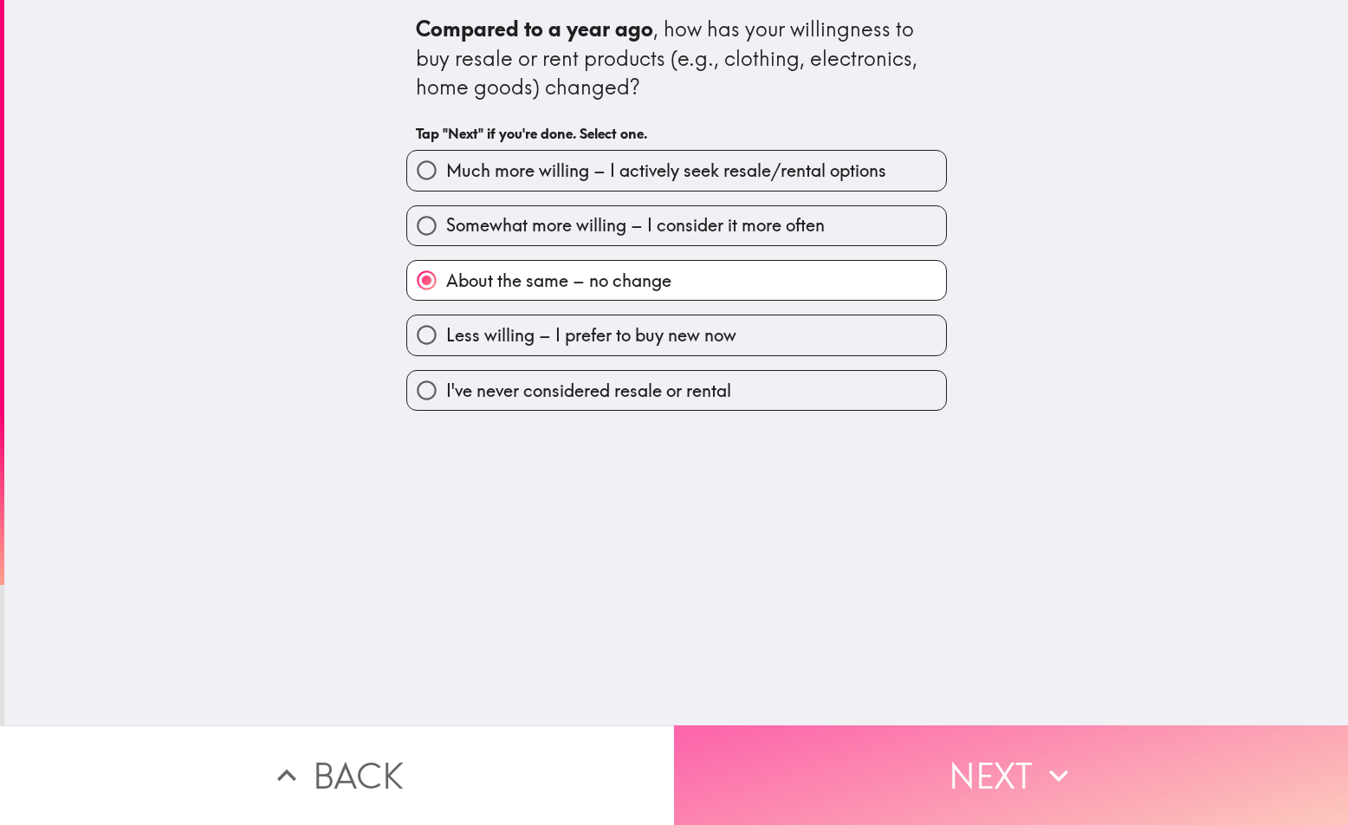
click at [960, 766] on button "Next" at bounding box center [1011, 775] width 674 height 100
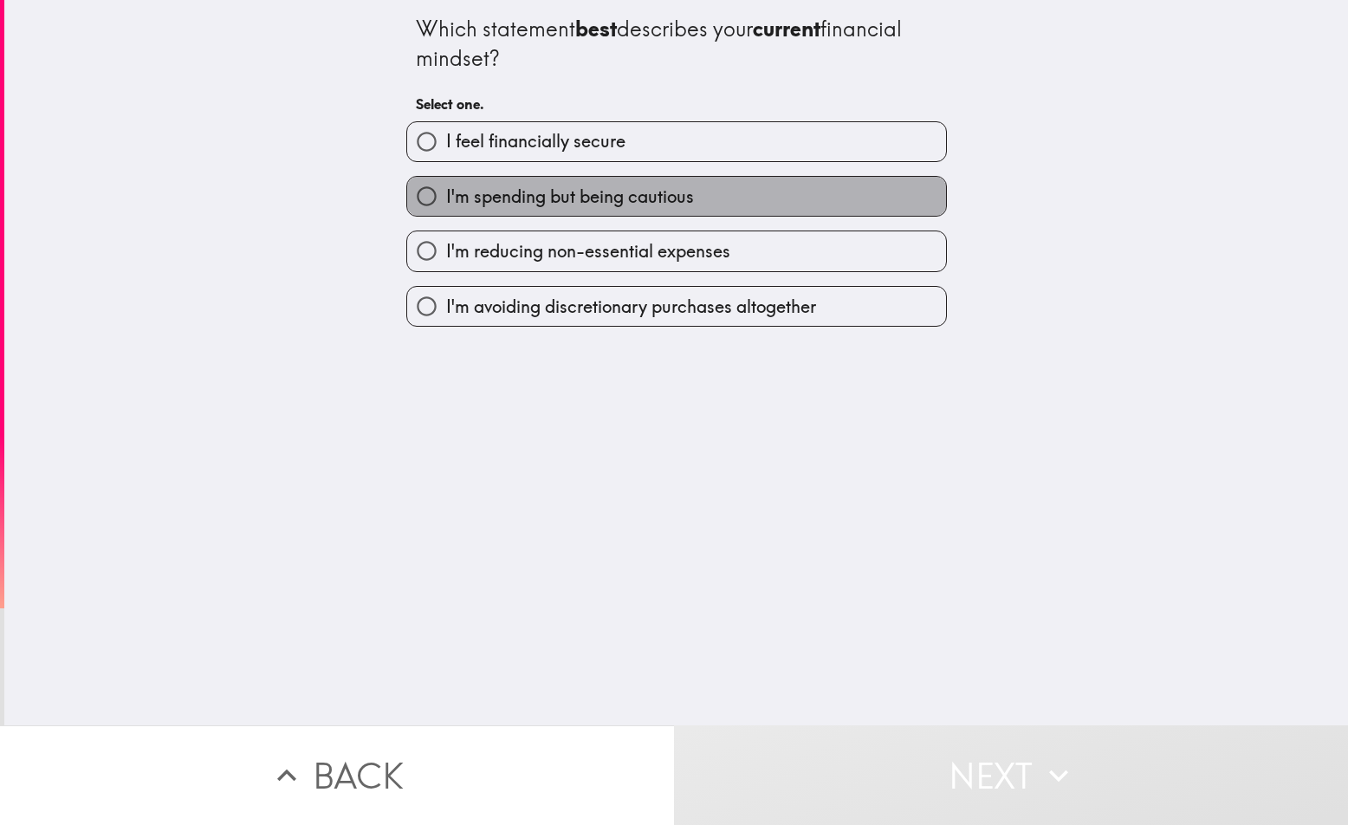
click at [658, 198] on span "I'm spending but being cautious" at bounding box center [570, 197] width 248 height 24
click at [446, 198] on input "I'm spending but being cautious" at bounding box center [426, 196] width 39 height 39
radio input "true"
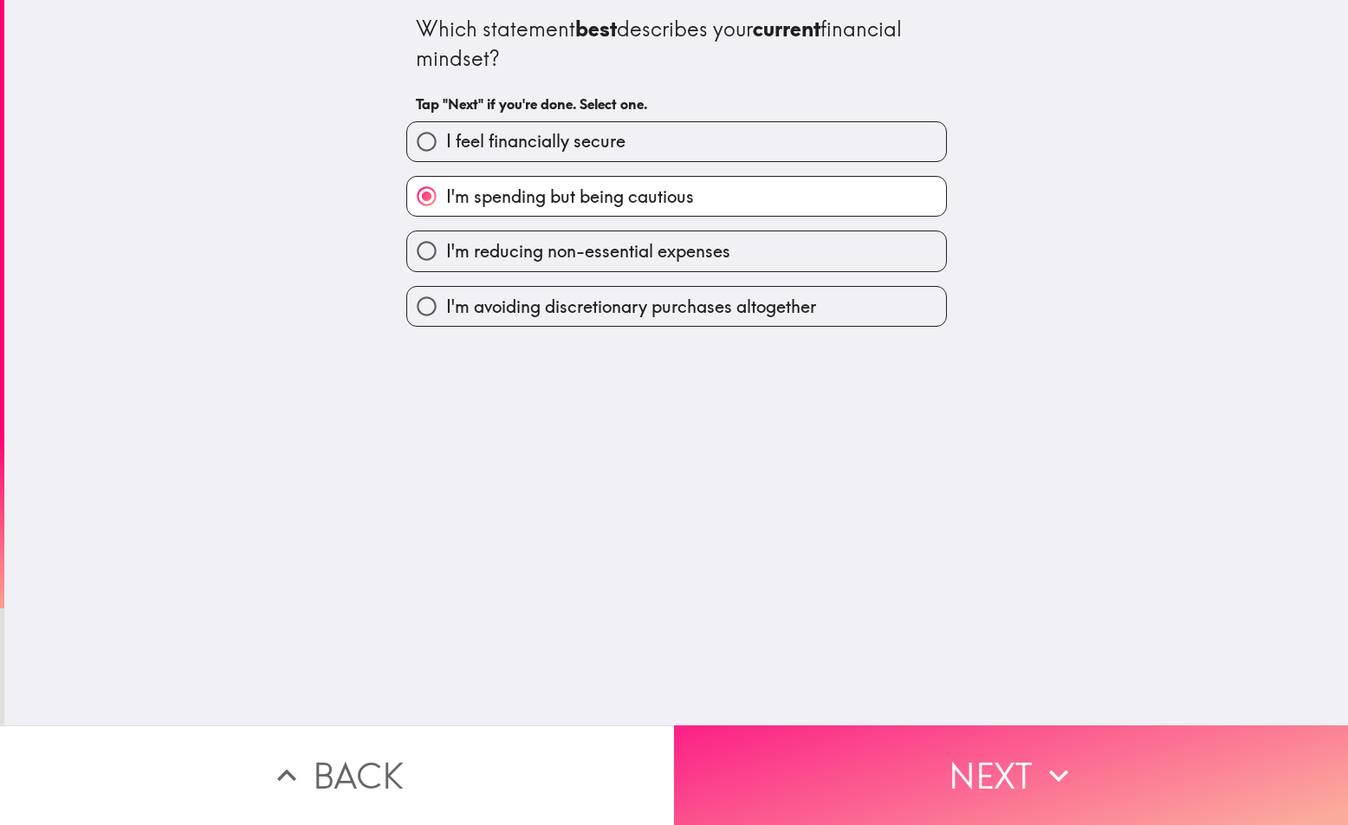
click at [961, 772] on button "Next" at bounding box center [1011, 775] width 674 height 100
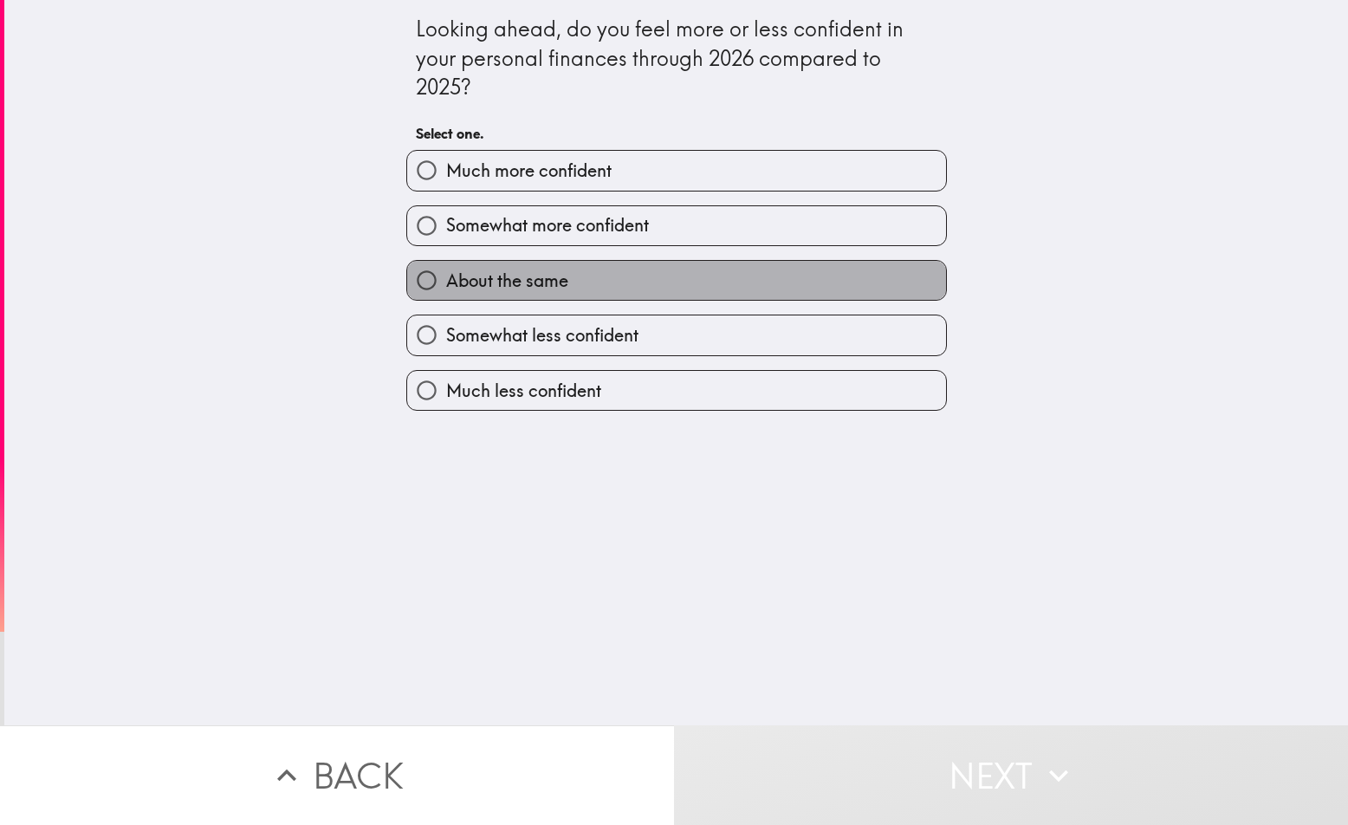
click at [486, 276] on span "About the same" at bounding box center [507, 281] width 122 height 24
click at [446, 276] on input "About the same" at bounding box center [426, 280] width 39 height 39
radio input "true"
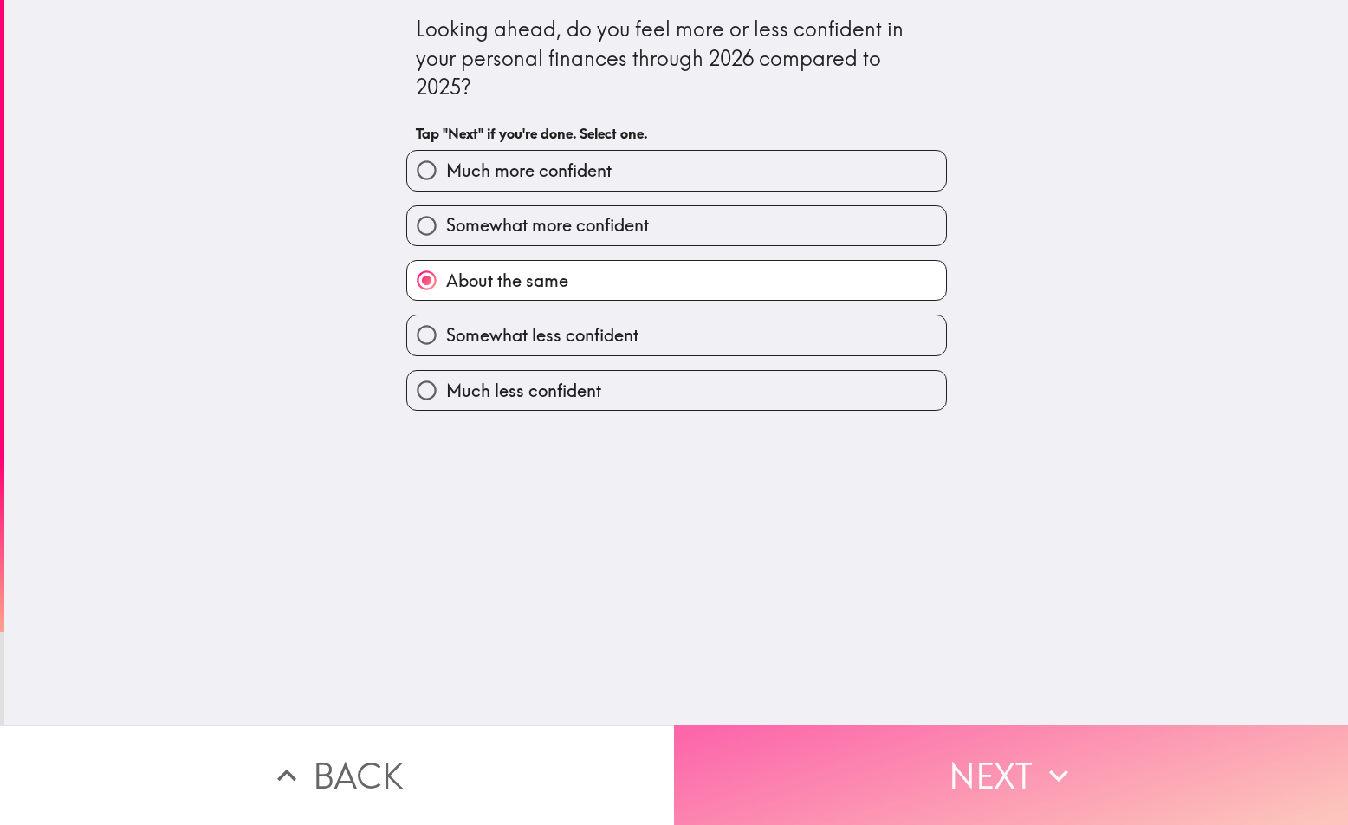
click at [917, 743] on button "Next" at bounding box center [1011, 775] width 674 height 100
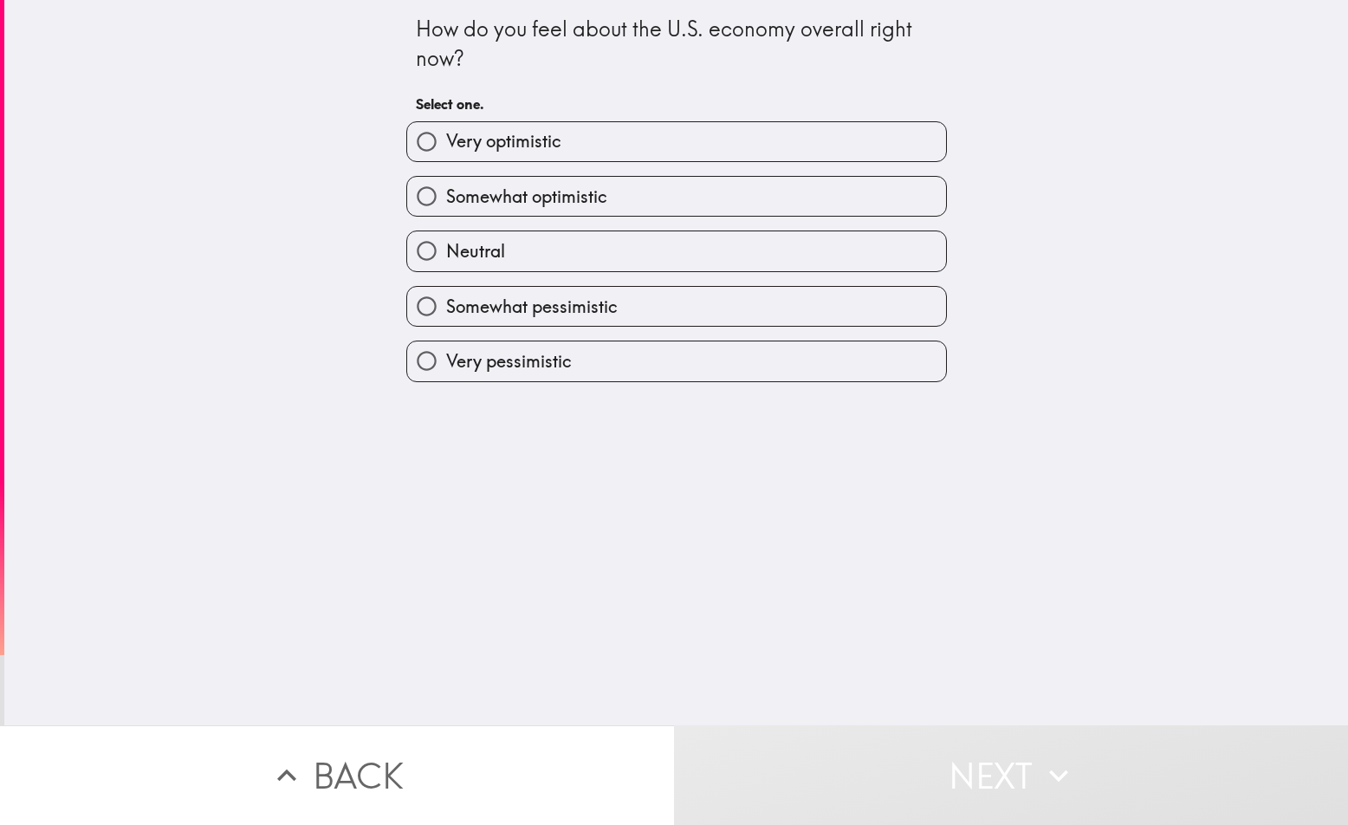
drag, startPoint x: 542, startPoint y: 304, endPoint x: 548, endPoint y: 311, distance: 9.2
click at [542, 304] on span "Somewhat pessimistic" at bounding box center [532, 307] width 172 height 24
click at [446, 304] on input "Somewhat pessimistic" at bounding box center [426, 306] width 39 height 39
radio input "true"
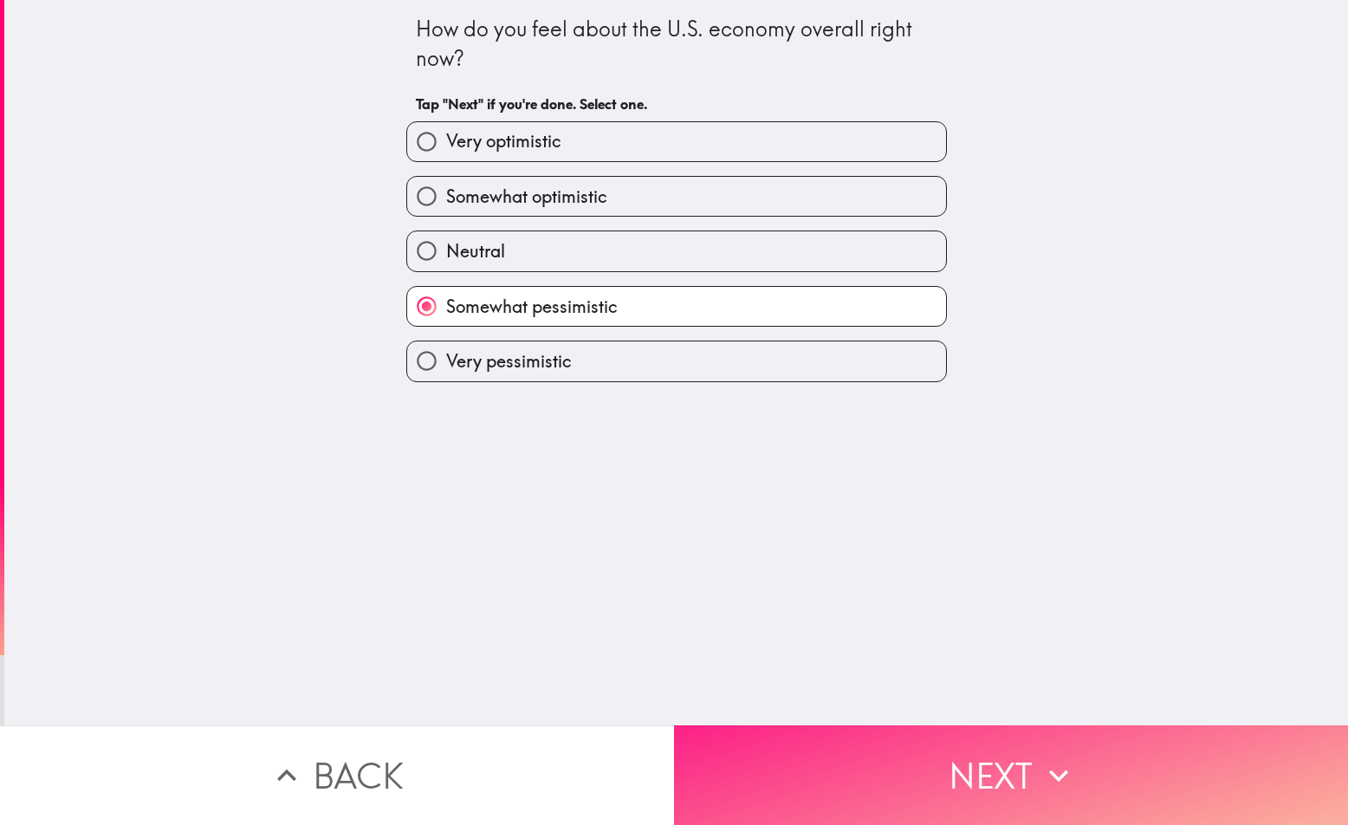
click at [969, 766] on button "Next" at bounding box center [1011, 775] width 674 height 100
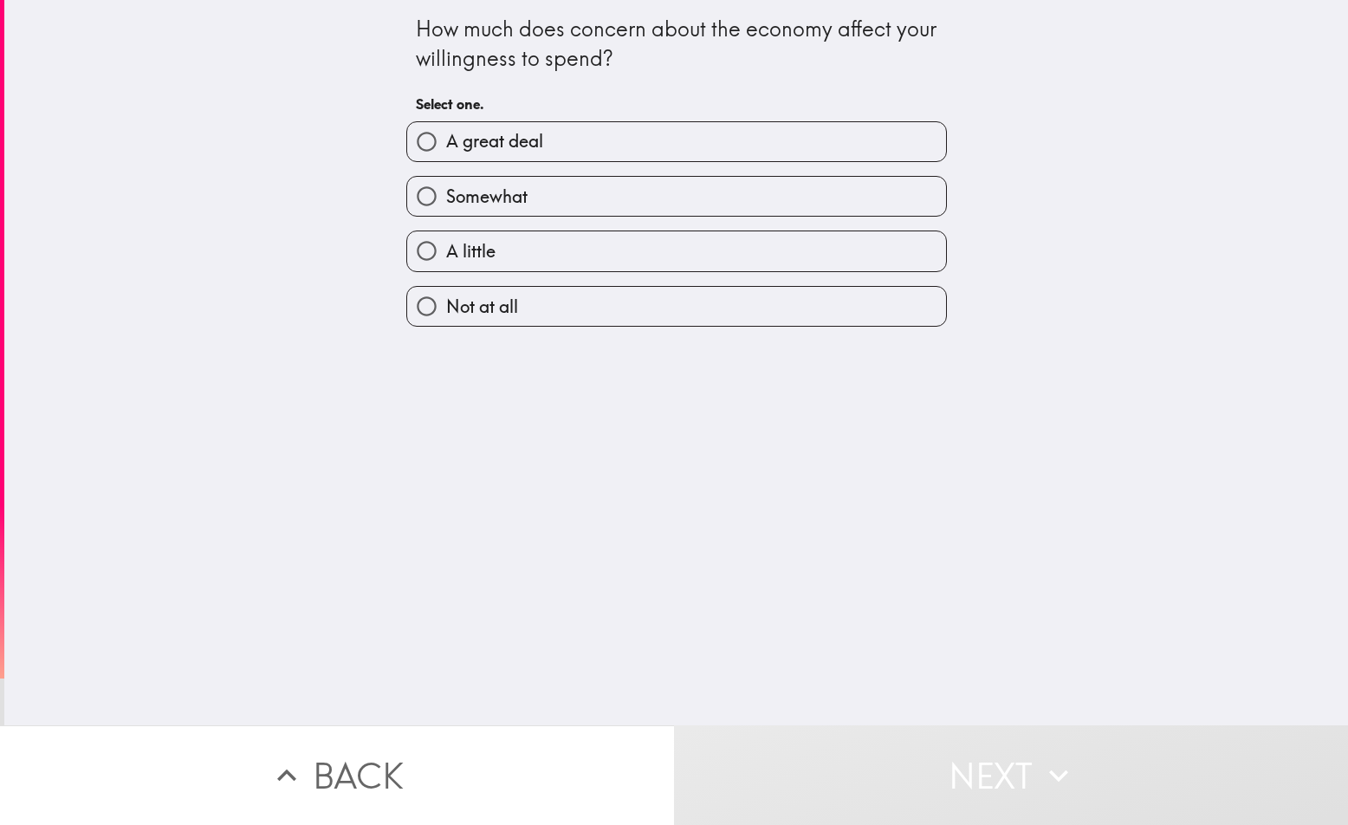
click at [482, 254] on span "A little" at bounding box center [470, 251] width 49 height 24
click at [446, 254] on input "A little" at bounding box center [426, 250] width 39 height 39
radio input "true"
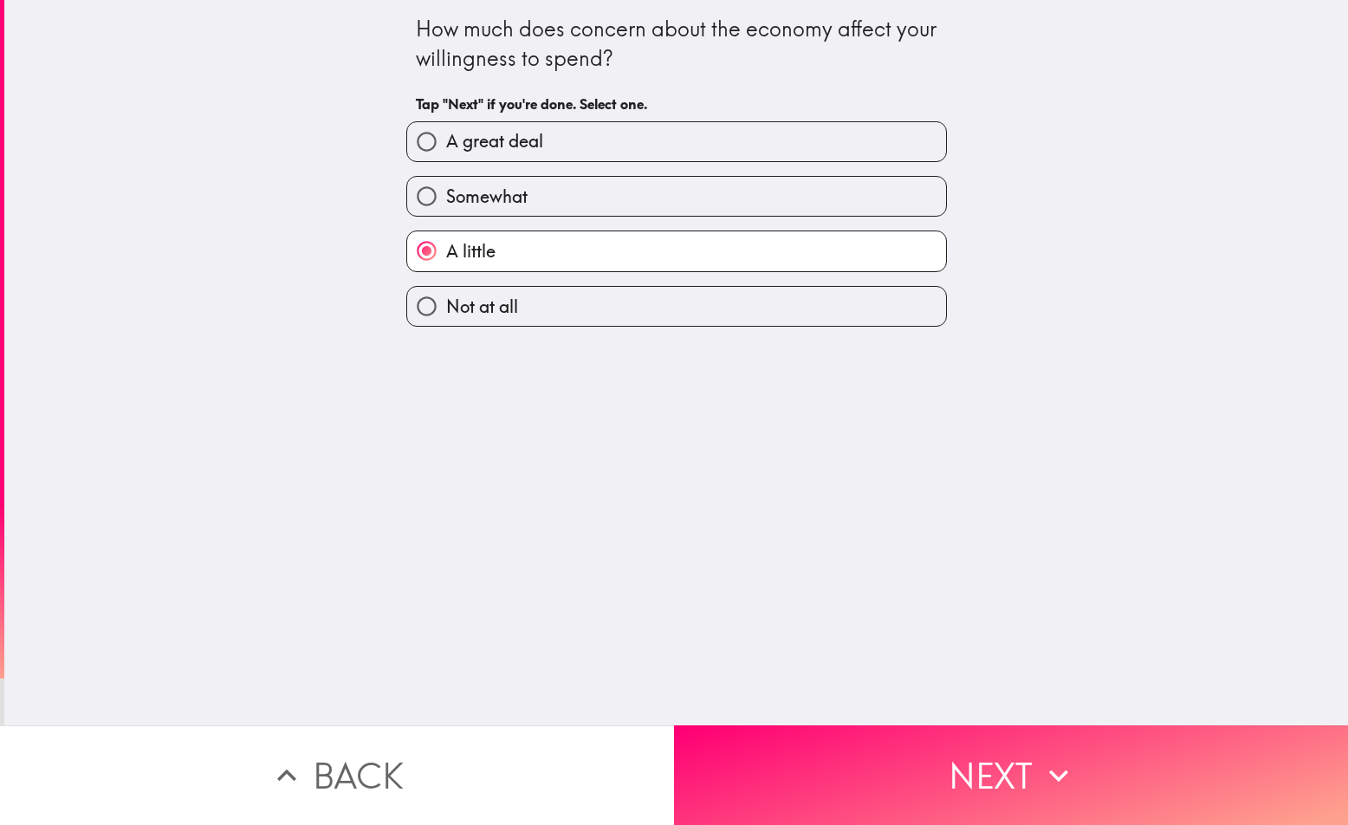
click at [507, 195] on span "Somewhat" at bounding box center [486, 197] width 81 height 24
click at [446, 195] on input "Somewhat" at bounding box center [426, 196] width 39 height 39
radio input "true"
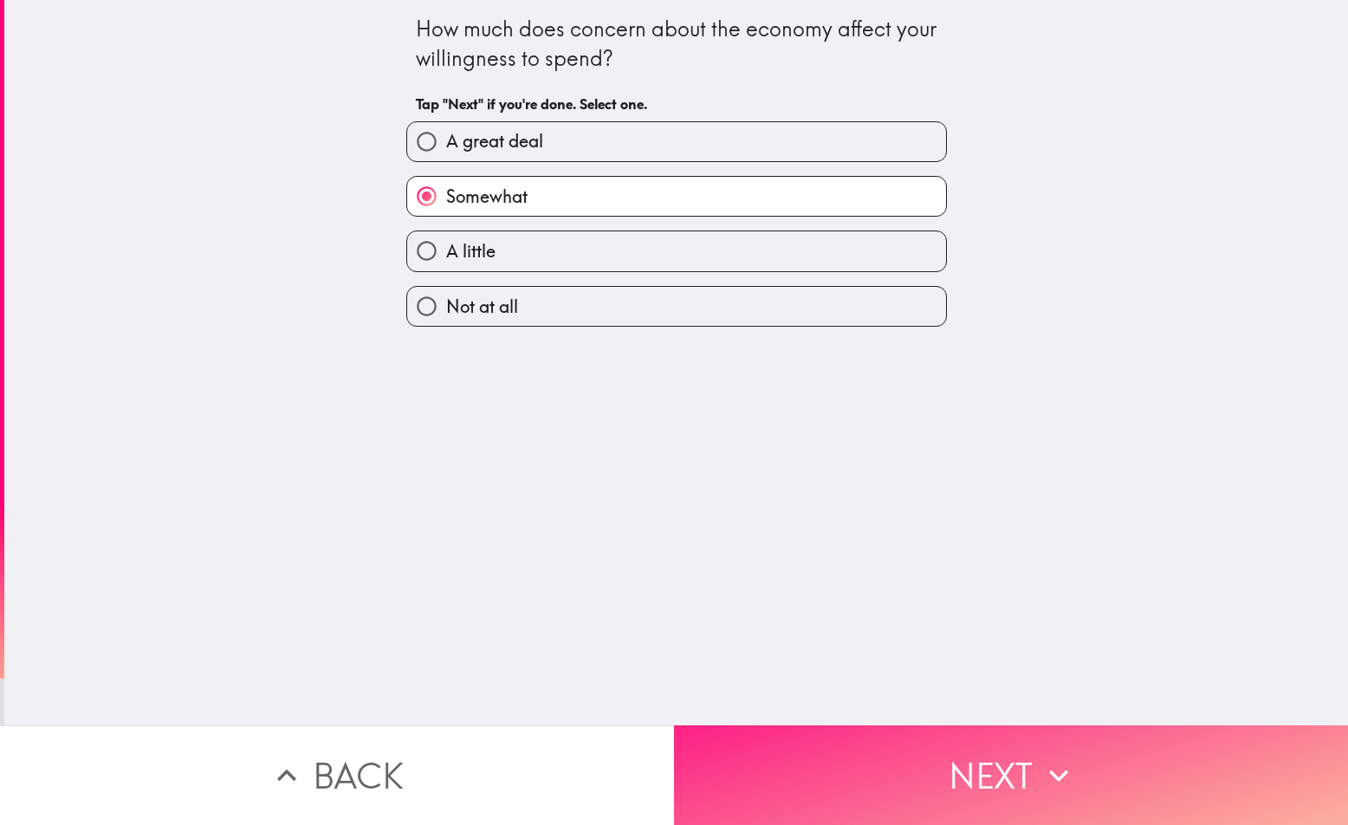
click at [976, 740] on button "Next" at bounding box center [1011, 775] width 674 height 100
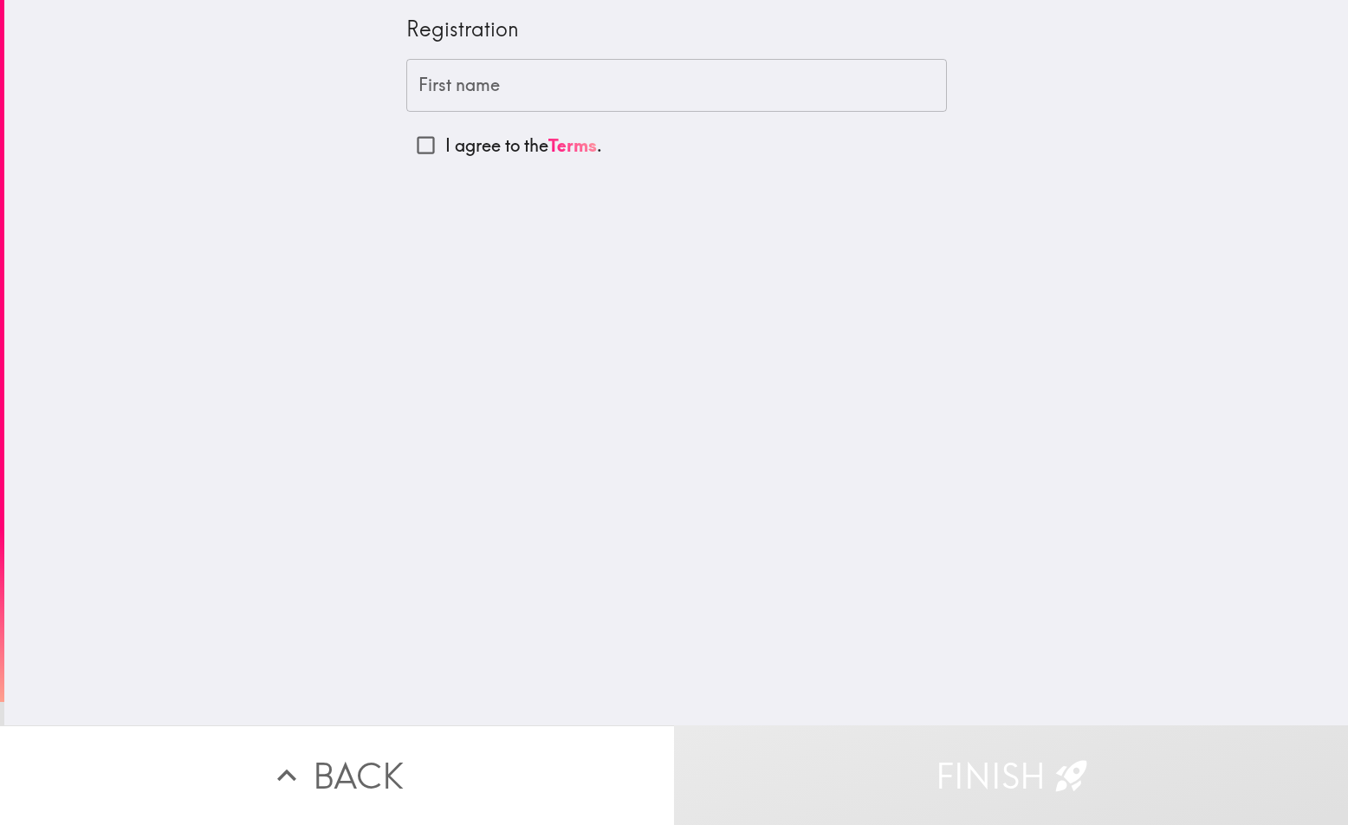
drag, startPoint x: 374, startPoint y: 26, endPoint x: 574, endPoint y: 32, distance: 200.2
click at [574, 32] on div "Registration First name First name I agree to the Terms ." at bounding box center [676, 362] width 1344 height 725
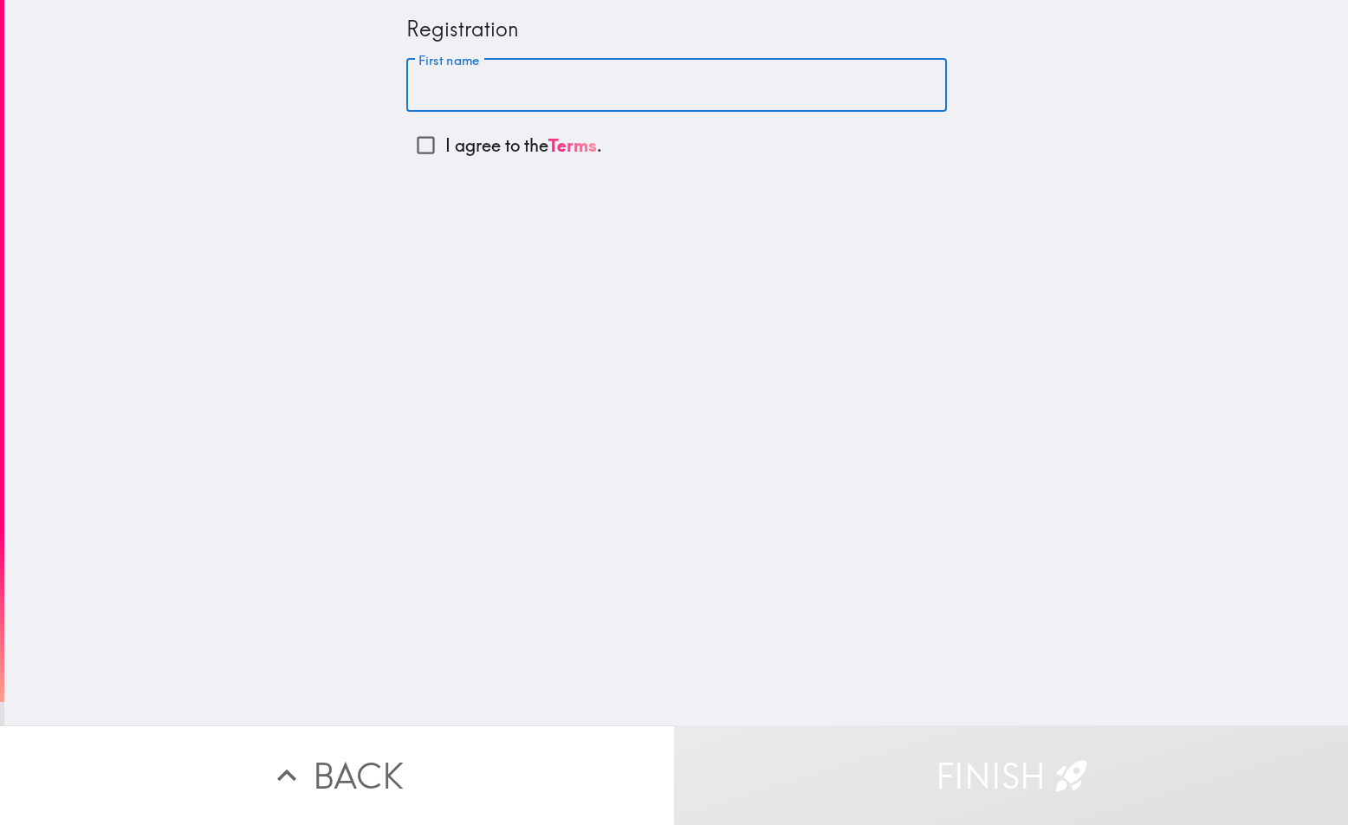
click at [430, 91] on input "First name" at bounding box center [676, 86] width 541 height 54
type input "[PERSON_NAME]"
click at [416, 151] on input "I agree to the Terms ." at bounding box center [425, 145] width 39 height 39
checkbox input "true"
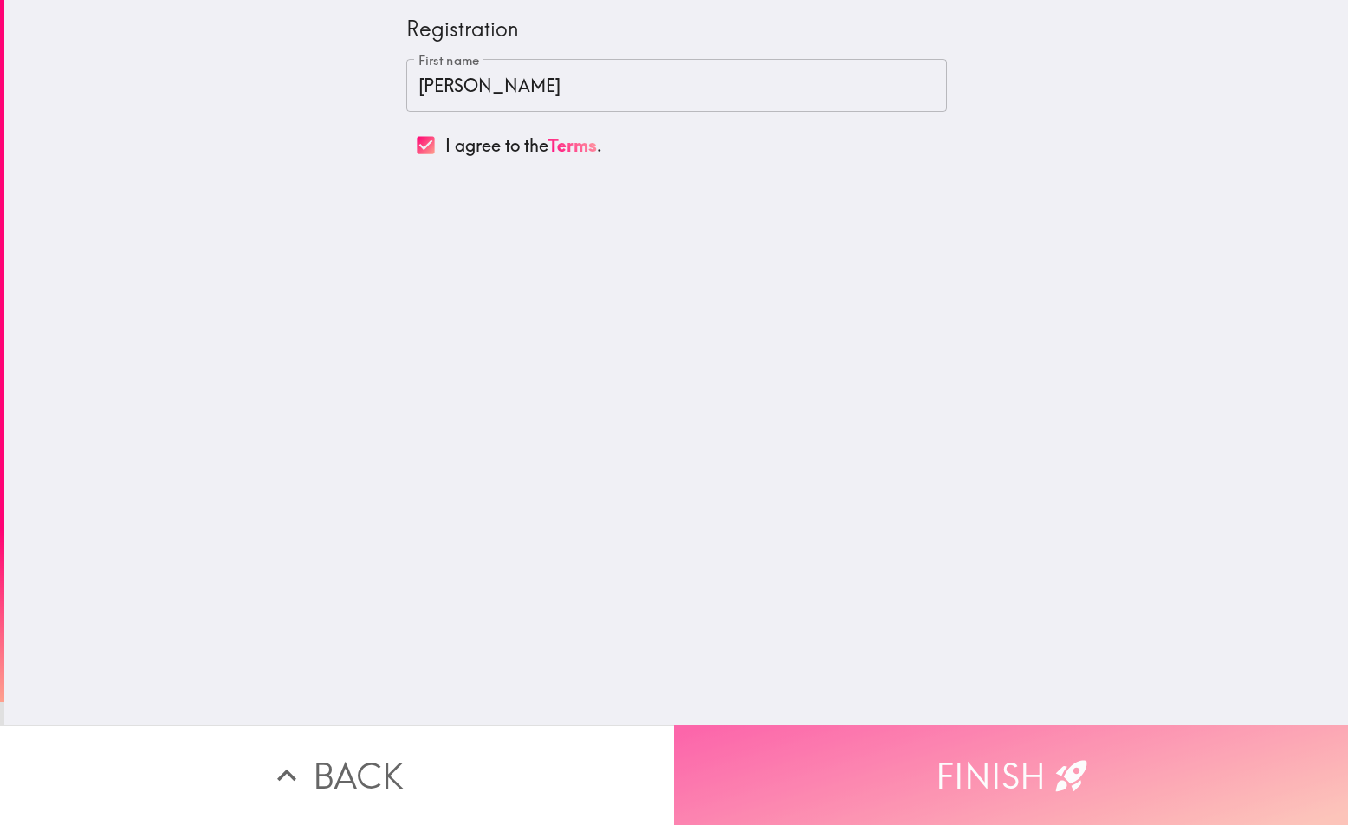
click at [1024, 759] on button "Finish" at bounding box center [1011, 775] width 674 height 100
